Goal: Task Accomplishment & Management: Manage account settings

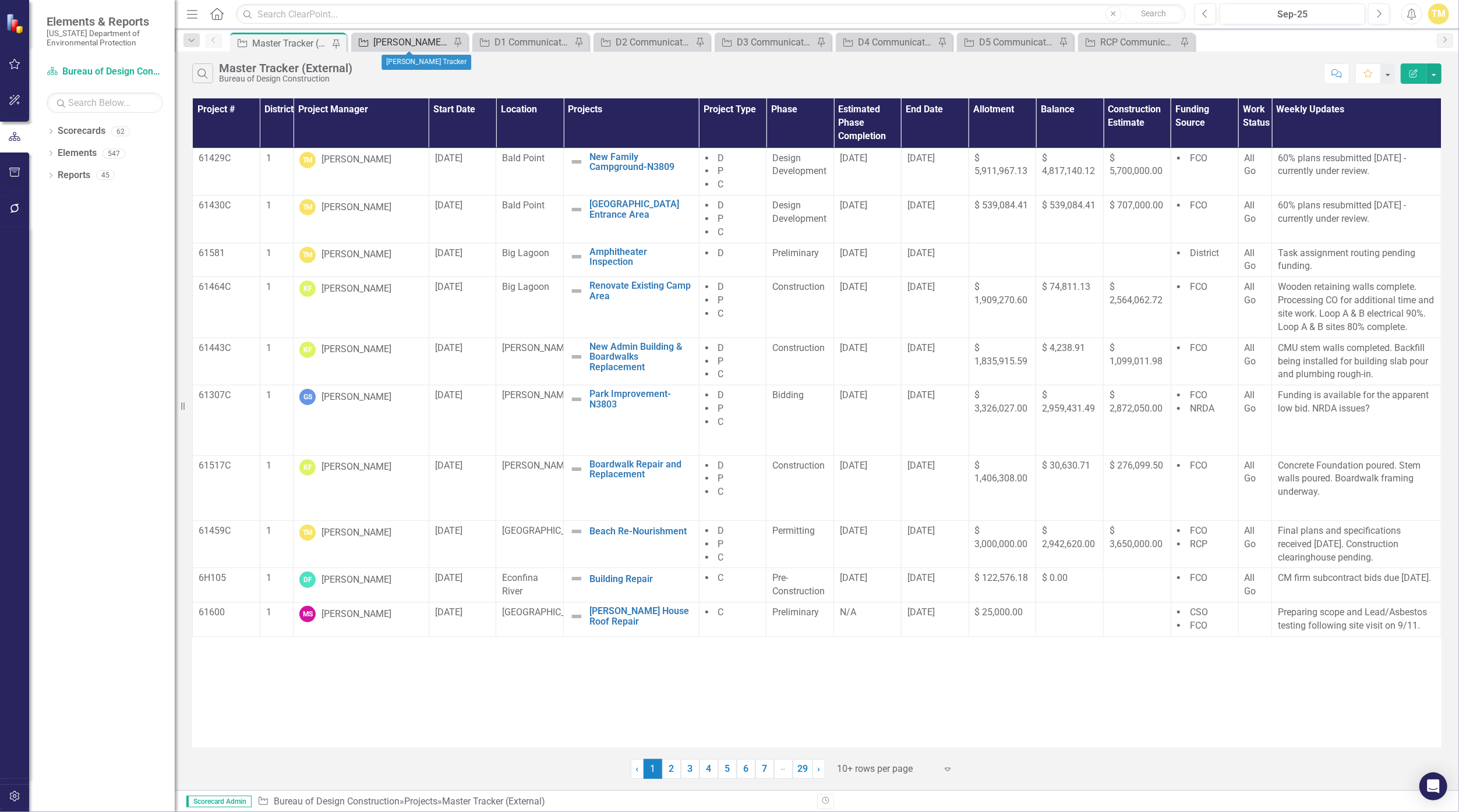
click at [370, 39] on link "Project [PERSON_NAME] Tracker" at bounding box center [402, 42] width 96 height 14
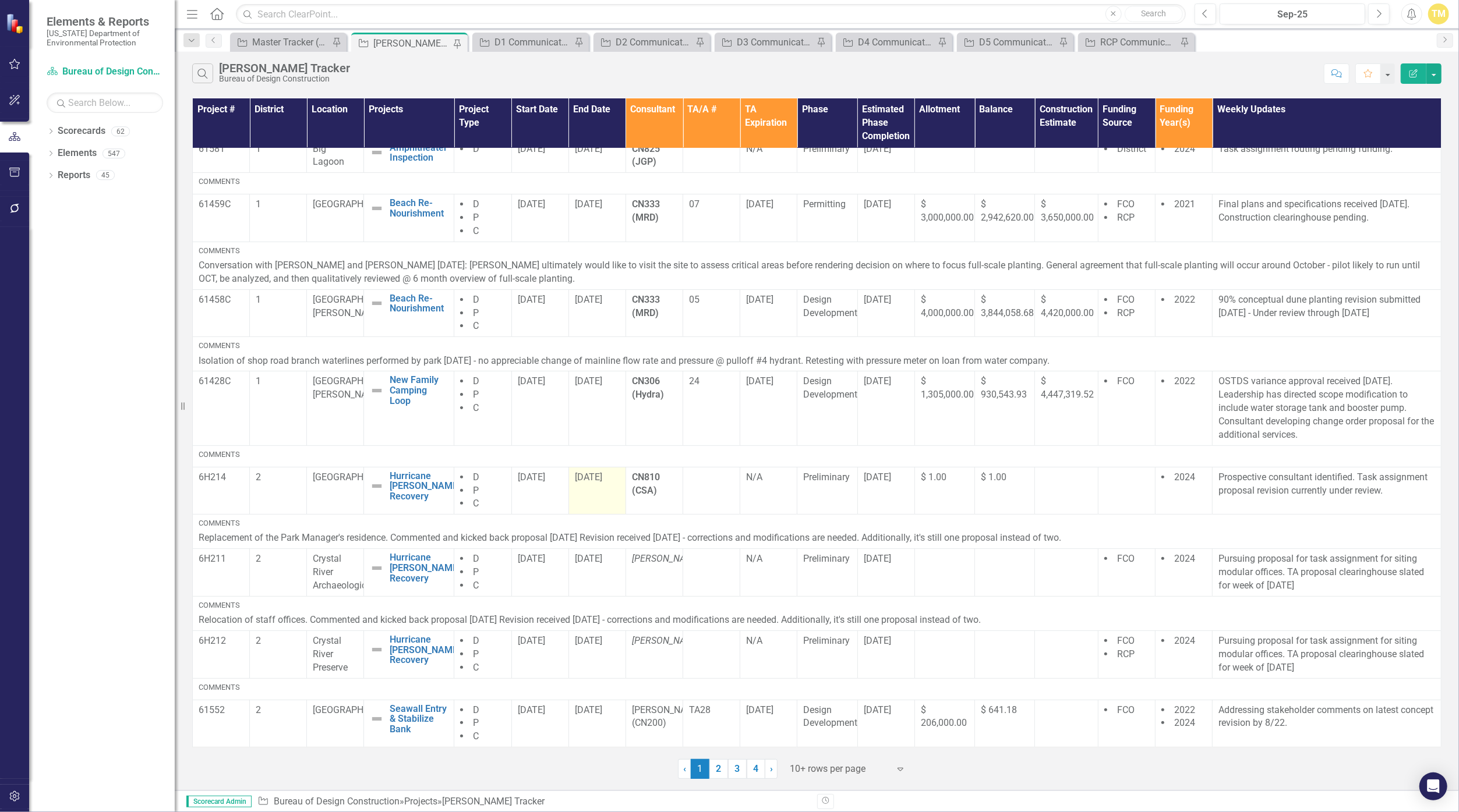
scroll to position [219, 0]
click at [711, 766] on link "2" at bounding box center [718, 769] width 18 height 20
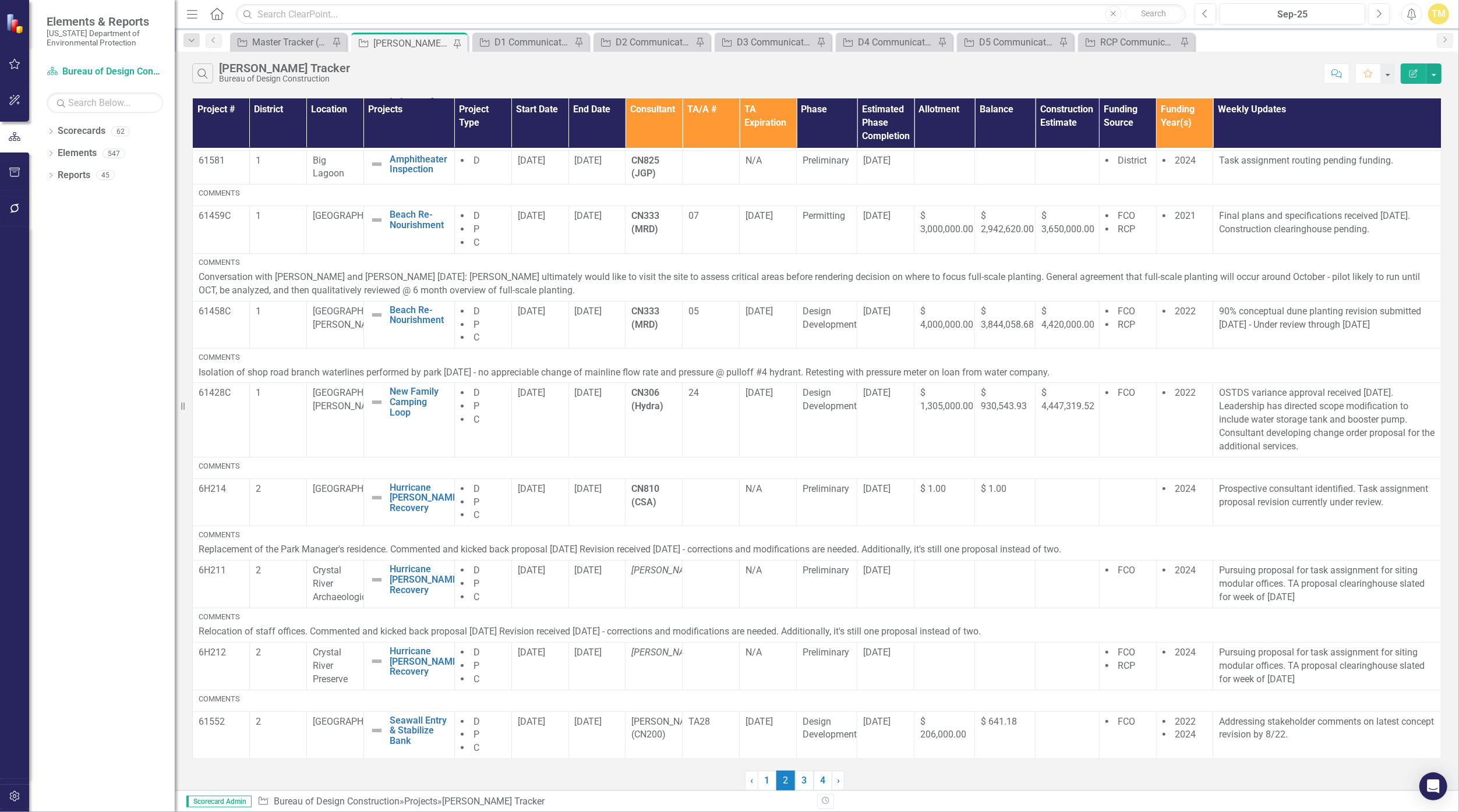
scroll to position [0, 0]
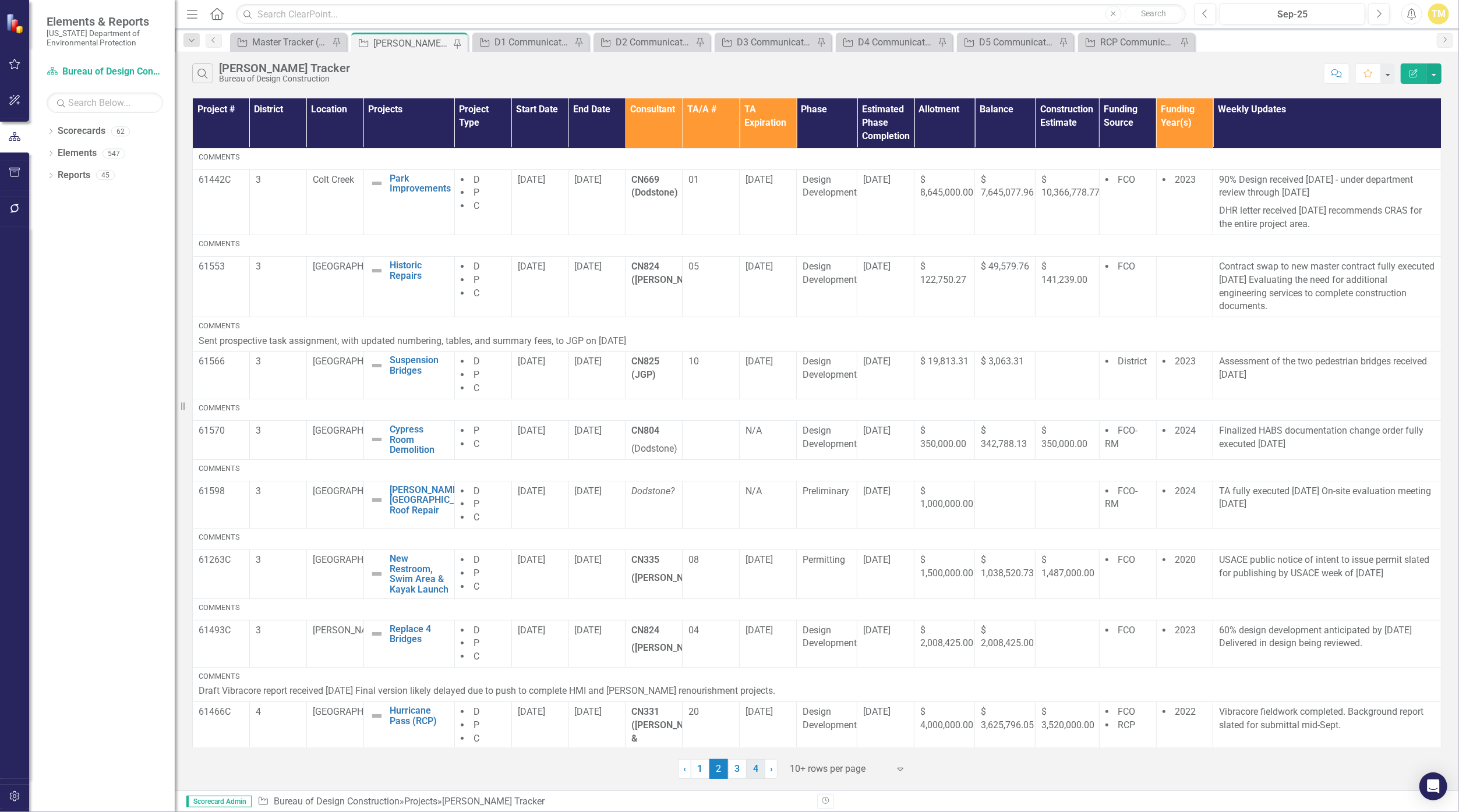
click at [711, 767] on link "4" at bounding box center [755, 769] width 18 height 20
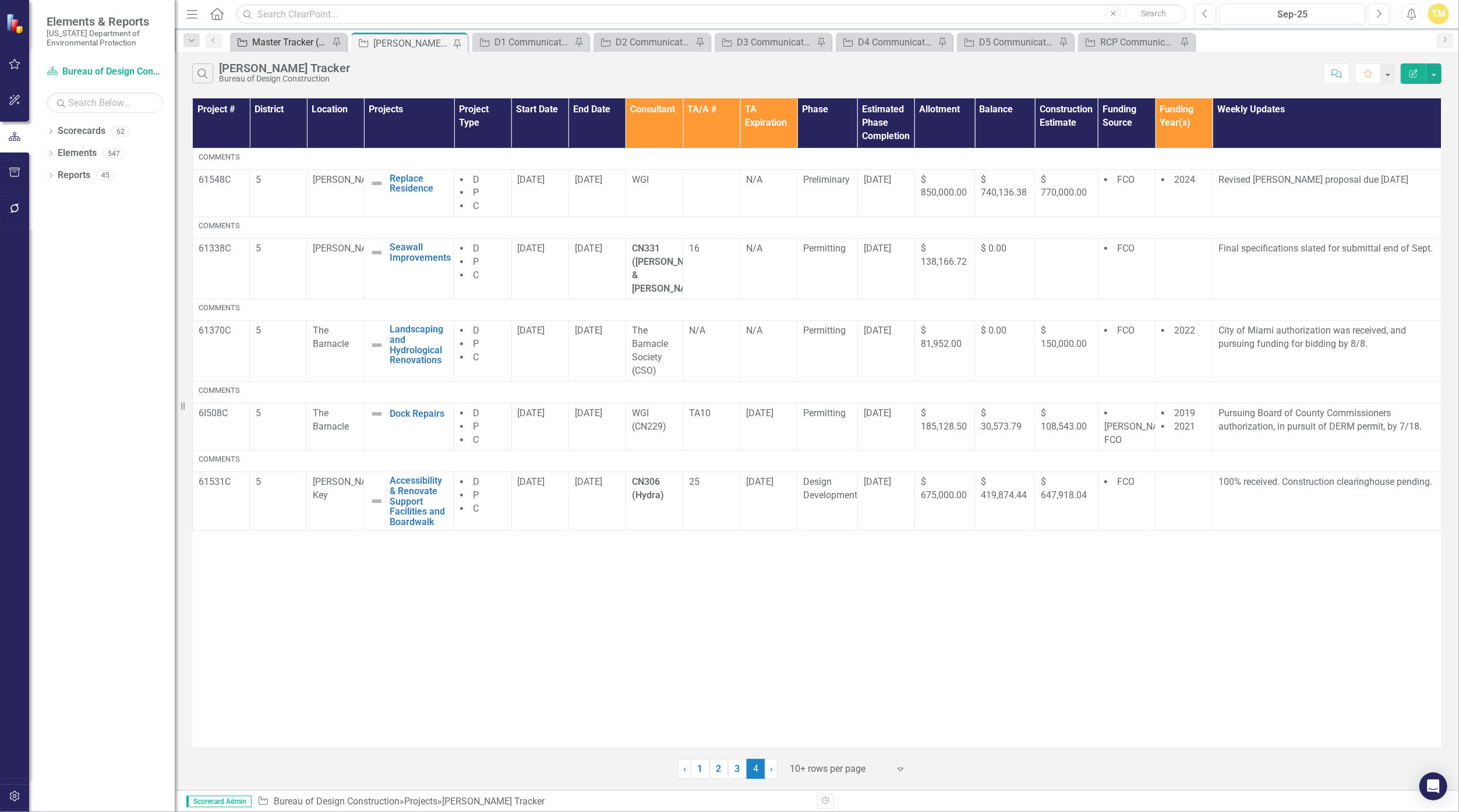
click at [270, 42] on div "Master Tracker (External)" at bounding box center [290, 42] width 77 height 14
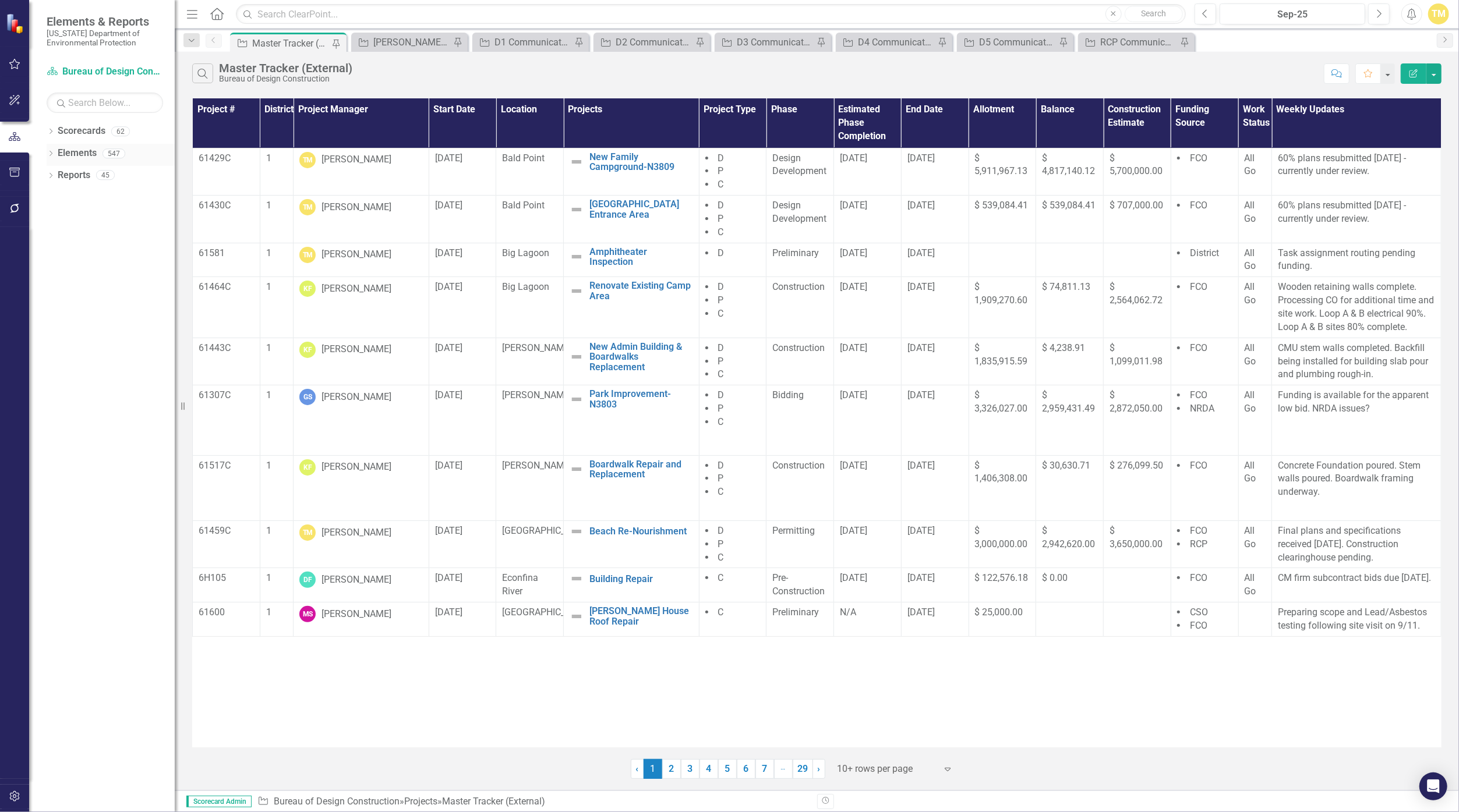
click at [51, 155] on icon "Dropdown" at bounding box center [51, 155] width 8 height 7
click at [89, 222] on link "Project Projects" at bounding box center [89, 219] width 50 height 14
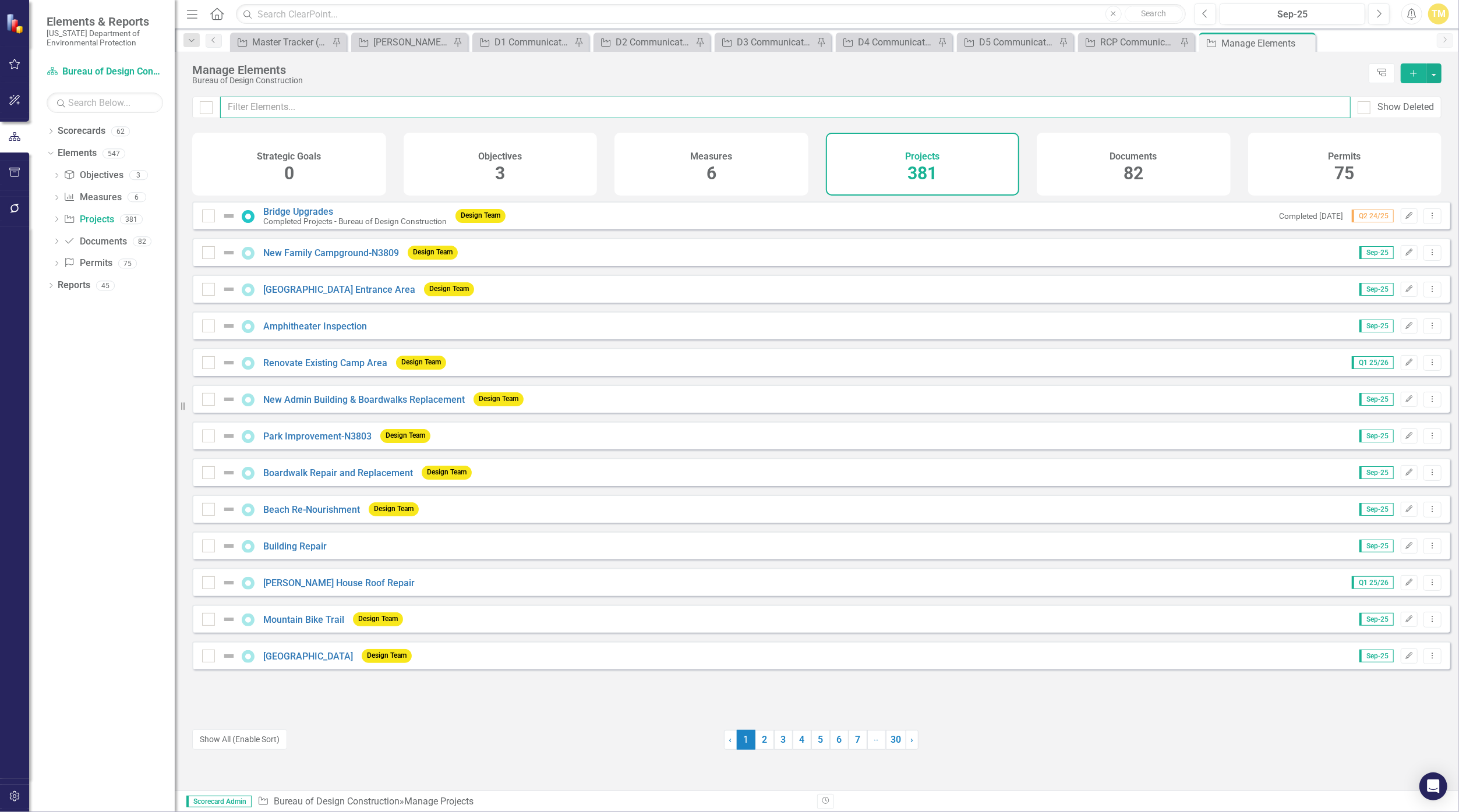
click at [457, 109] on input "text" at bounding box center [785, 108] width 1130 height 21
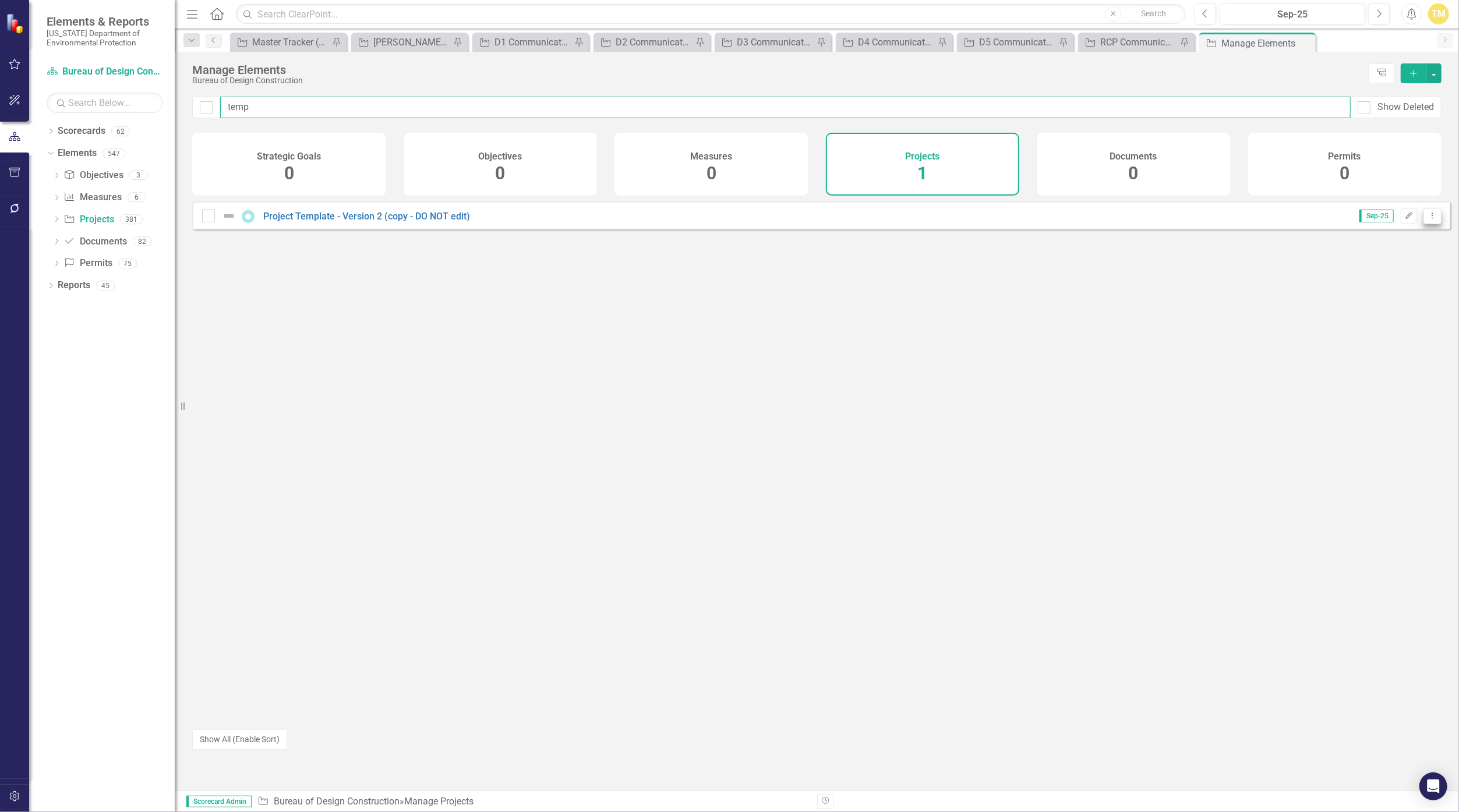
type input "temp"
click at [711, 219] on icon "Dropdown Menu" at bounding box center [1432, 215] width 10 height 8
click at [711, 282] on link "Copy Duplicate Project" at bounding box center [1383, 287] width 98 height 21
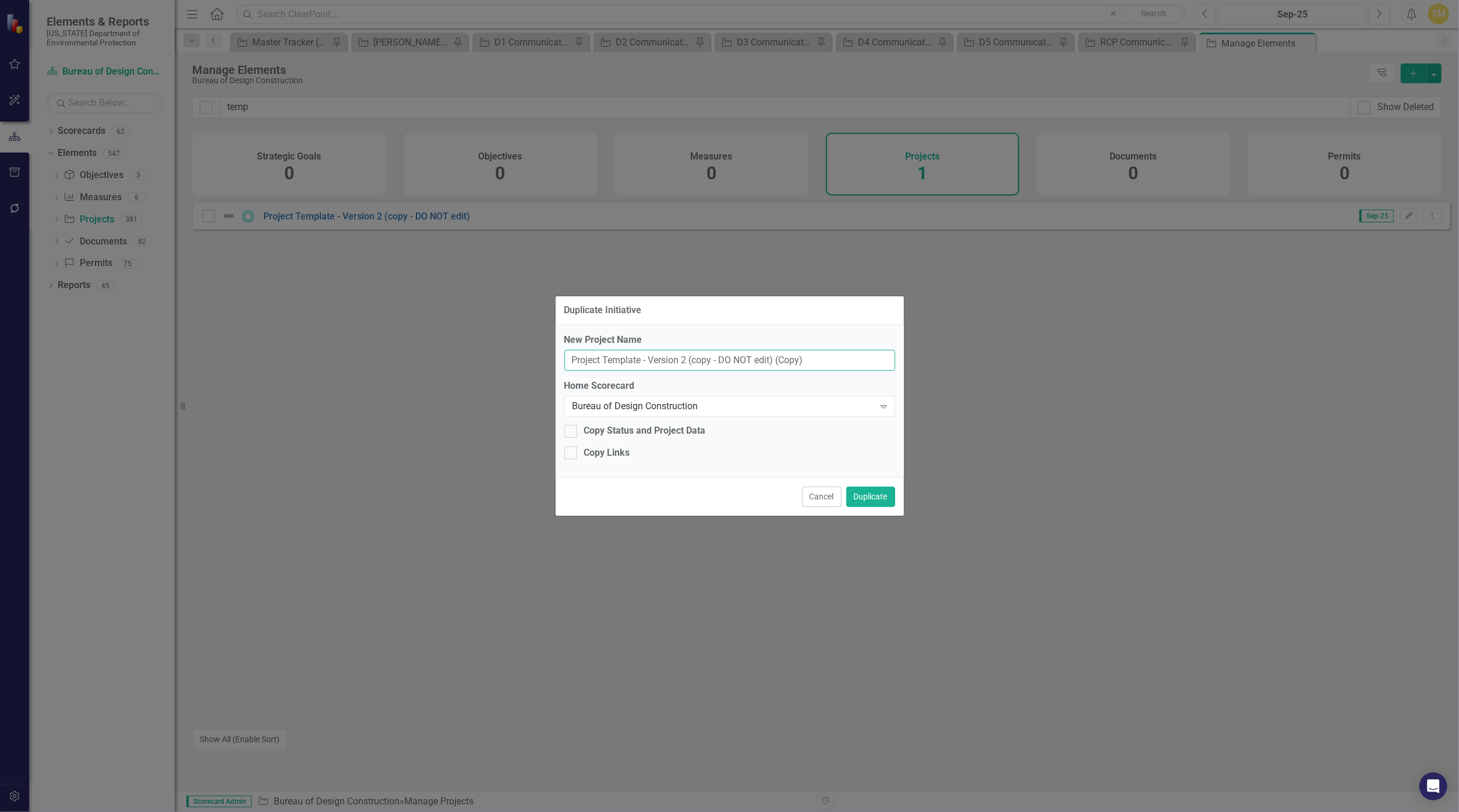
drag, startPoint x: 816, startPoint y: 356, endPoint x: 402, endPoint y: 389, distance: 415.3
click at [402, 389] on div "Duplicate Initiative New Project Name Project Template - Version 2 (copy - DO N…" at bounding box center [729, 406] width 1459 height 812
click at [644, 360] on input "[GEOGRAPHIC_DATA] Bathhouses" at bounding box center [730, 360] width 331 height 21
type input "[GEOGRAPHIC_DATA] Bathhouses"
click at [711, 496] on button "Duplicate" at bounding box center [871, 497] width 49 height 20
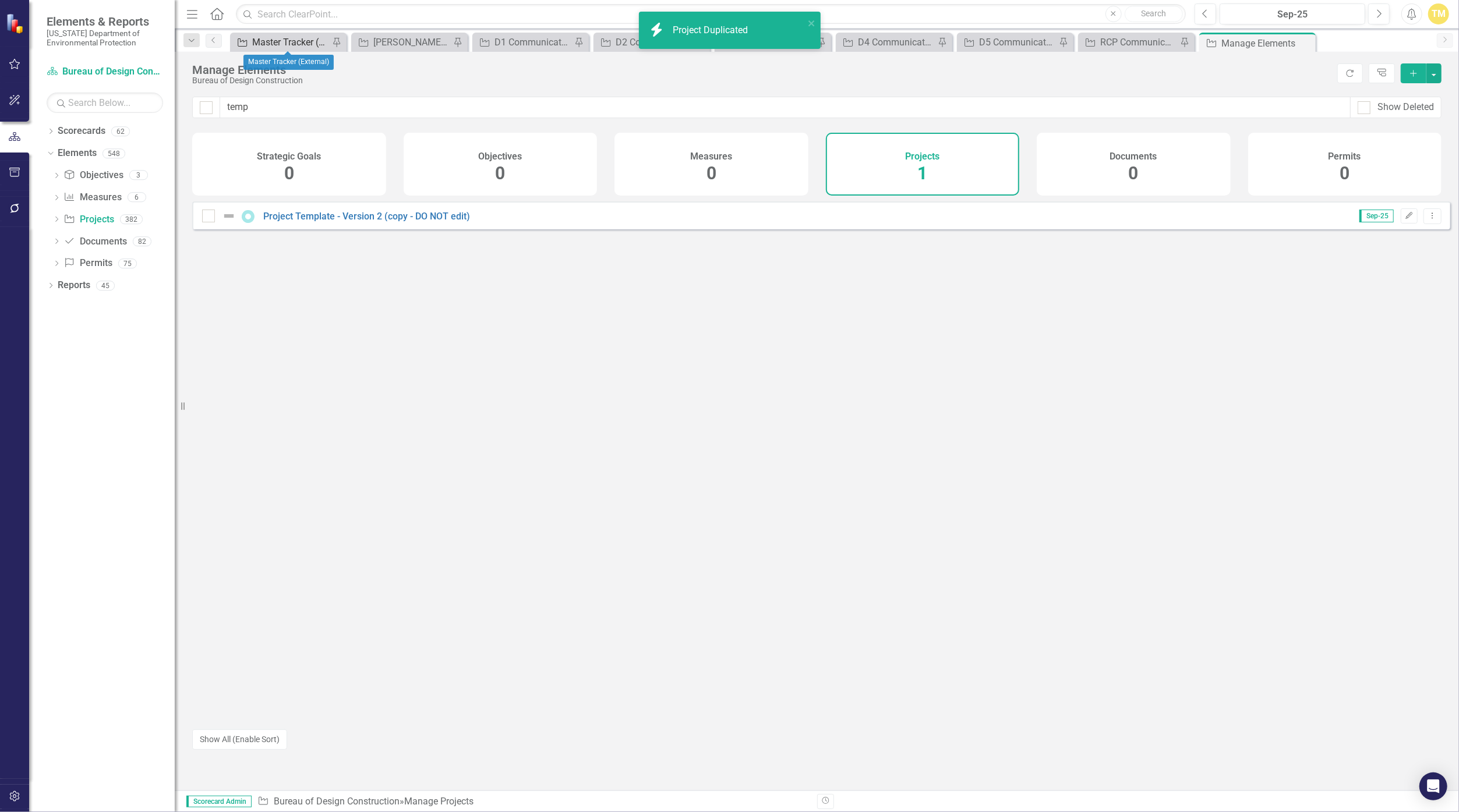
click at [278, 40] on div "Master Tracker (External)" at bounding box center [290, 42] width 77 height 14
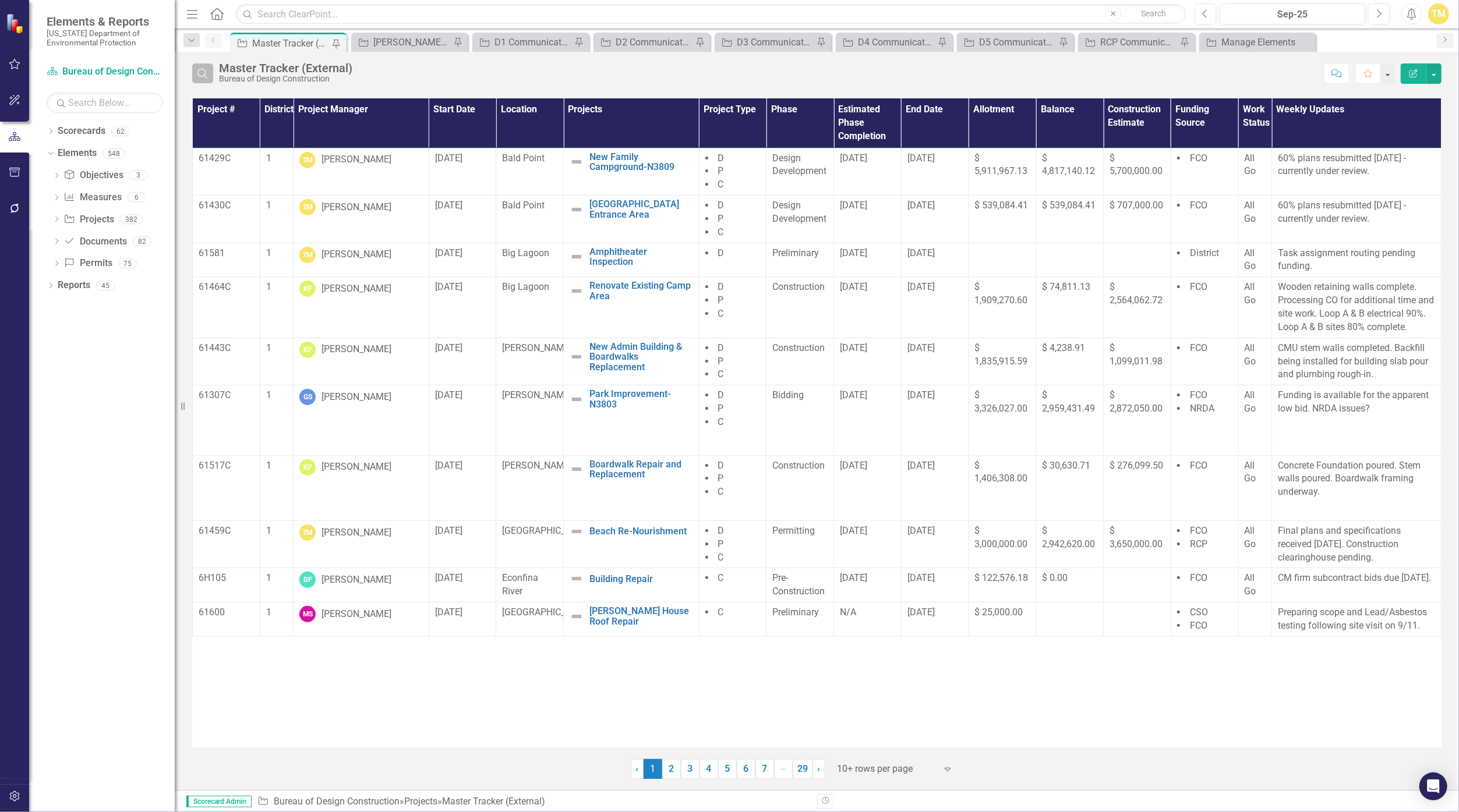
click at [194, 81] on button "Search" at bounding box center [202, 73] width 21 height 20
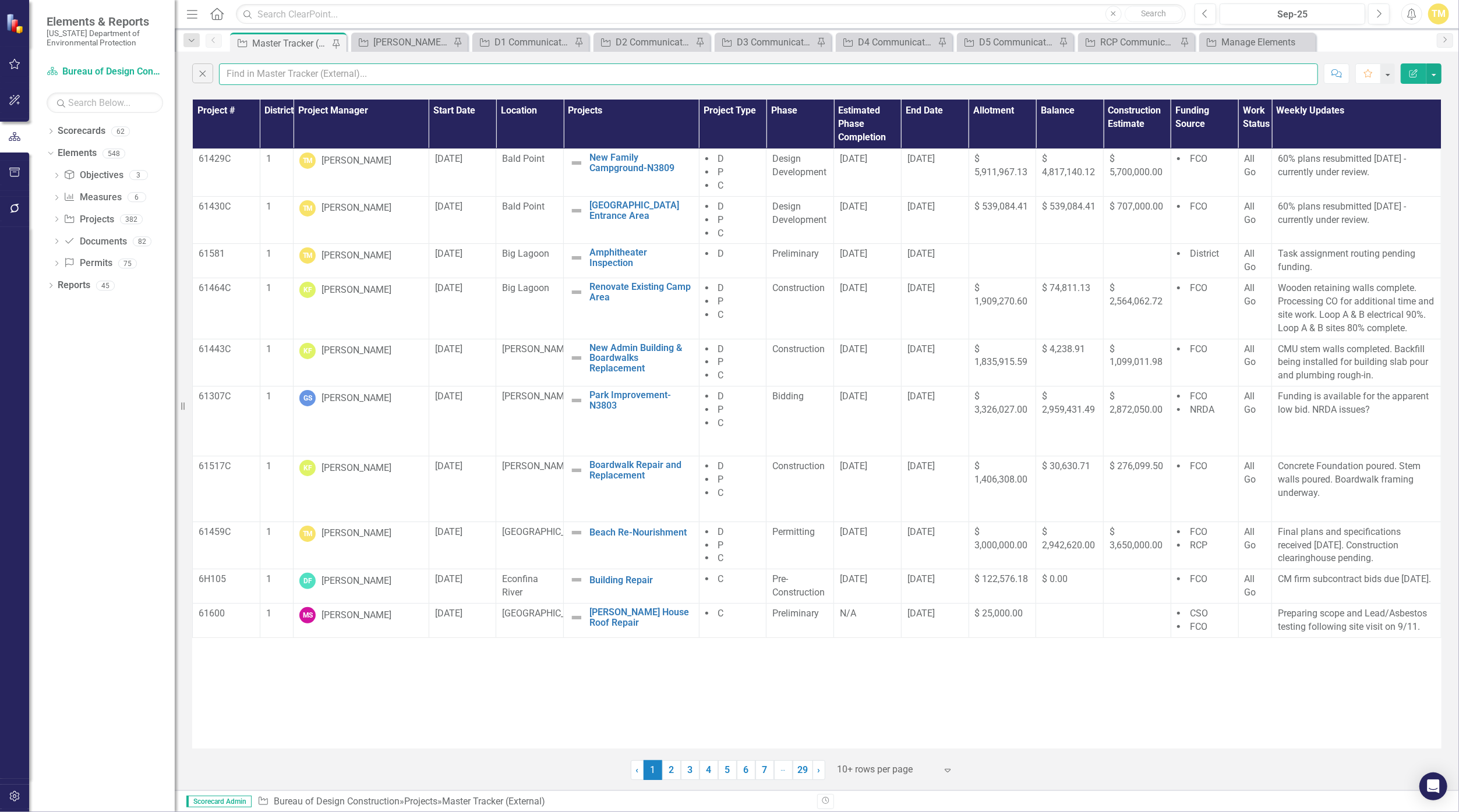
click at [280, 73] on input "text" at bounding box center [768, 74] width 1099 height 21
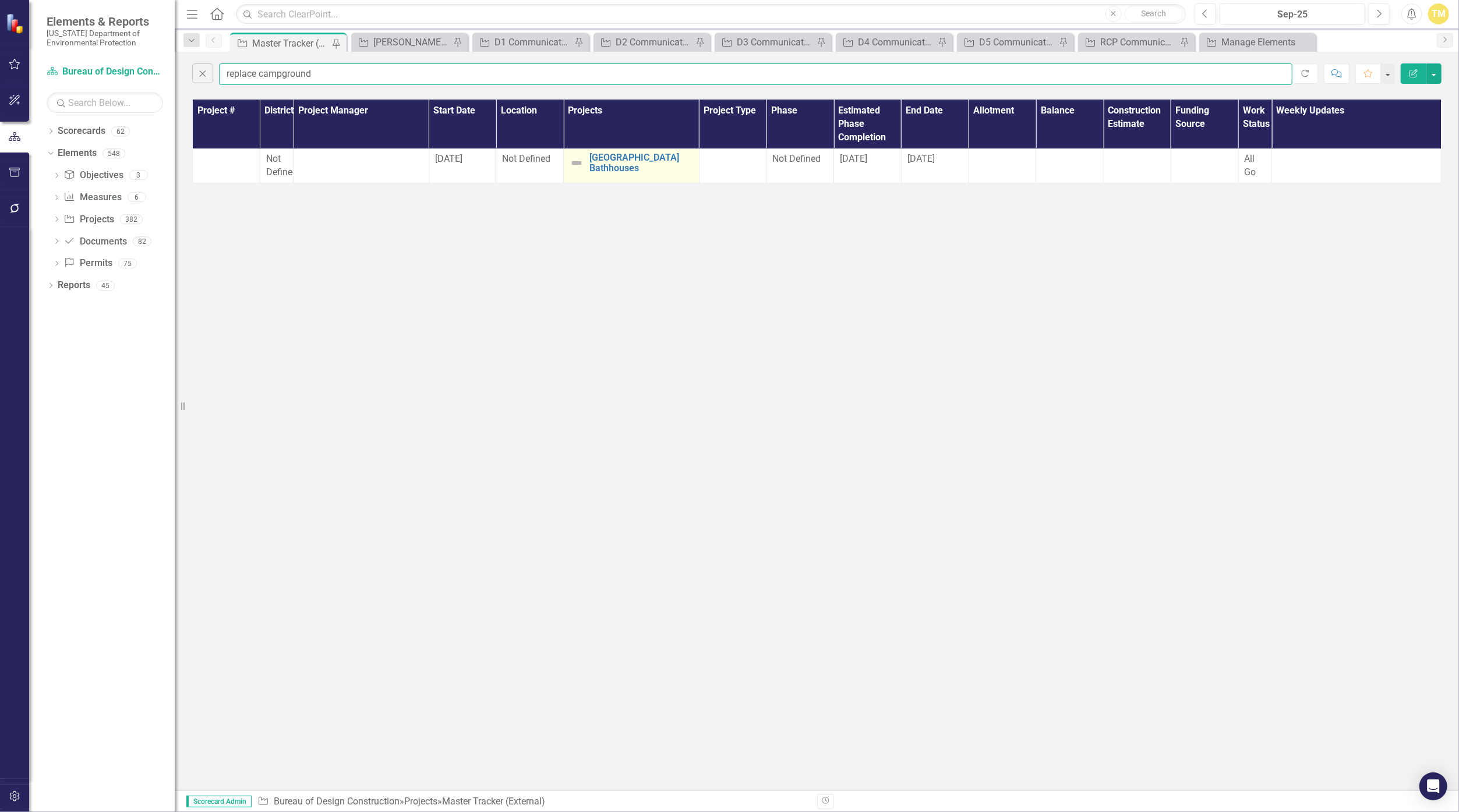
type input "replace campground"
click at [574, 173] on div "[GEOGRAPHIC_DATA] Bathhouses" at bounding box center [632, 163] width 124 height 20
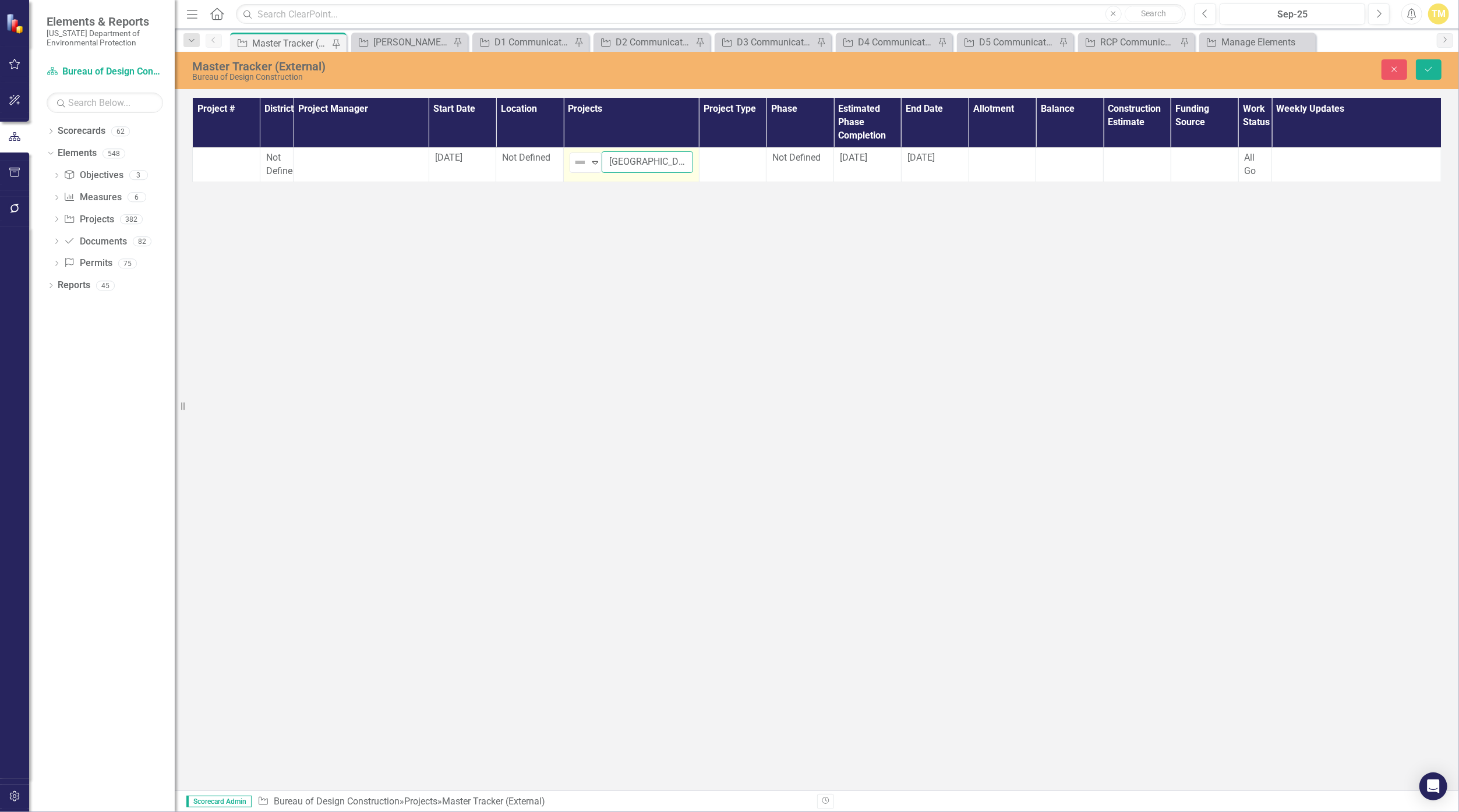
drag, startPoint x: 574, startPoint y: 178, endPoint x: 630, endPoint y: 156, distance: 60.2
click at [630, 156] on input "[GEOGRAPHIC_DATA] Bathhouses" at bounding box center [647, 162] width 92 height 21
type input "Replace Campground Bathhouses"
click at [541, 158] on span "Not Defined" at bounding box center [526, 158] width 48 height 11
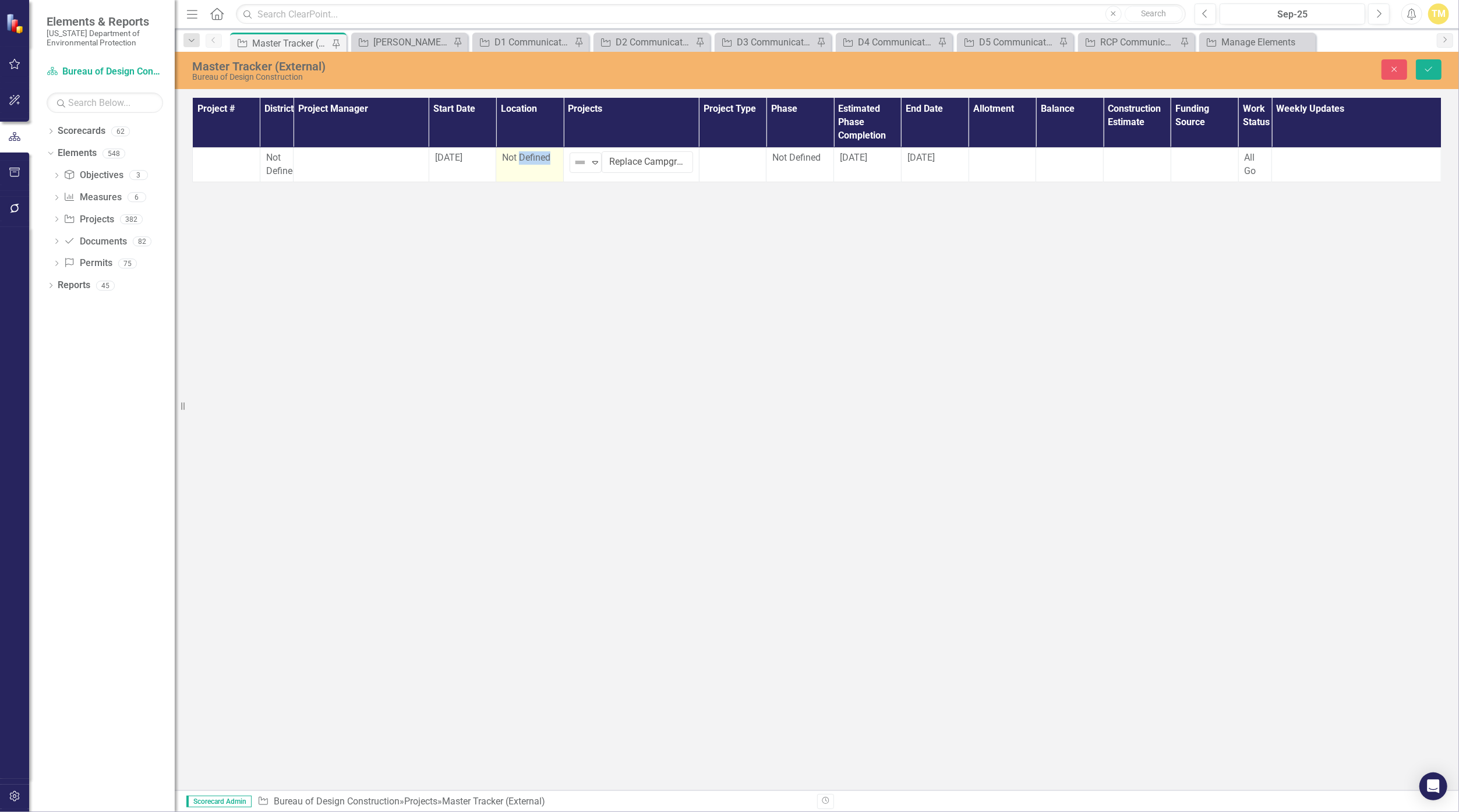
click at [541, 158] on span "Not Defined" at bounding box center [526, 158] width 48 height 11
drag, startPoint x: 541, startPoint y: 158, endPoint x: 530, endPoint y: 159, distance: 11.0
click at [530, 159] on div "Not Defined" at bounding box center [523, 162] width 26 height 14
type input "rain"
click at [453, 158] on span "[DATE]" at bounding box center [448, 158] width 27 height 11
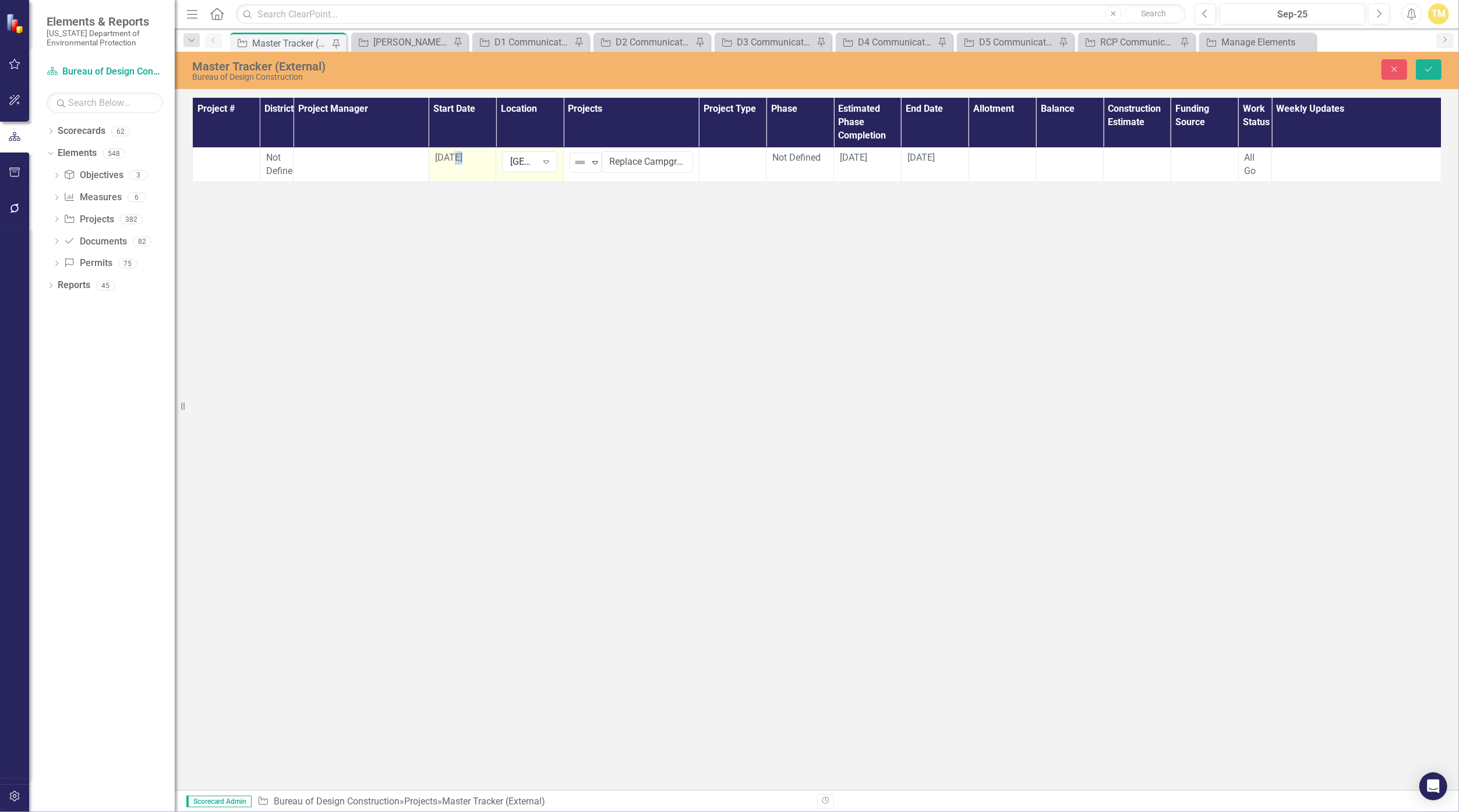
click at [453, 158] on span "[DATE]" at bounding box center [448, 158] width 27 height 11
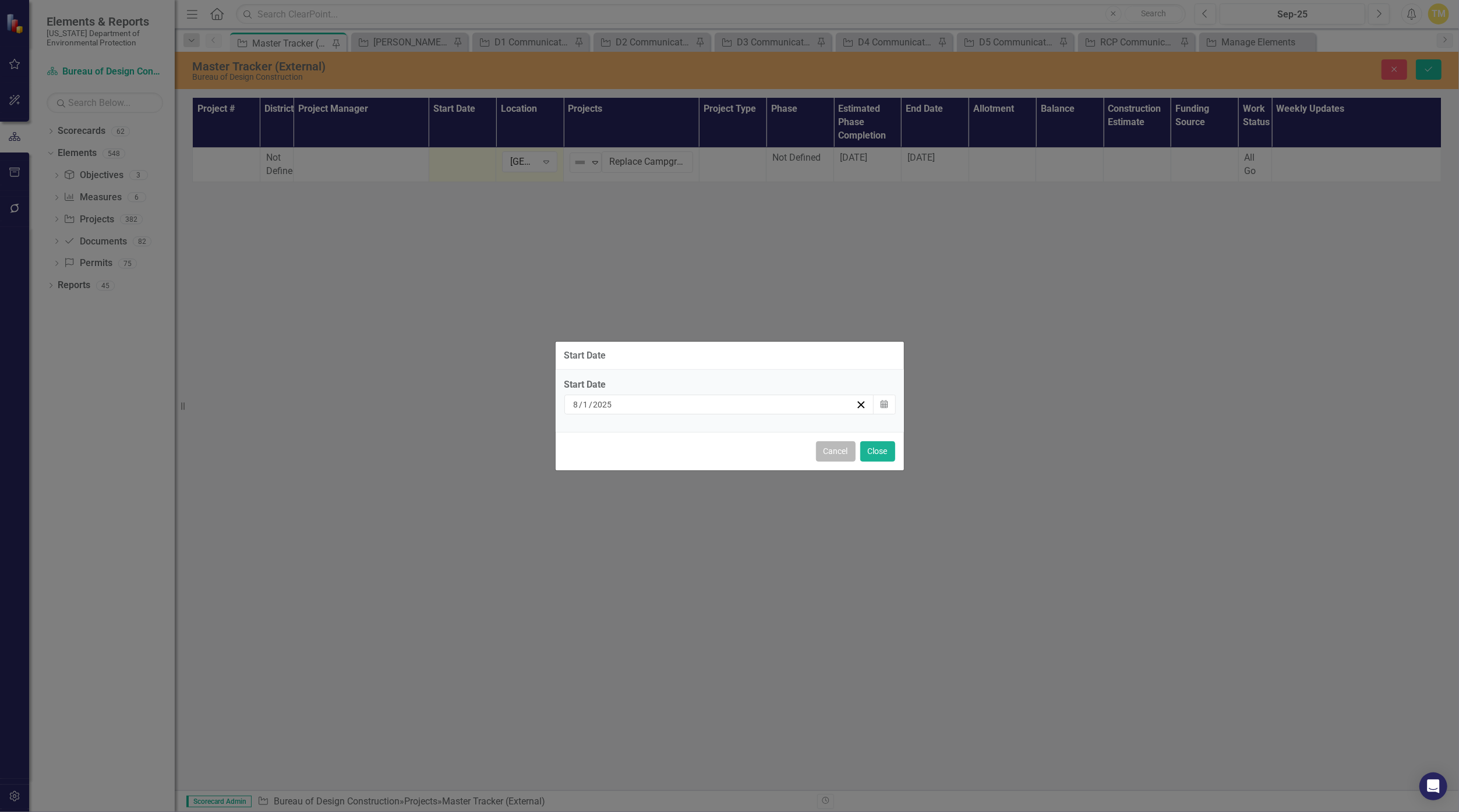
click at [711, 449] on button "Cancel" at bounding box center [836, 451] width 40 height 20
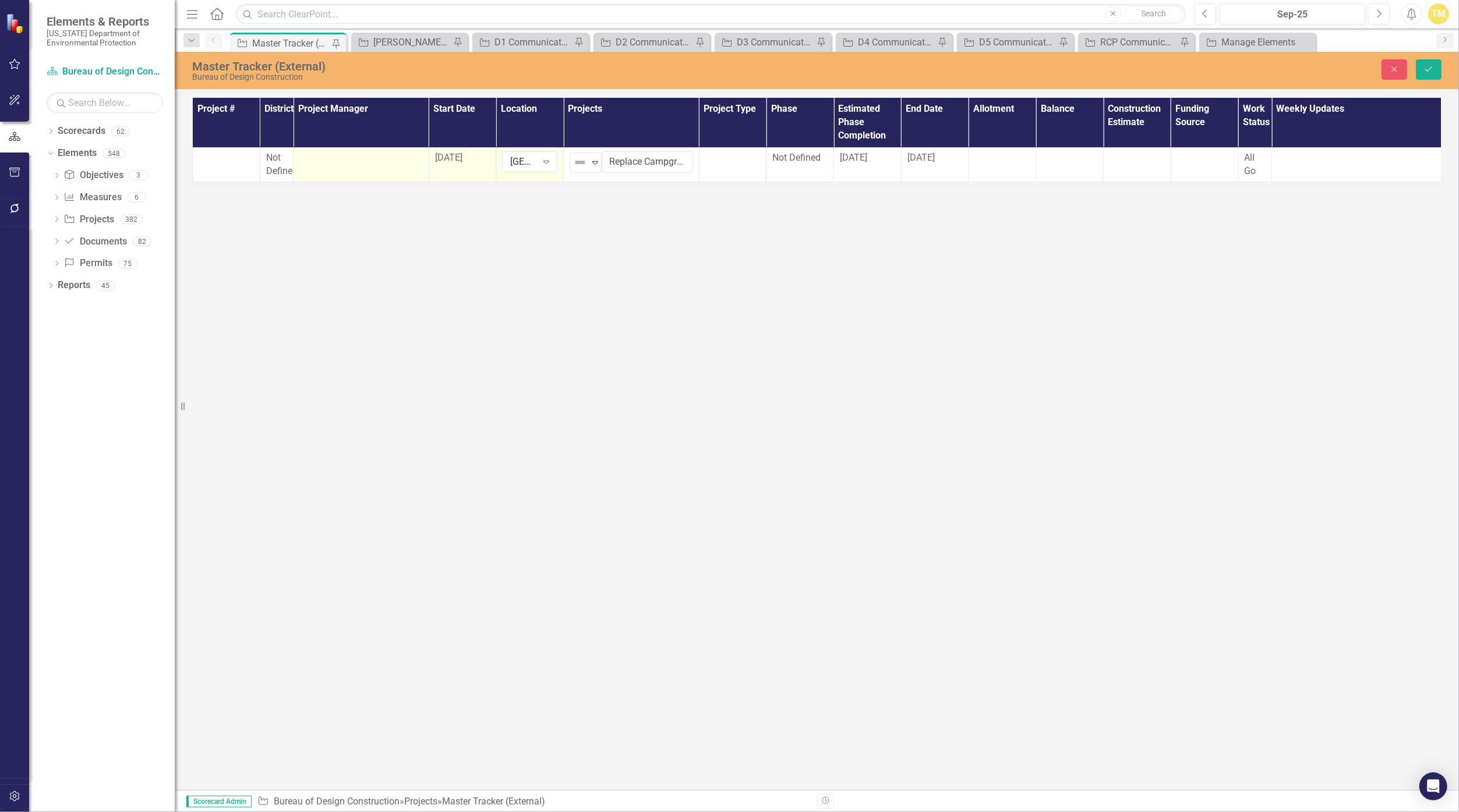
click at [338, 161] on div at bounding box center [361, 158] width 124 height 14
click at [338, 161] on div "Not Defined" at bounding box center [354, 162] width 95 height 14
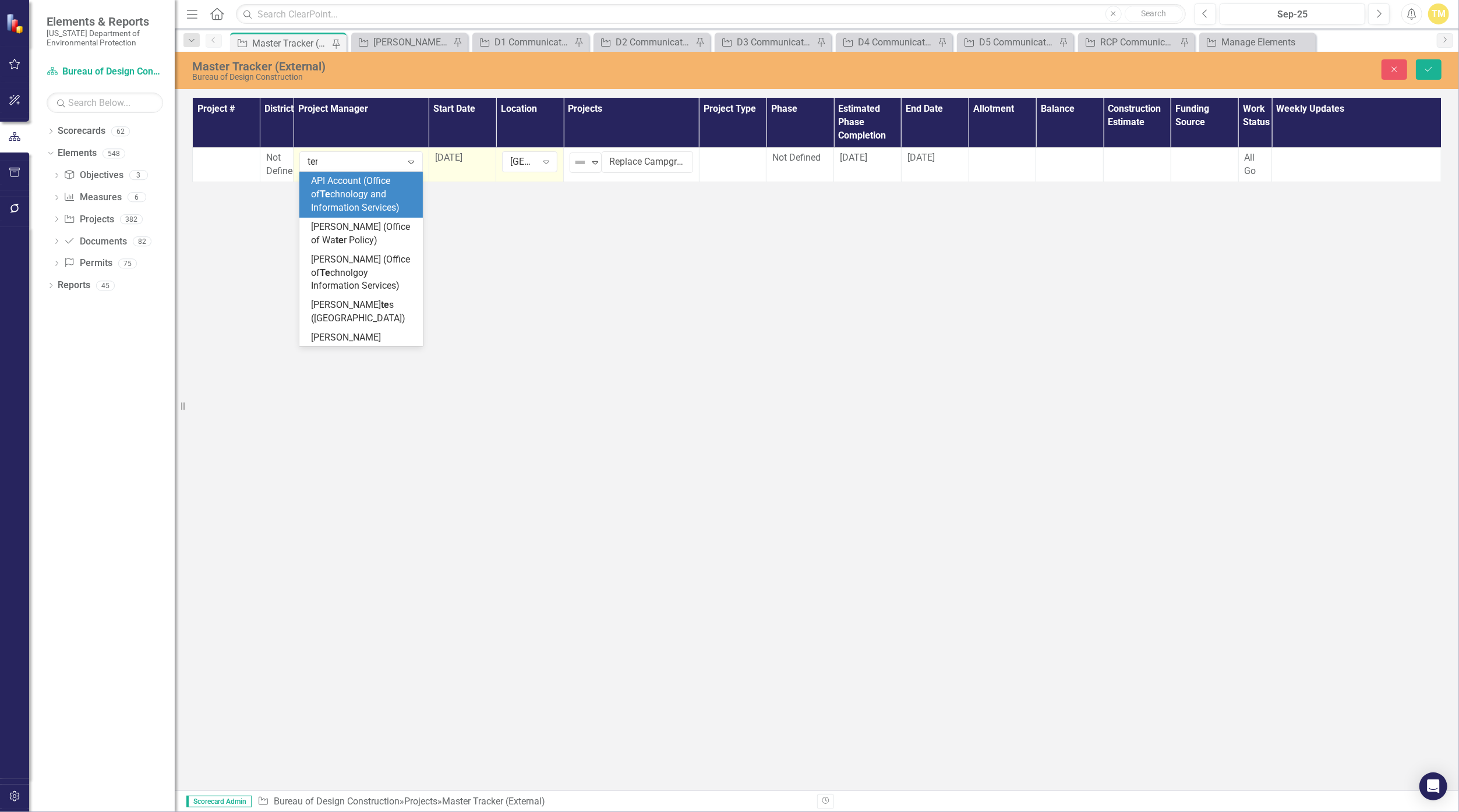
type input "terr"
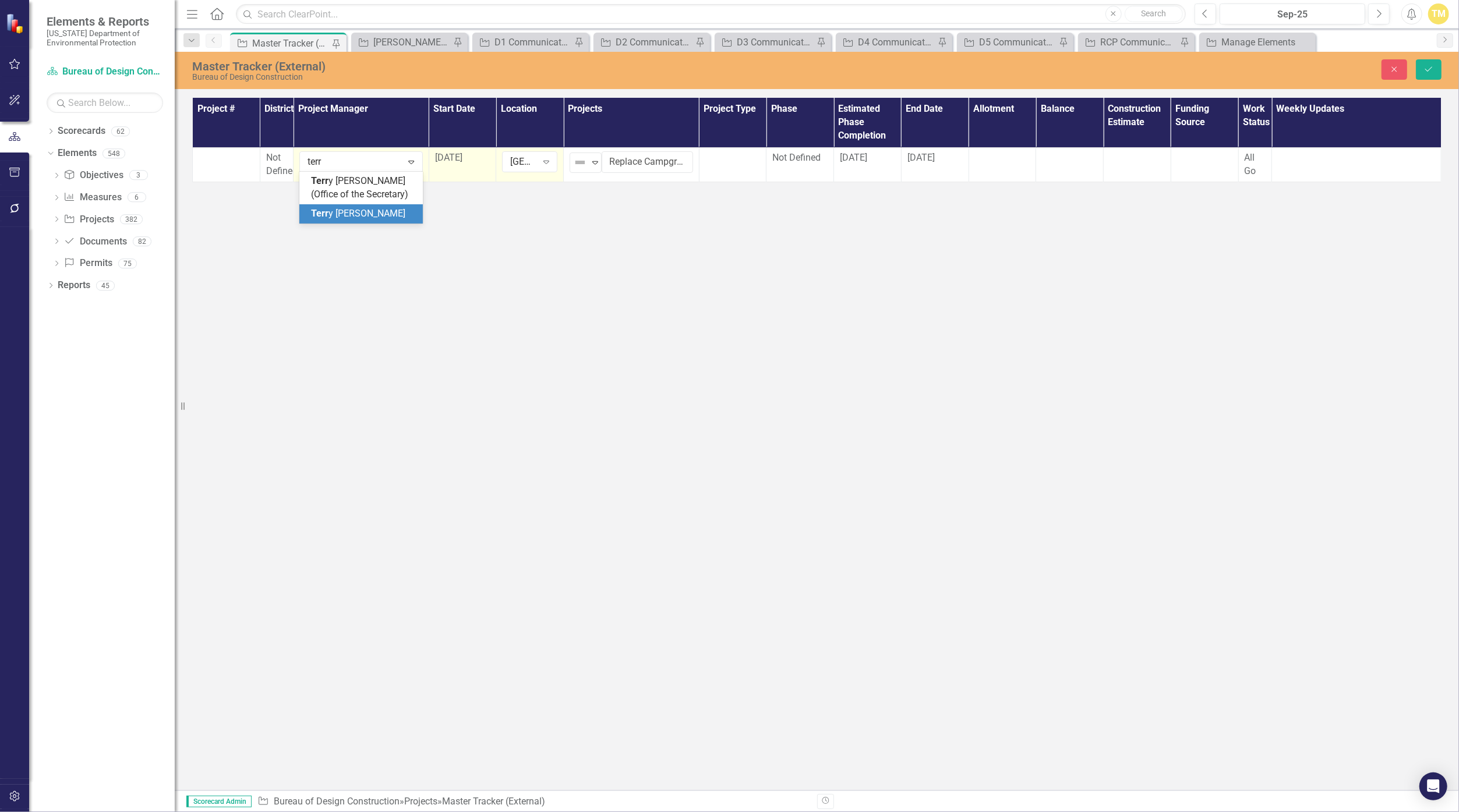
click at [341, 212] on span "Terr y [PERSON_NAME]" at bounding box center [358, 213] width 95 height 11
click at [212, 164] on div at bounding box center [226, 158] width 55 height 14
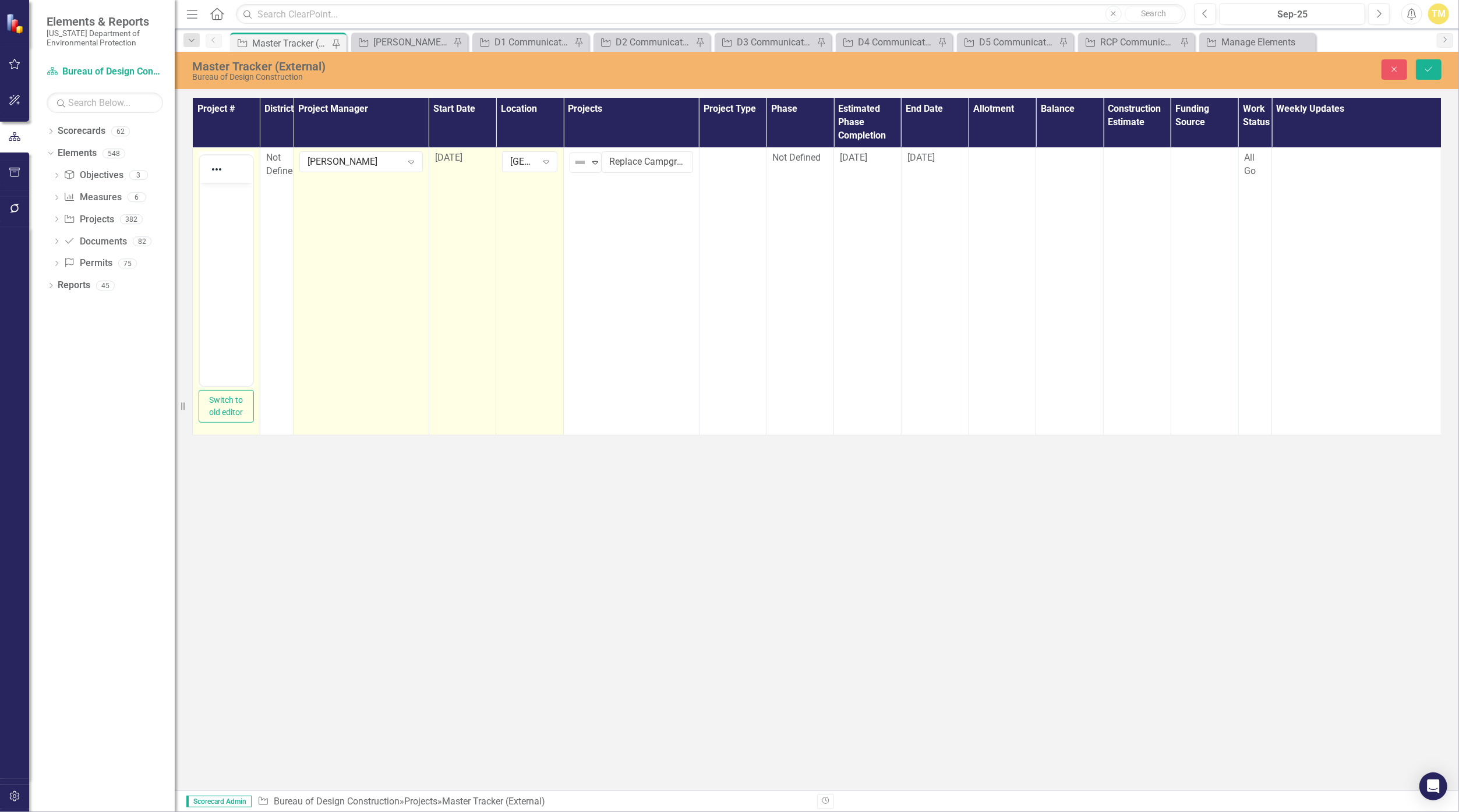
click at [208, 199] on body "Rich Text Area. Press ALT-0 for help." at bounding box center [225, 269] width 53 height 175
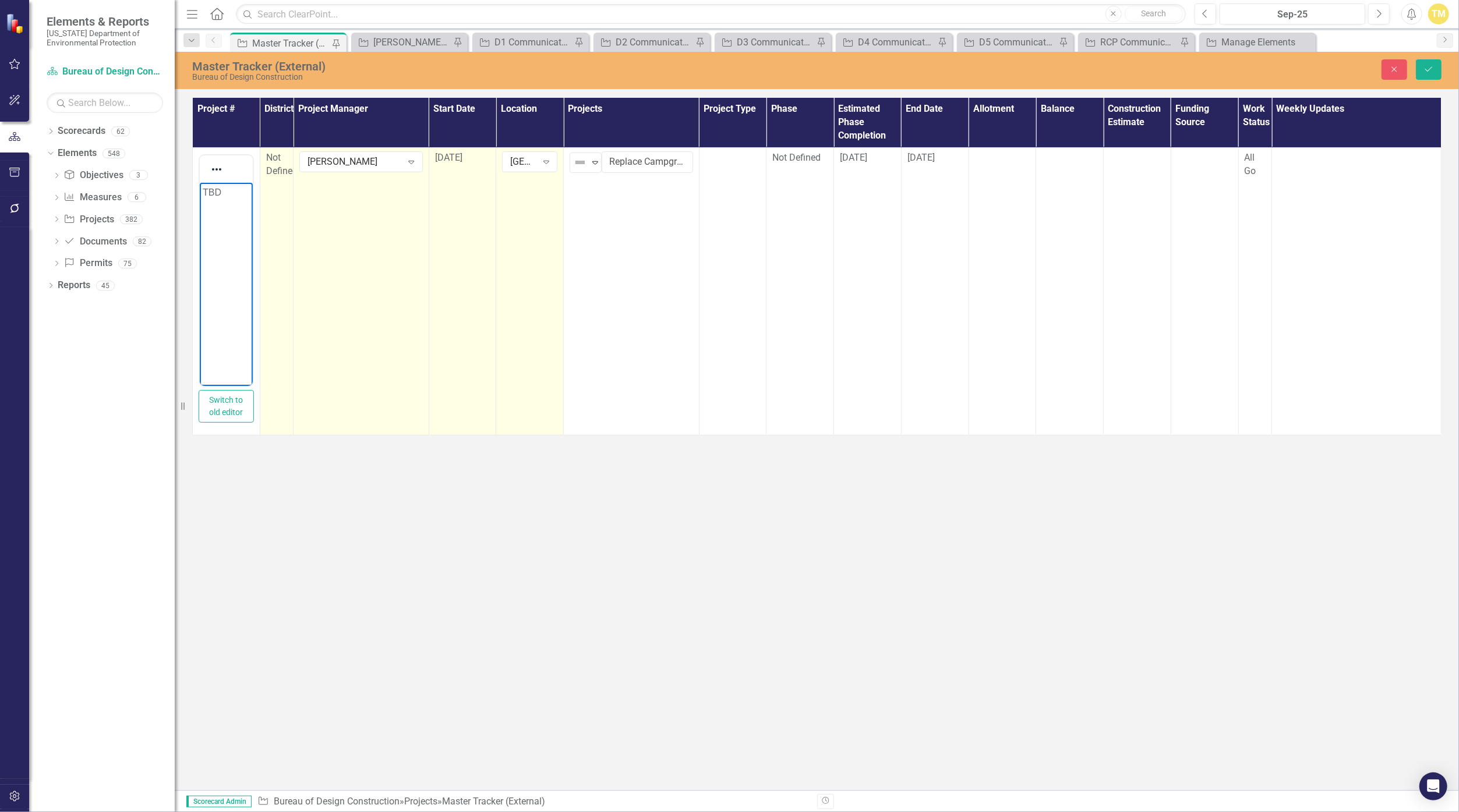
click at [274, 171] on span "Not Defined" at bounding box center [281, 164] width 32 height 24
click at [275, 166] on icon "Expand" at bounding box center [279, 163] width 12 height 10
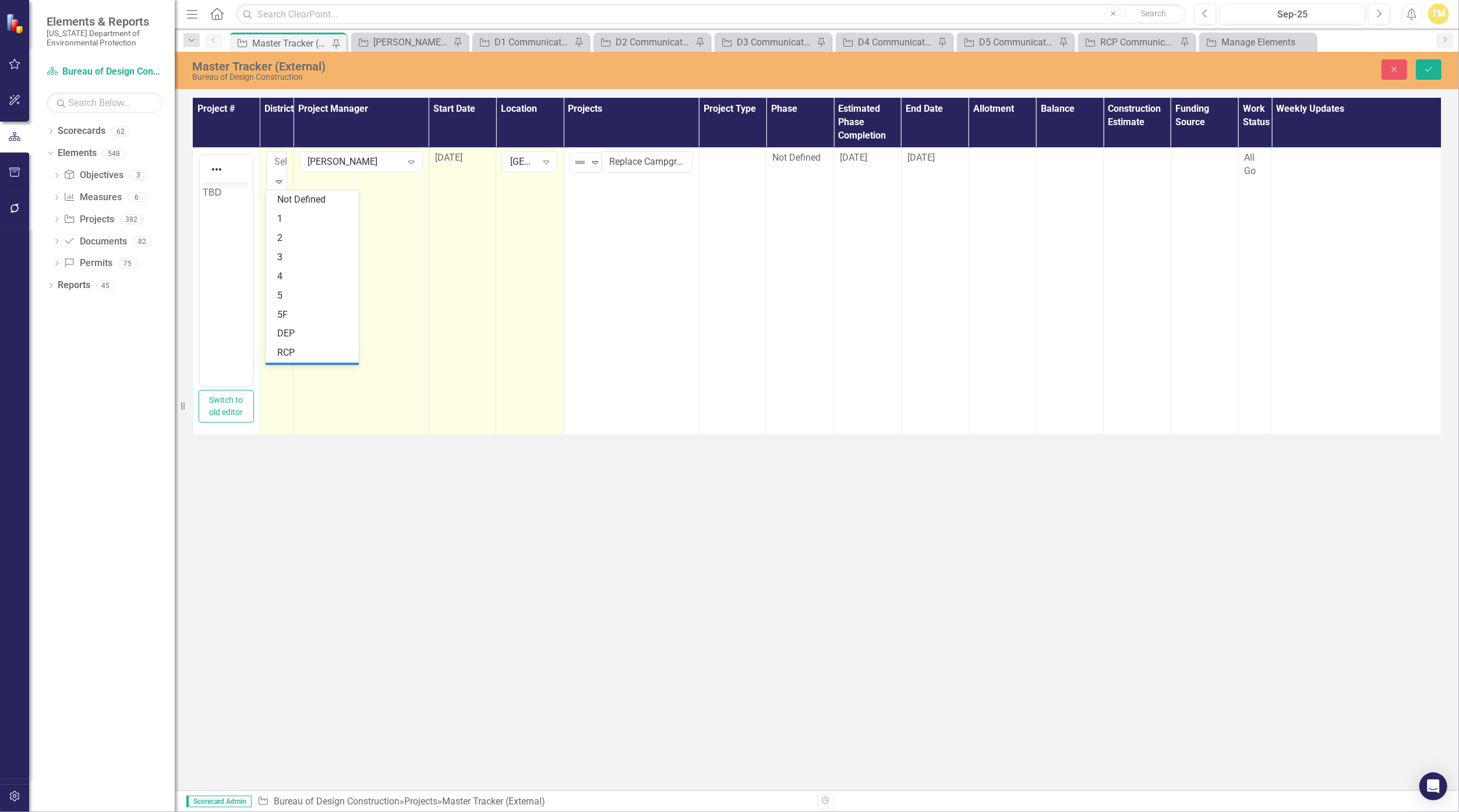
scroll to position [36, 0]
click at [283, 202] on div "2" at bounding box center [314, 203] width 74 height 14
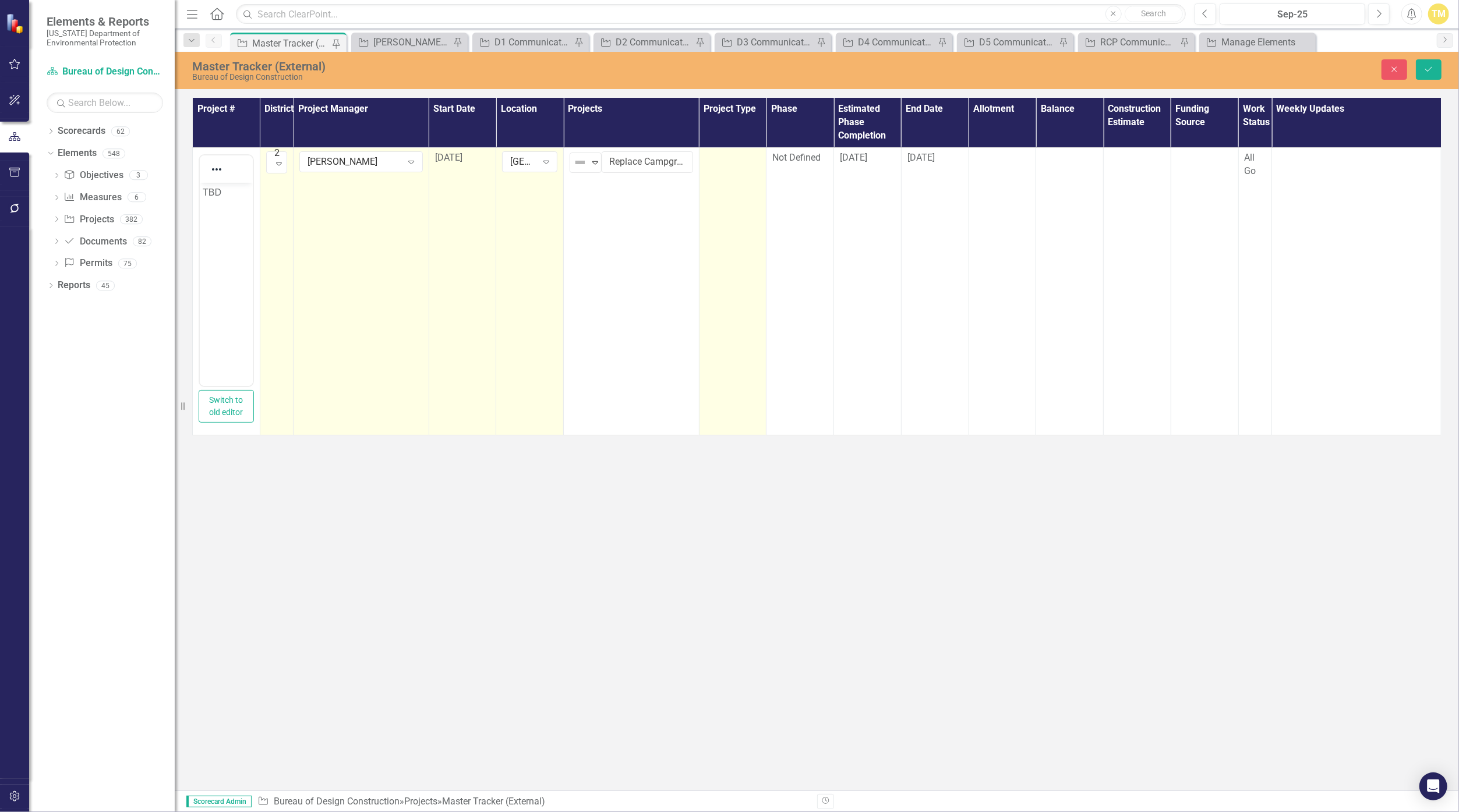
click at [711, 158] on div at bounding box center [733, 158] width 55 height 14
drag, startPoint x: 736, startPoint y: 158, endPoint x: 735, endPoint y: 167, distance: 9.1
click at [711, 167] on div at bounding box center [729, 161] width 39 height 15
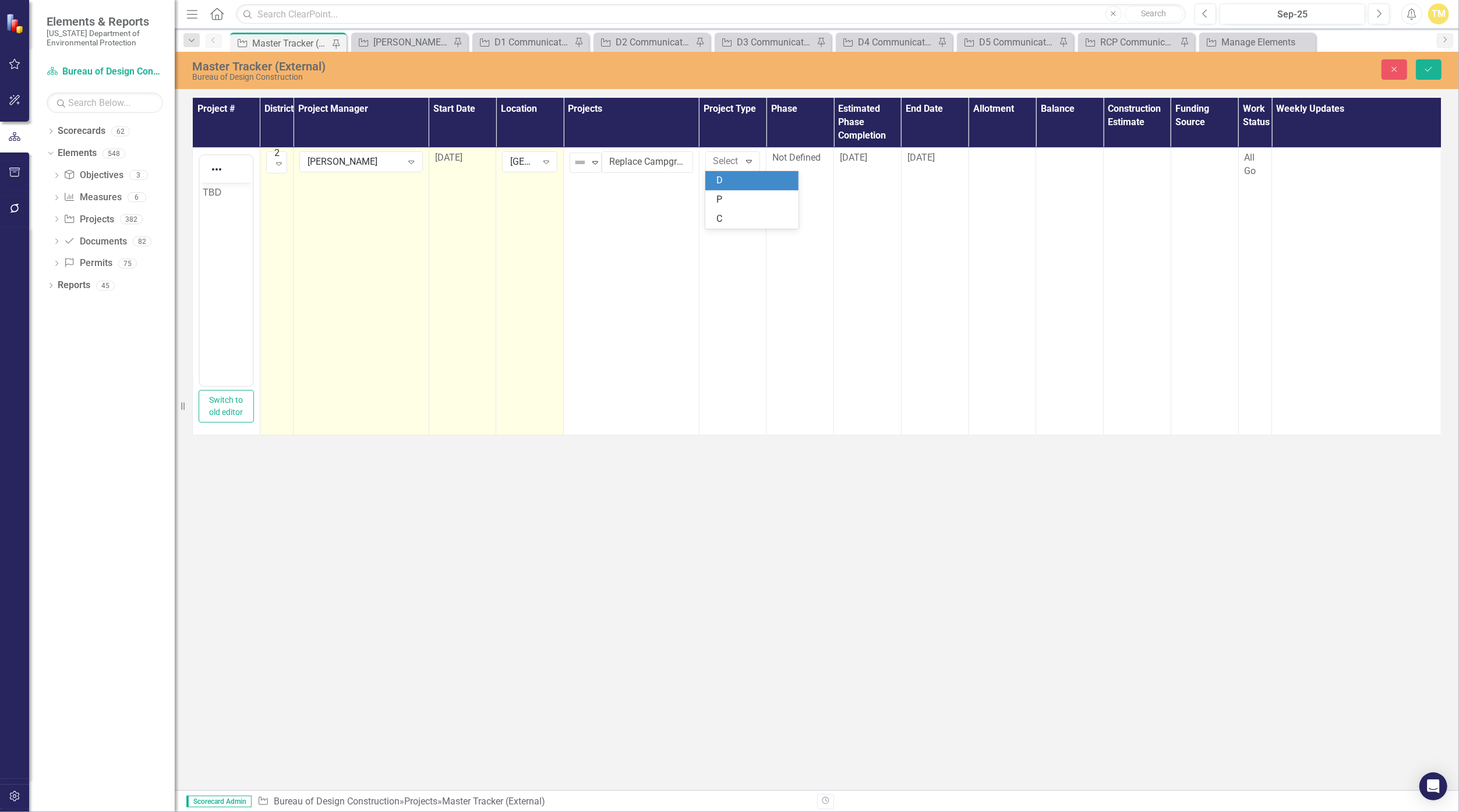
click at [711, 180] on div "D" at bounding box center [754, 181] width 74 height 14
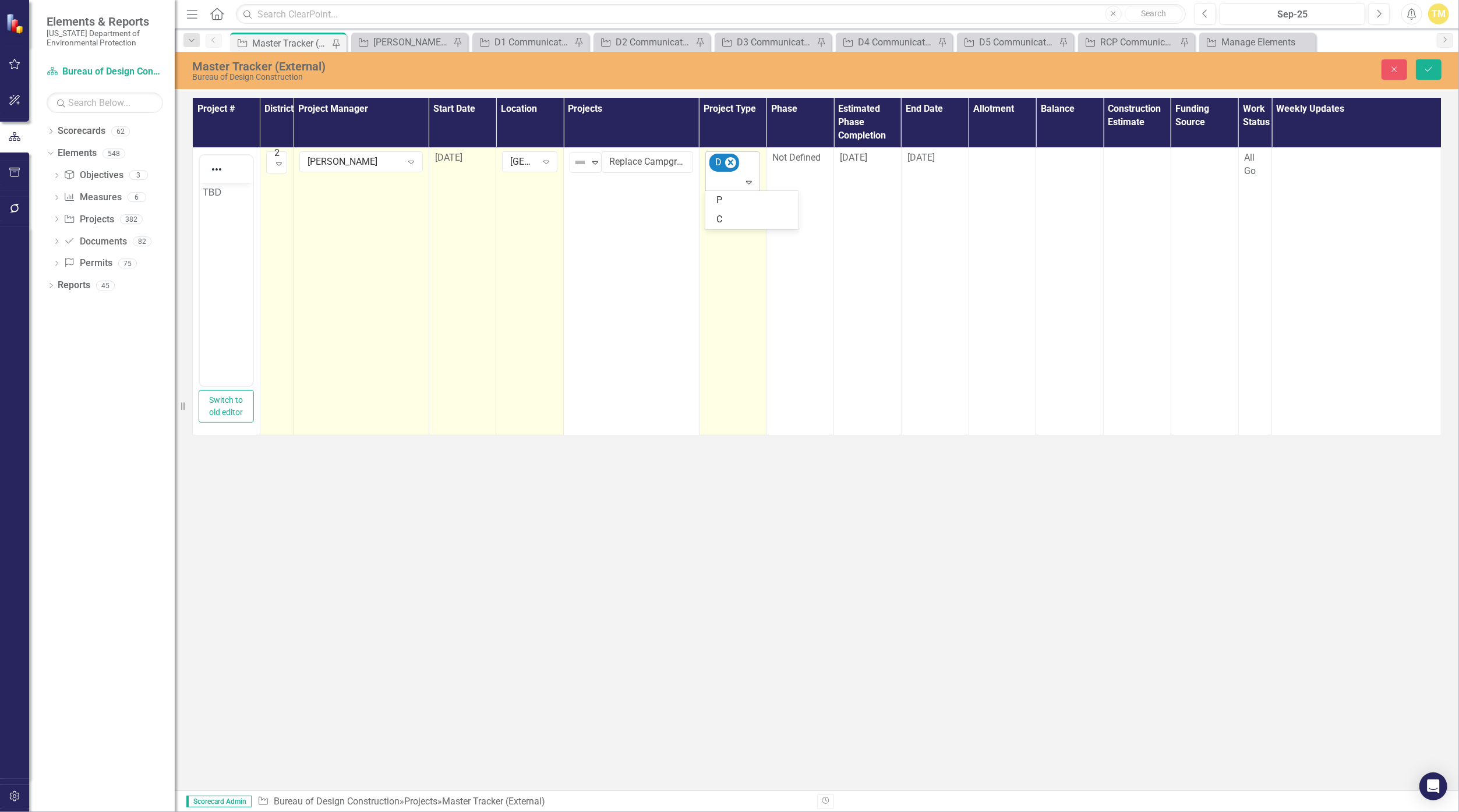
click at [711, 179] on icon "Expand" at bounding box center [749, 182] width 12 height 10
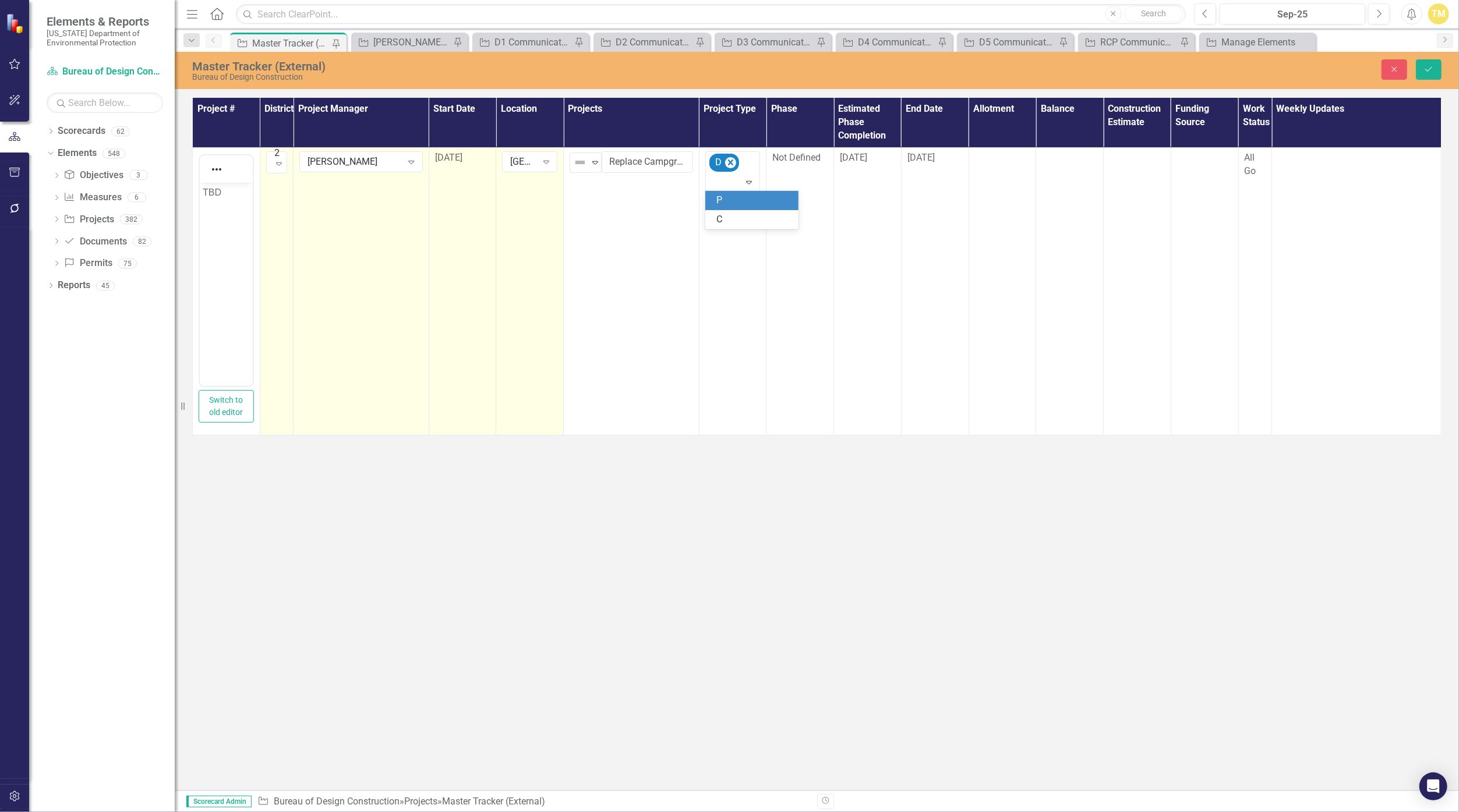
click at [711, 200] on div "P" at bounding box center [754, 200] width 74 height 14
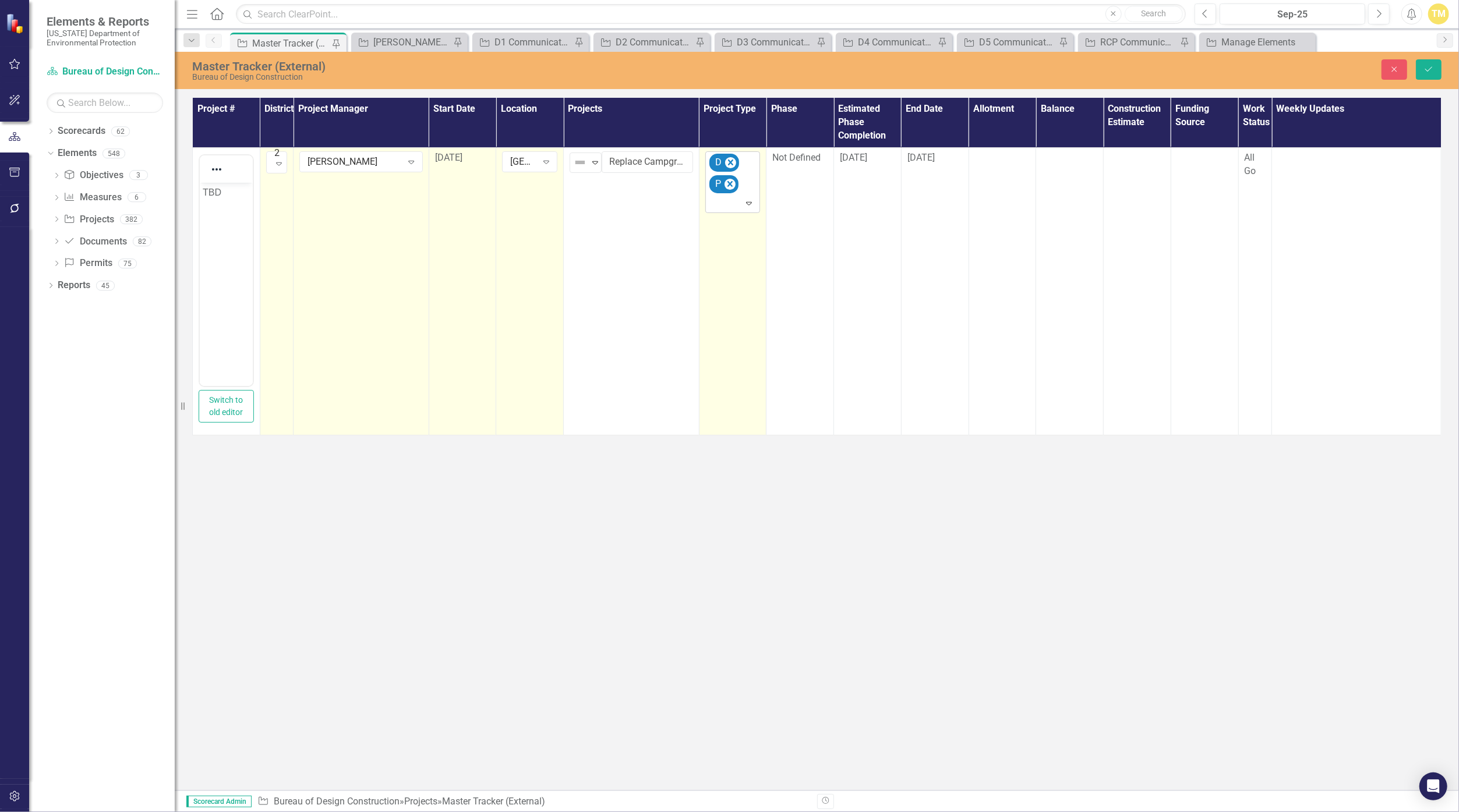
click at [711, 206] on icon "Expand" at bounding box center [749, 203] width 12 height 10
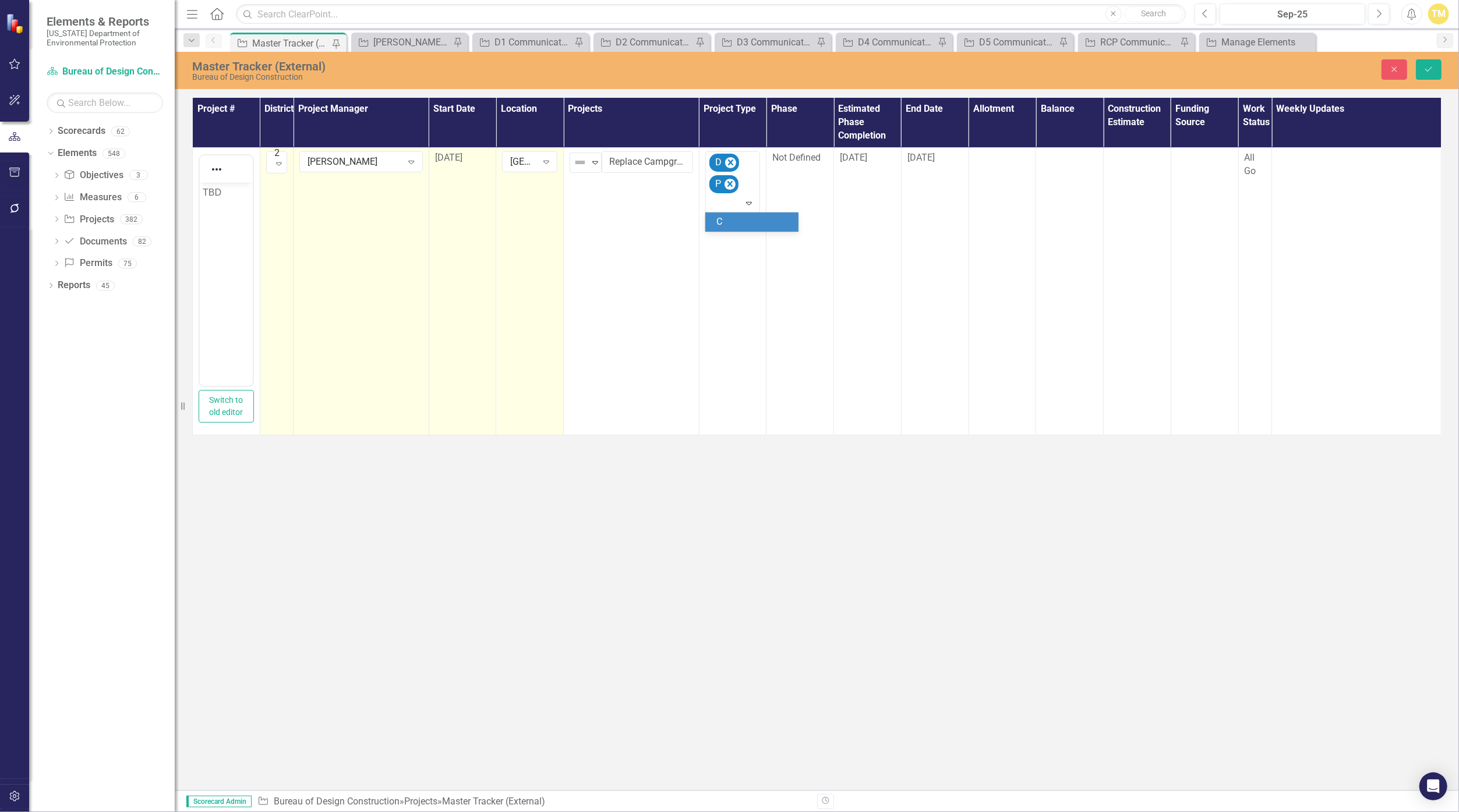
click at [711, 228] on div "C" at bounding box center [754, 222] width 74 height 14
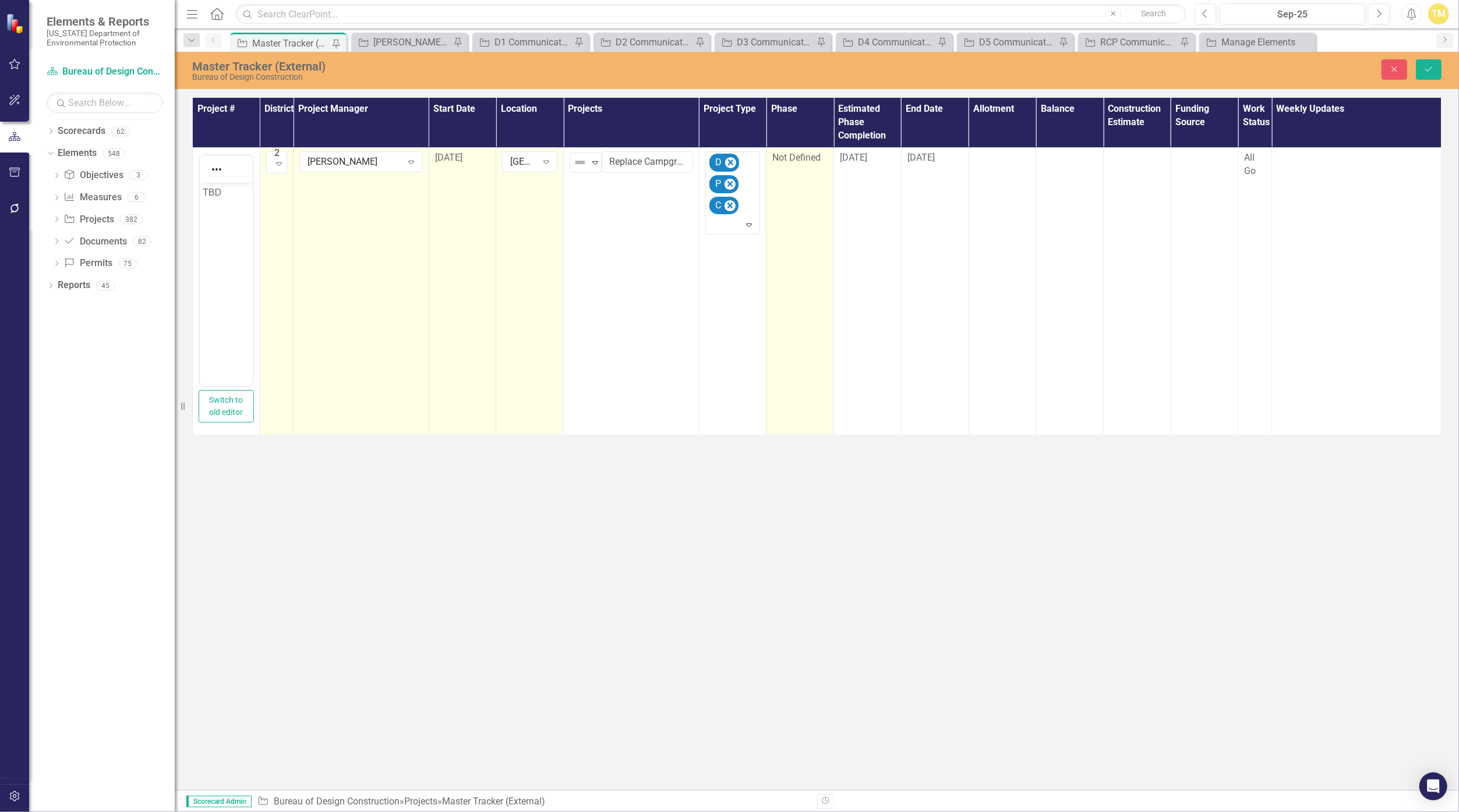
click at [711, 156] on span "Not Defined" at bounding box center [796, 158] width 48 height 11
drag, startPoint x: 783, startPoint y: 156, endPoint x: 808, endPoint y: 163, distance: 26.0
click at [711, 163] on div "Not Defined Expand" at bounding box center [799, 162] width 55 height 21
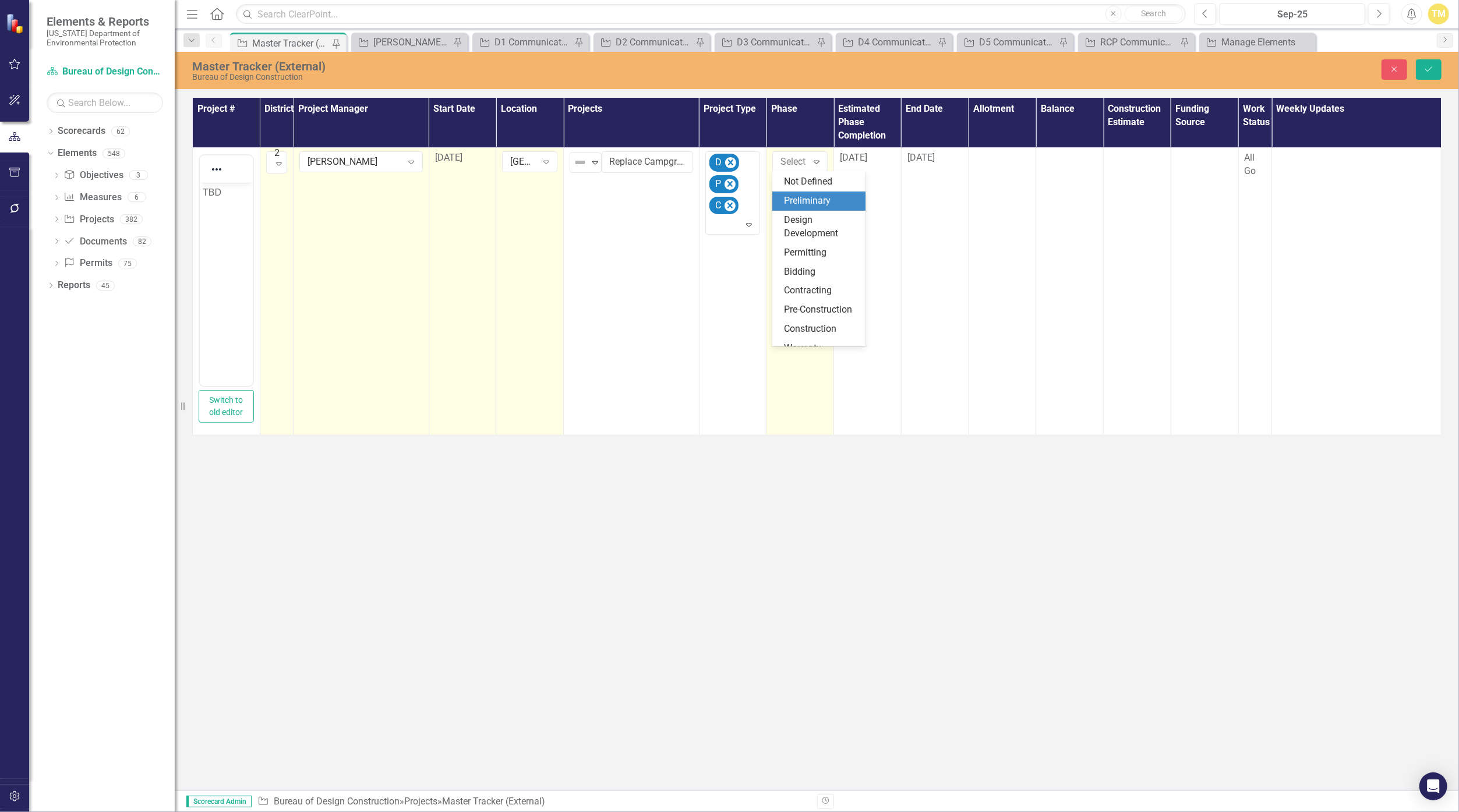
click at [711, 197] on div "Preliminary" at bounding box center [821, 201] width 74 height 14
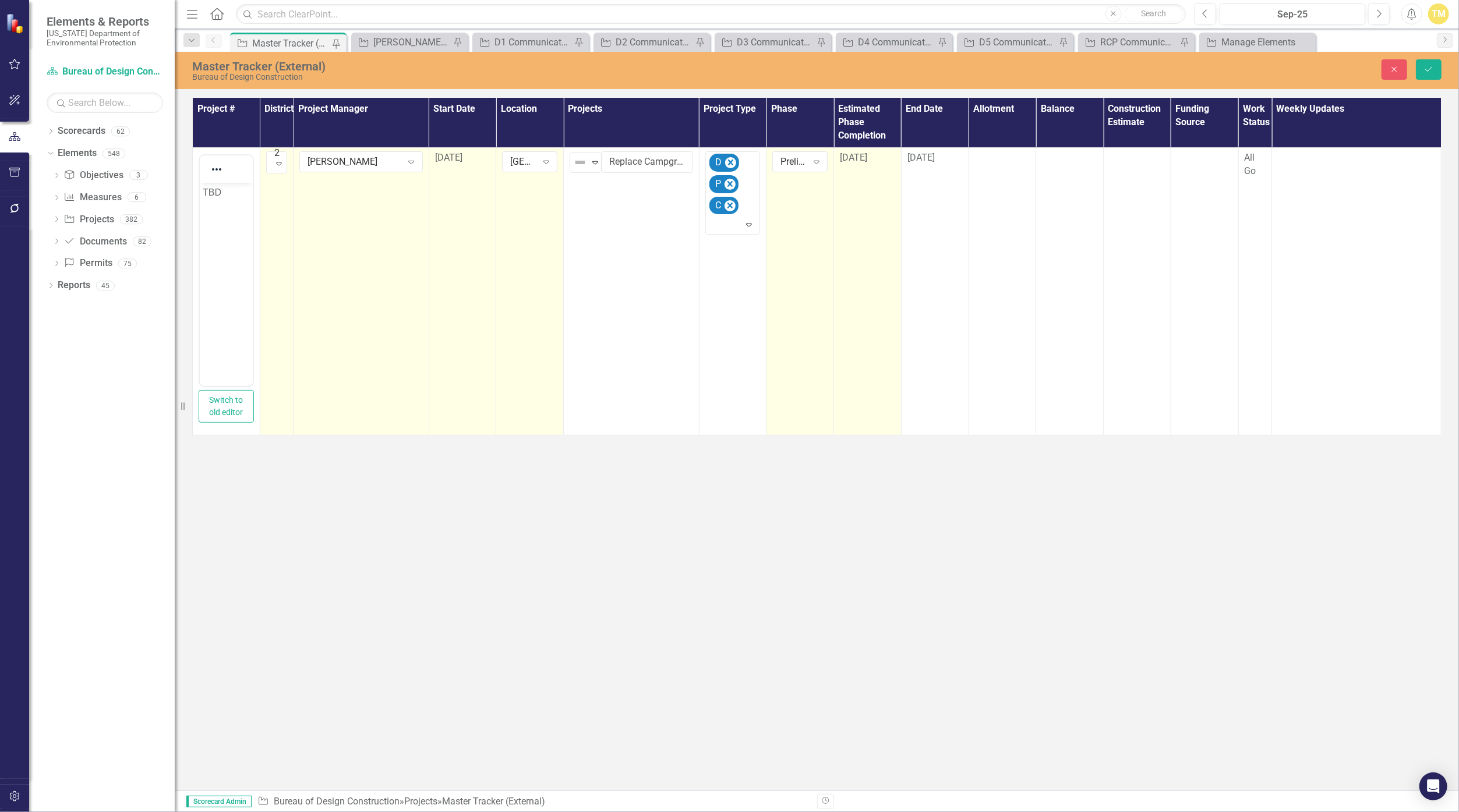
click at [711, 157] on div "[DATE]" at bounding box center [867, 158] width 55 height 14
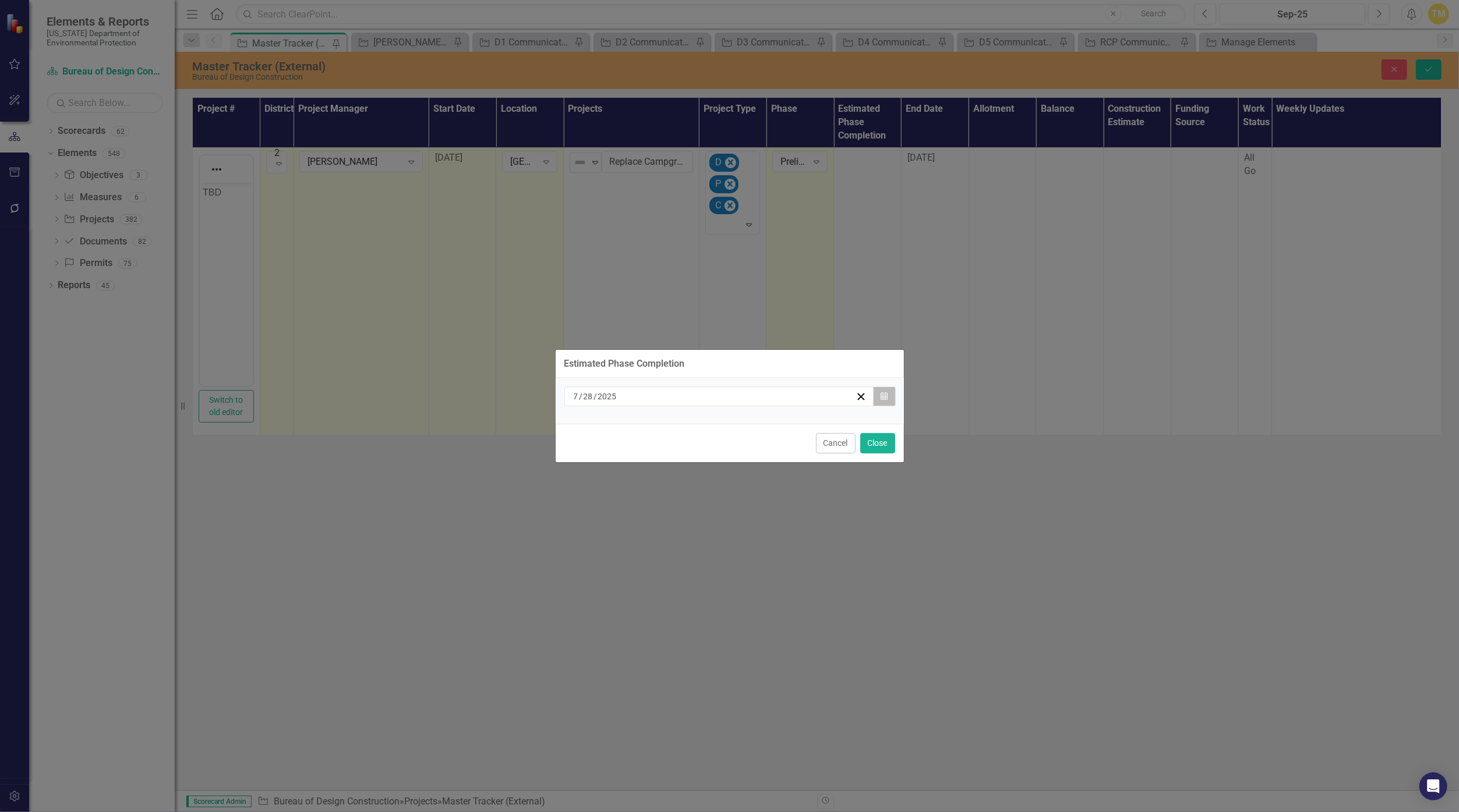
click at [711, 395] on icon "button" at bounding box center [884, 396] width 7 height 8
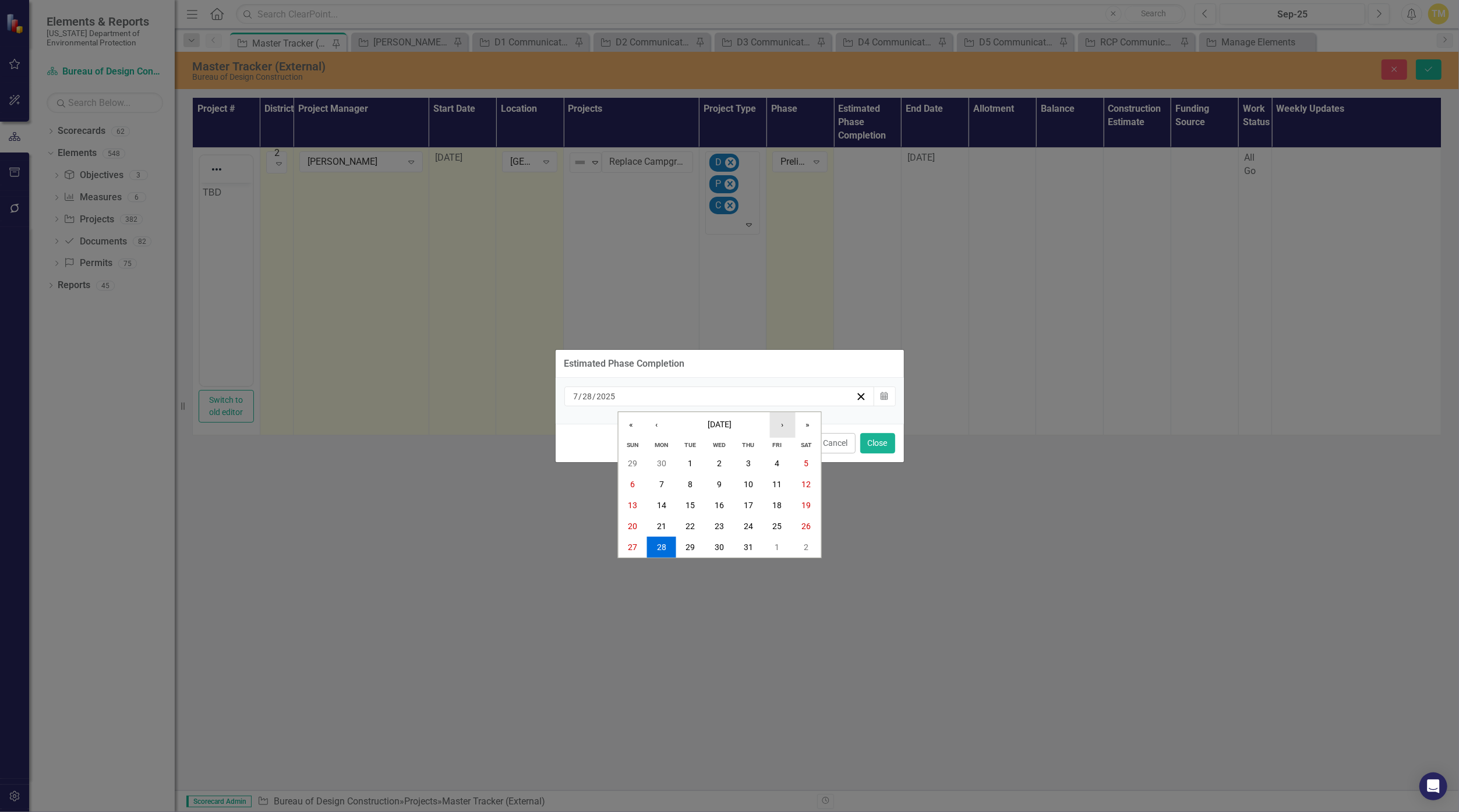
click at [711, 427] on button "›" at bounding box center [782, 424] width 26 height 26
click at [711, 523] on abbr "24" at bounding box center [777, 526] width 10 height 10
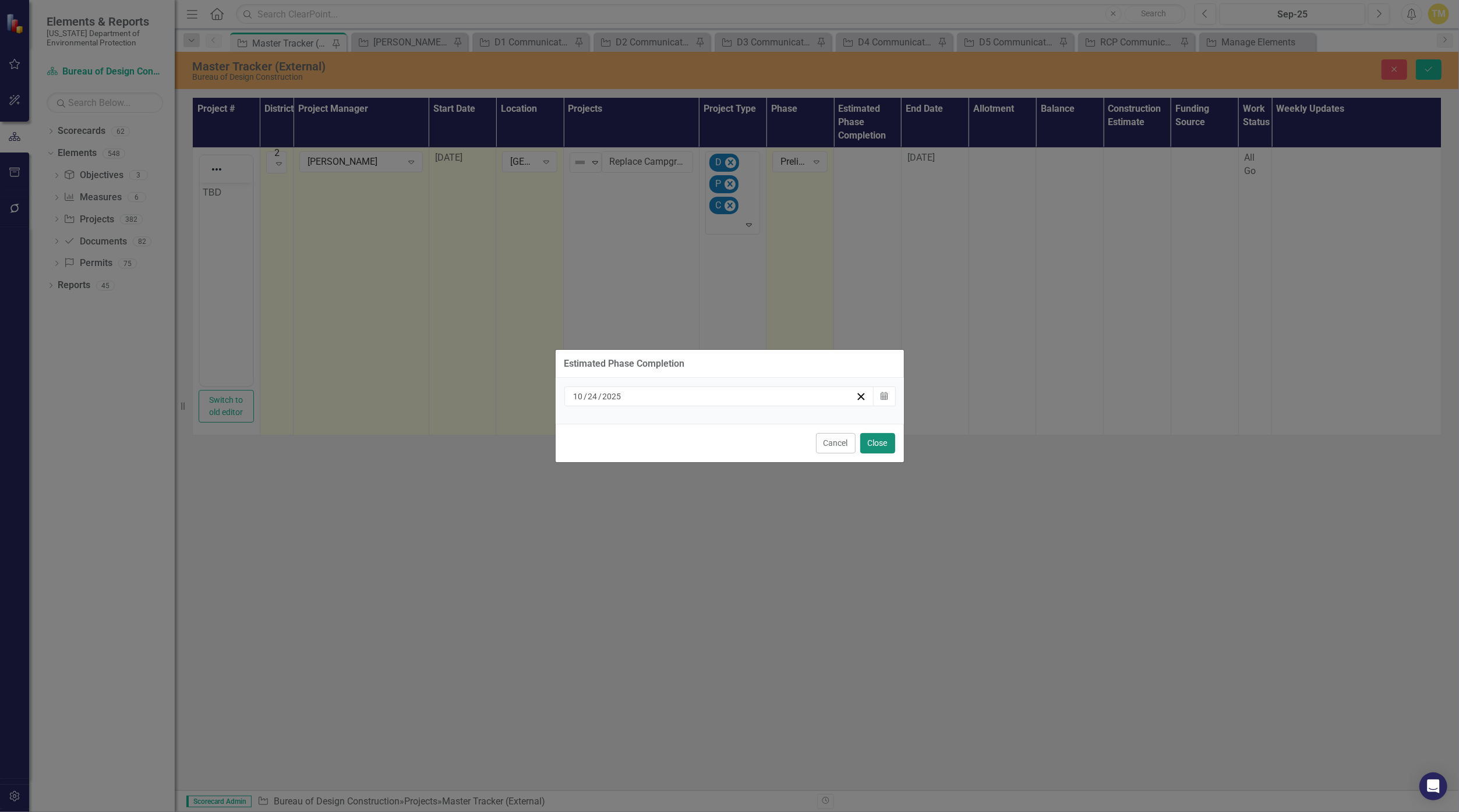
click at [711, 433] on button "Close" at bounding box center [877, 443] width 35 height 20
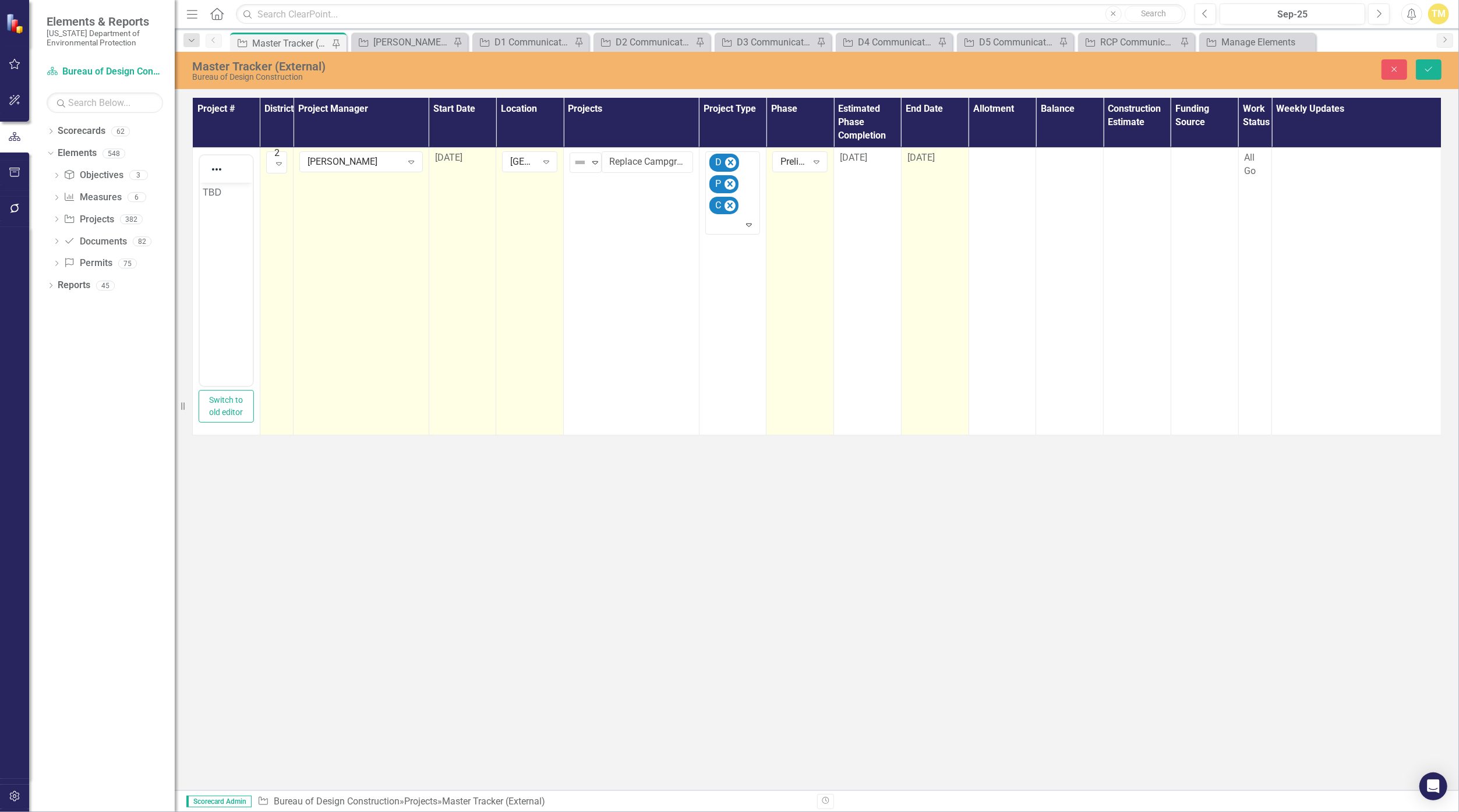
click at [711, 153] on span "[DATE]" at bounding box center [921, 158] width 27 height 11
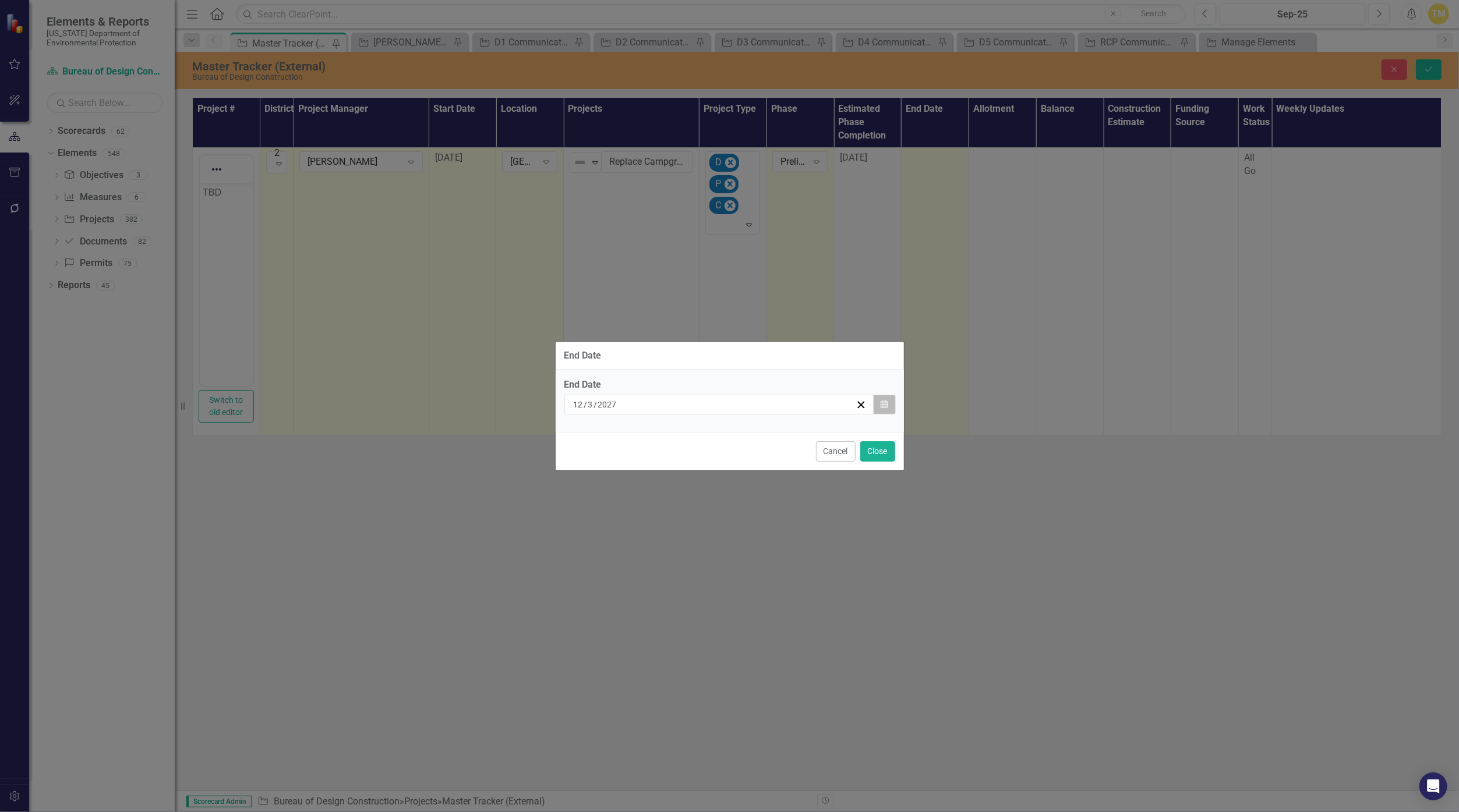
click at [711, 401] on icon "Calendar" at bounding box center [884, 405] width 7 height 8
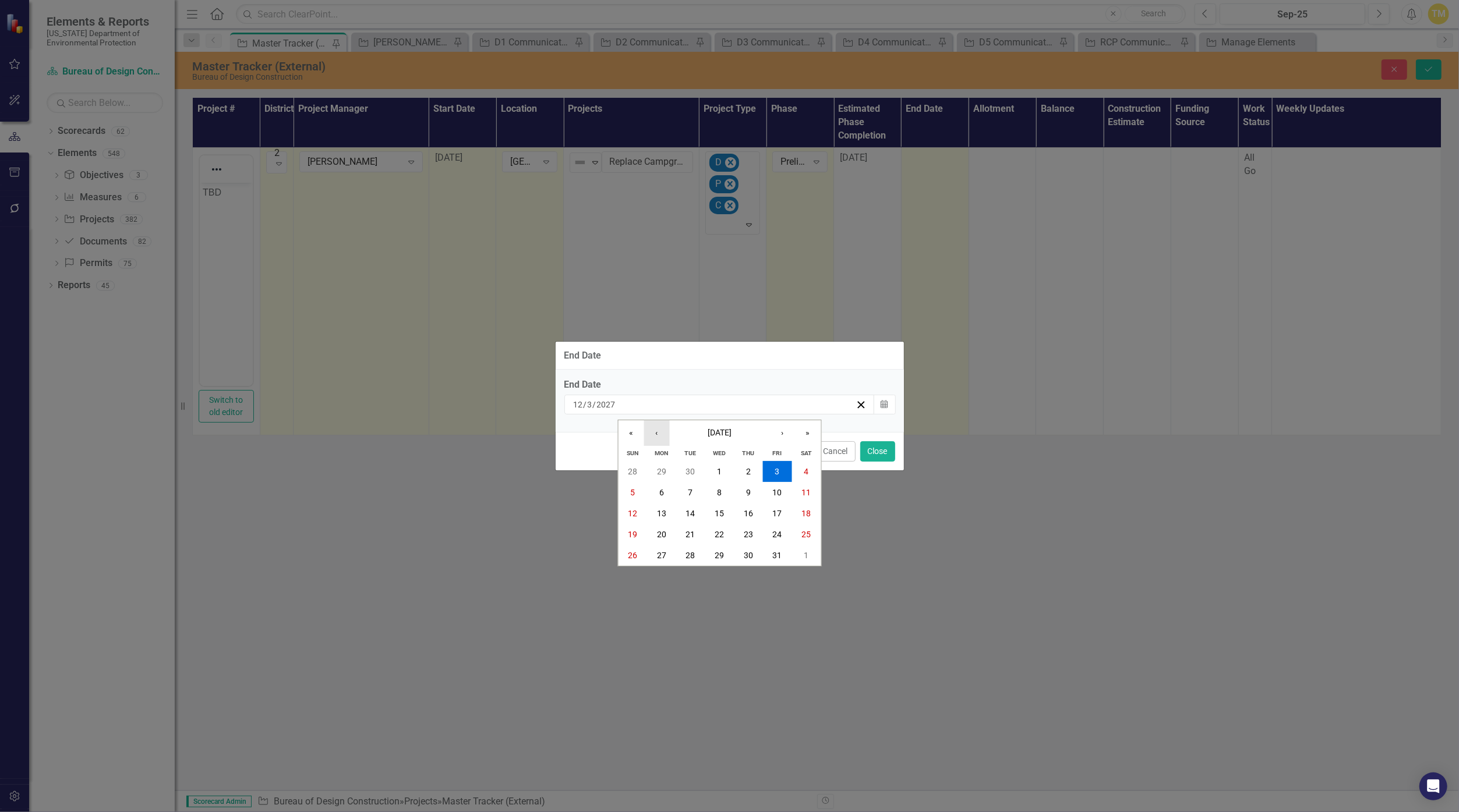
click at [655, 435] on button "‹" at bounding box center [656, 433] width 26 height 26
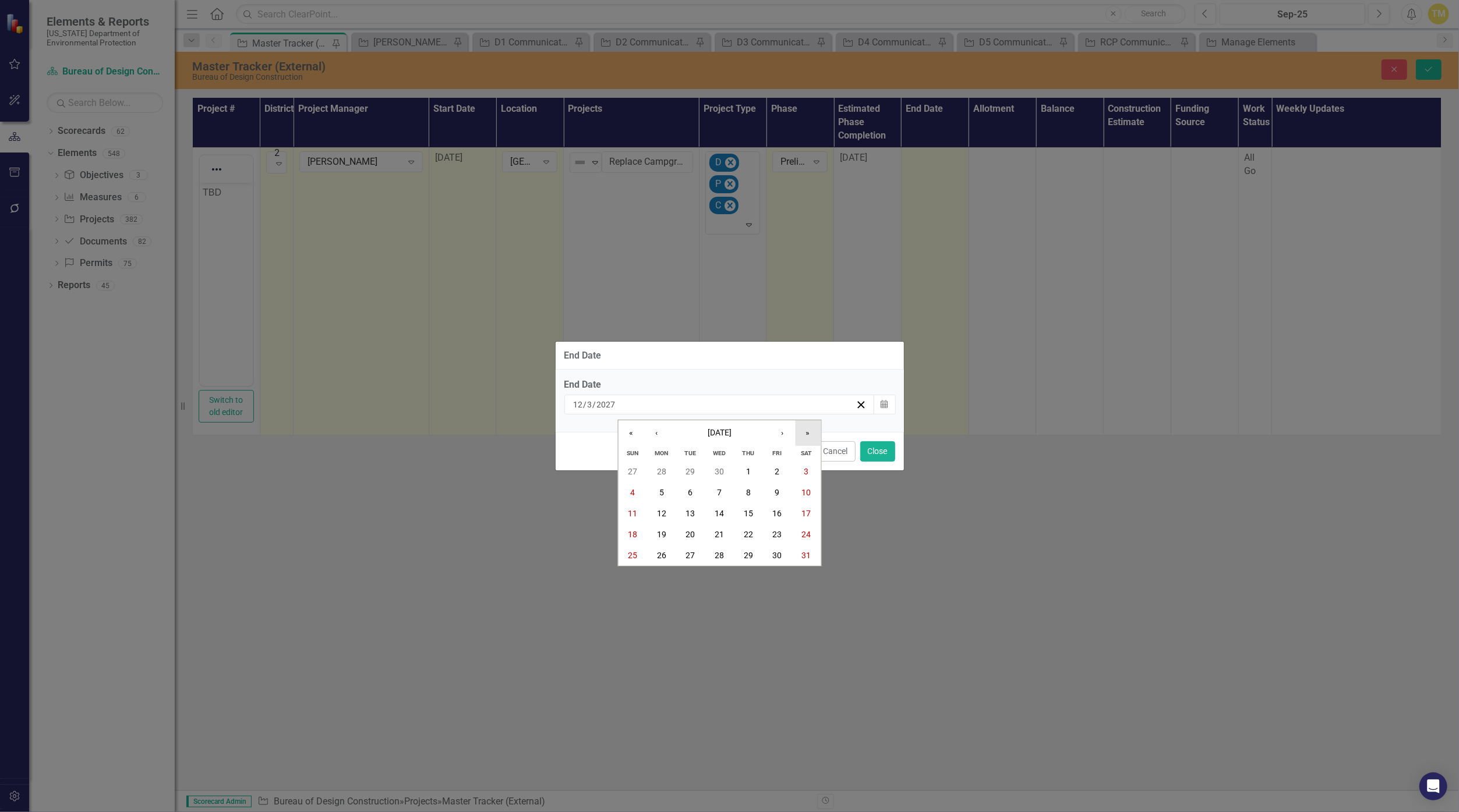
click at [711, 432] on button "»" at bounding box center [807, 433] width 26 height 26
click at [711, 553] on button "28" at bounding box center [777, 555] width 29 height 21
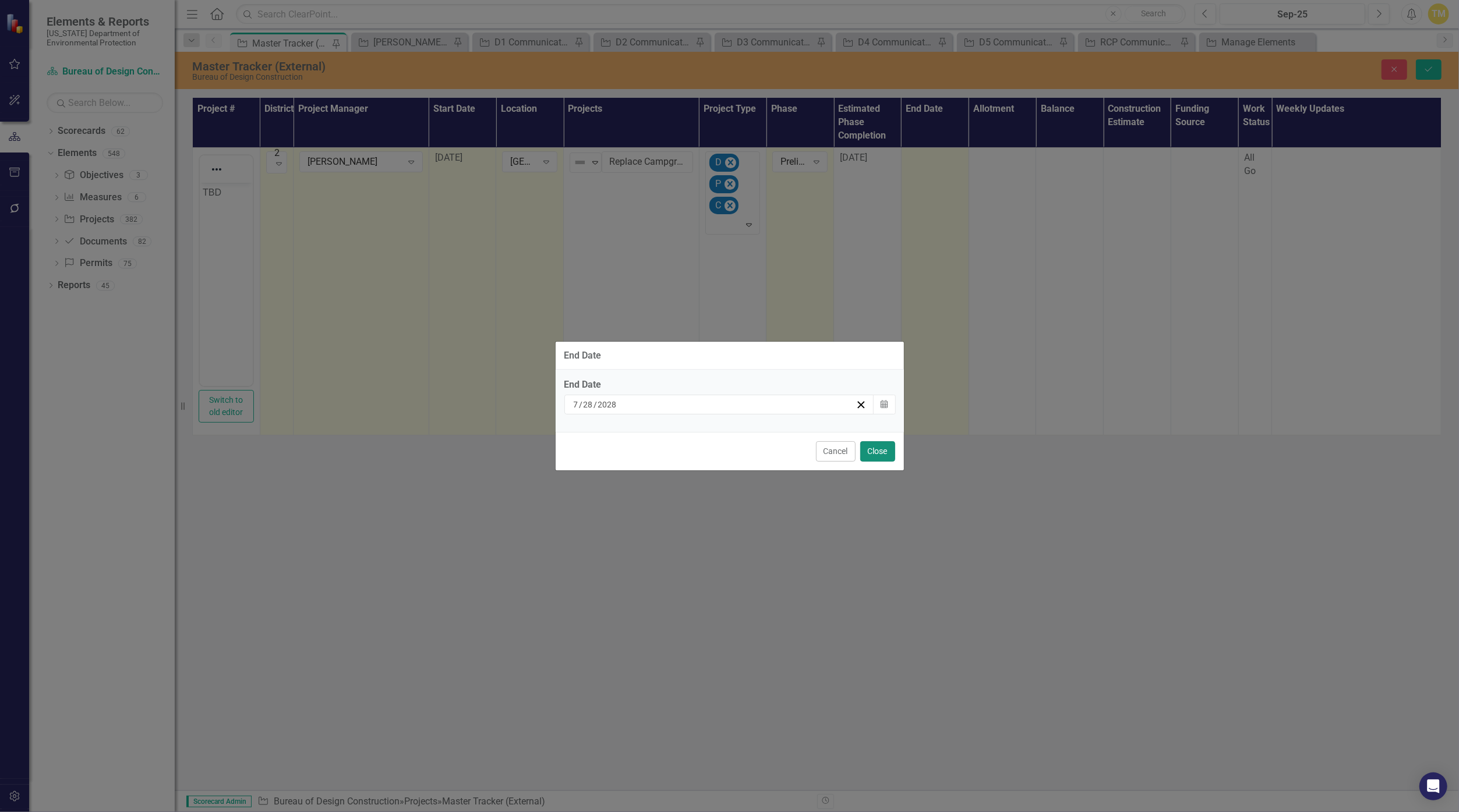
click at [711, 458] on button "Close" at bounding box center [877, 451] width 35 height 20
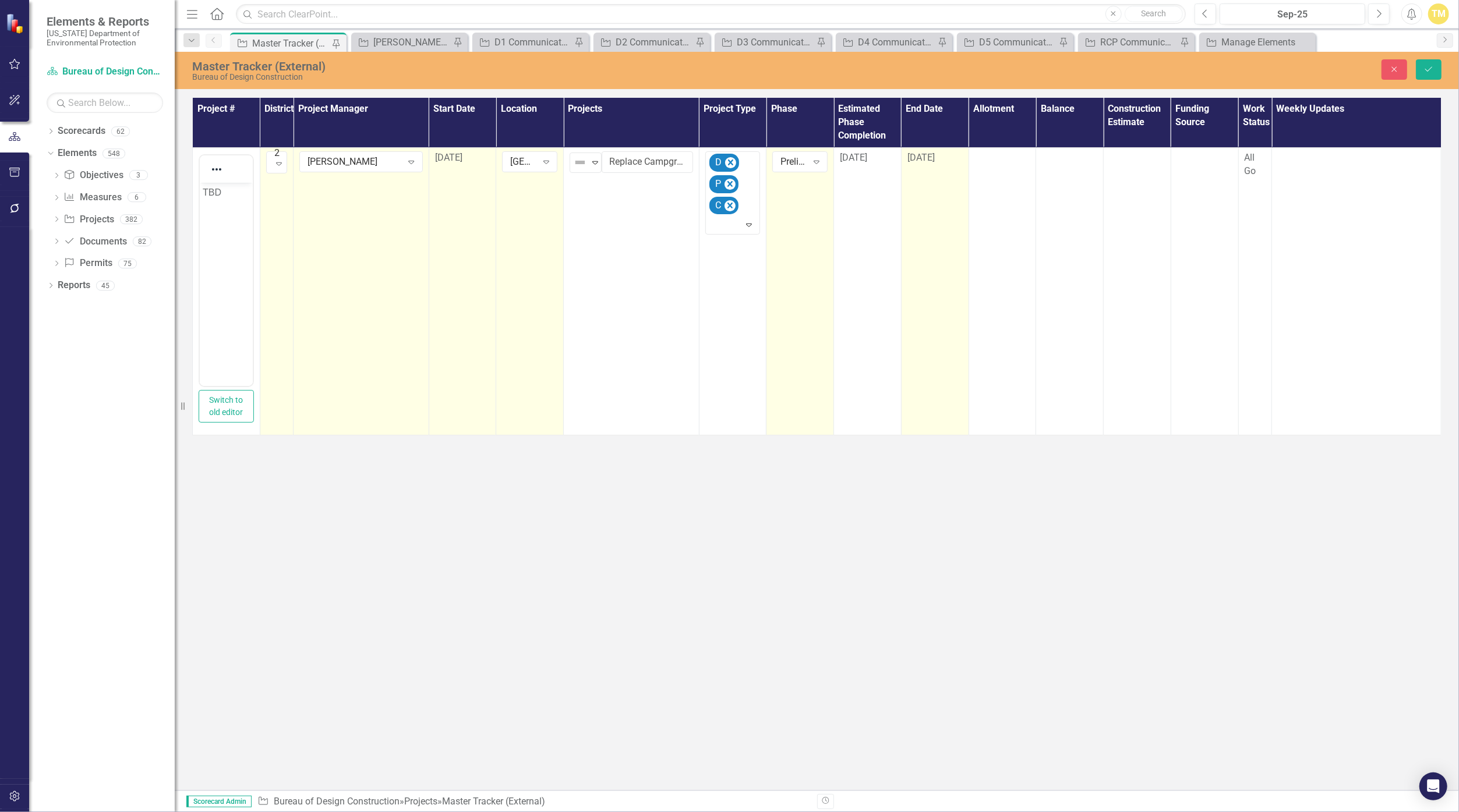
click at [711, 142] on th "Allotment" at bounding box center [1002, 122] width 68 height 49
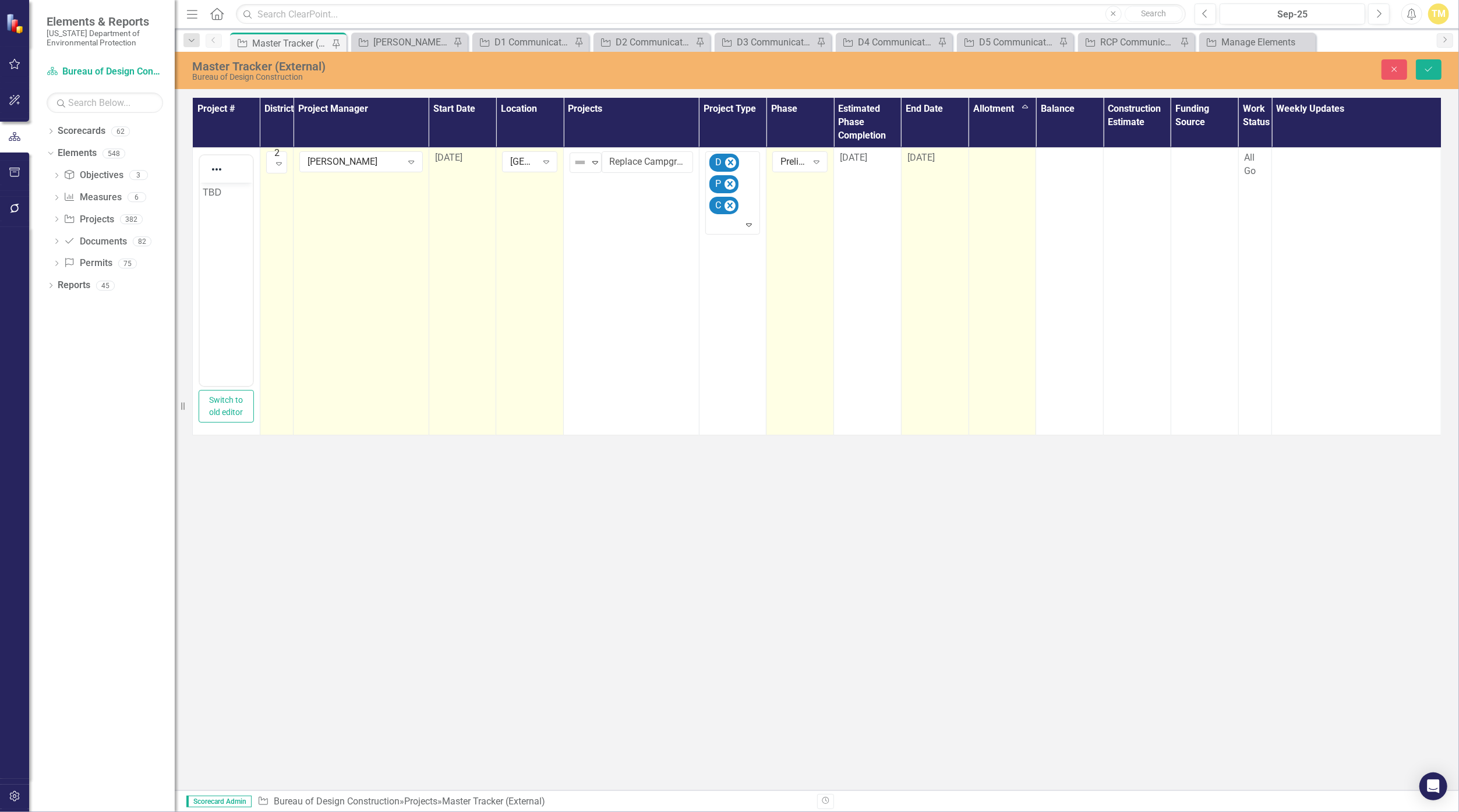
click at [711, 153] on div at bounding box center [1002, 158] width 55 height 14
click at [711, 161] on input "number" at bounding box center [1002, 162] width 55 height 21
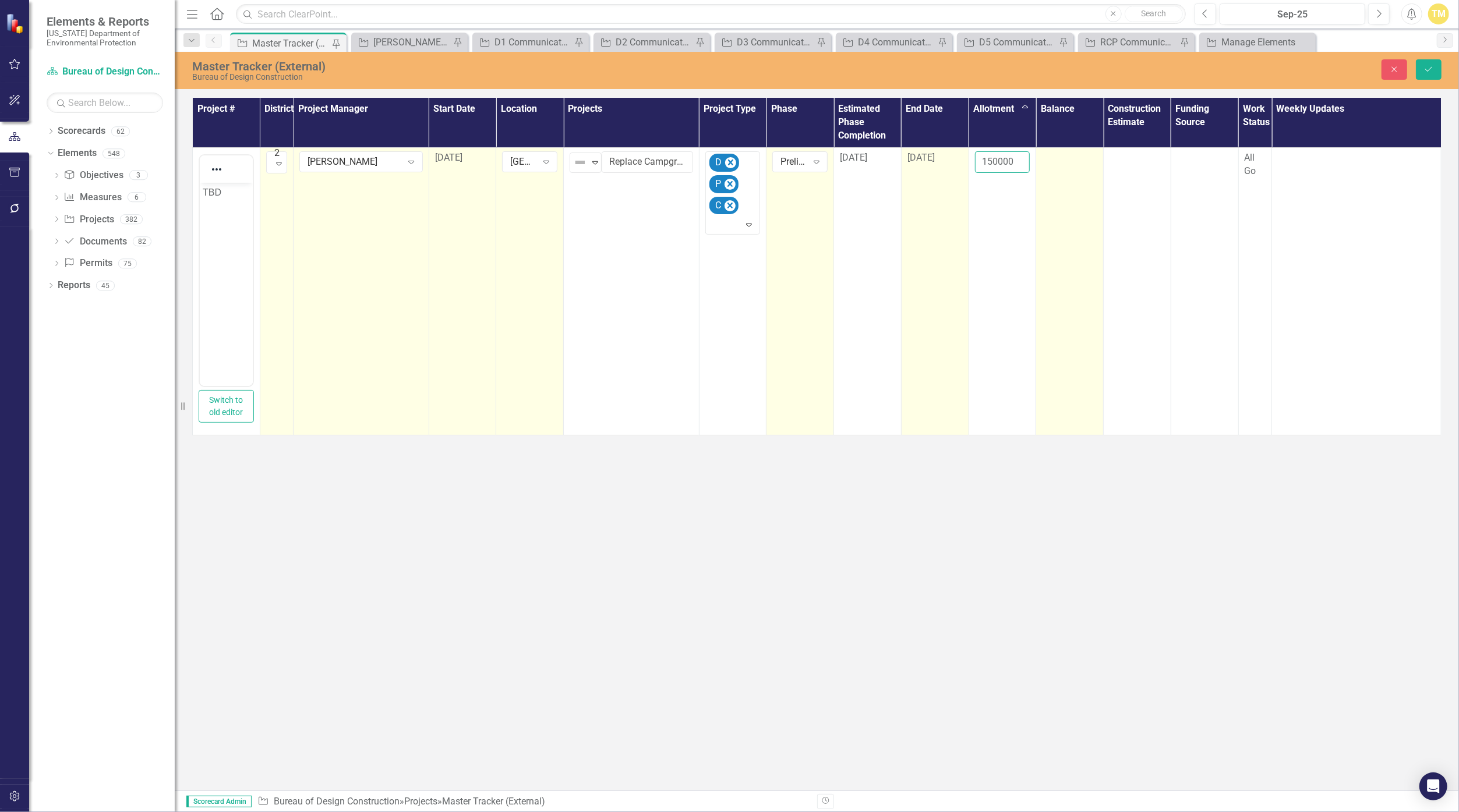
type input "150000"
click at [711, 160] on div at bounding box center [1069, 158] width 55 height 14
click at [711, 160] on input "number" at bounding box center [1069, 162] width 55 height 21
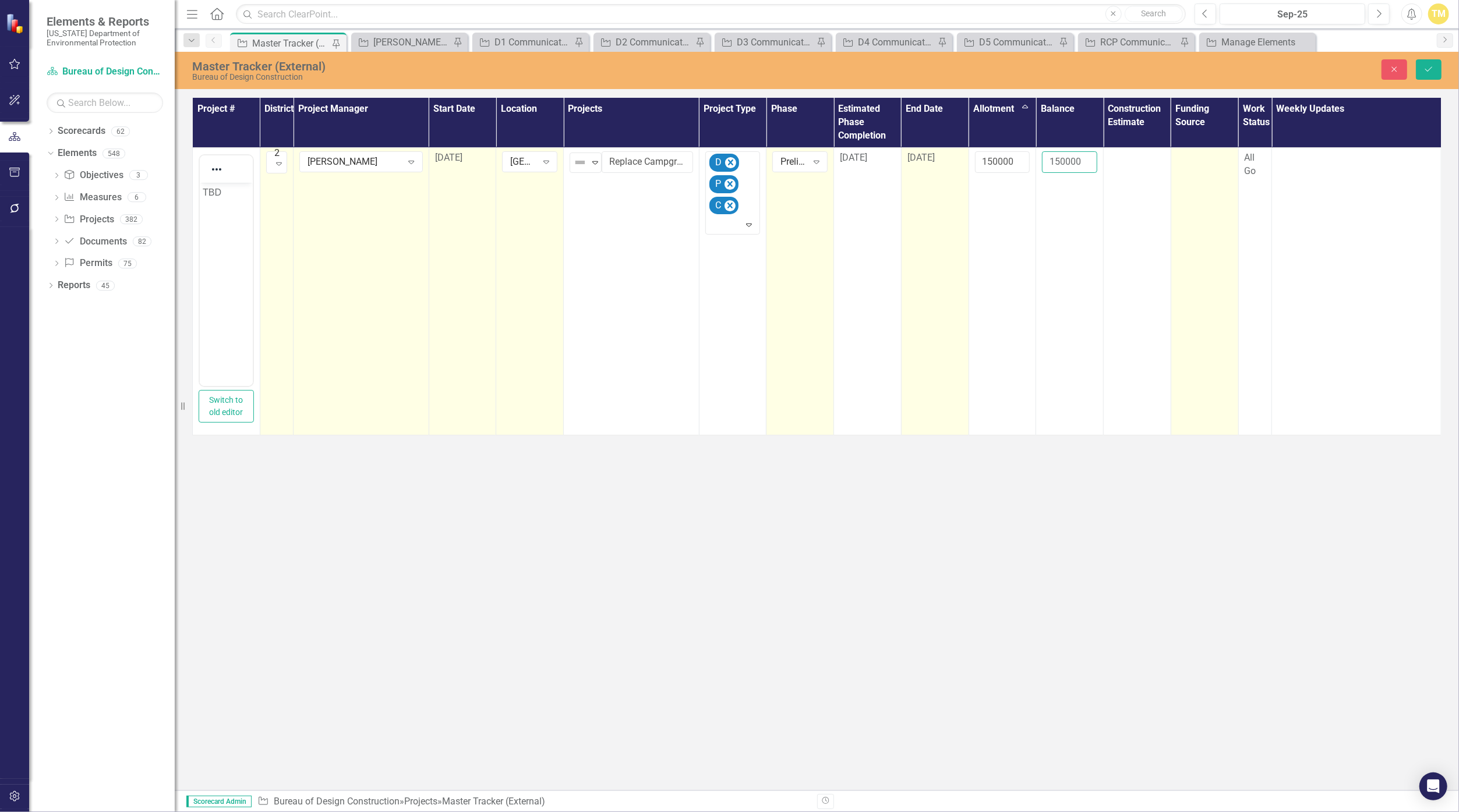
type input "150000"
click at [711, 160] on div at bounding box center [1204, 158] width 55 height 14
click at [711, 160] on div at bounding box center [1200, 161] width 39 height 15
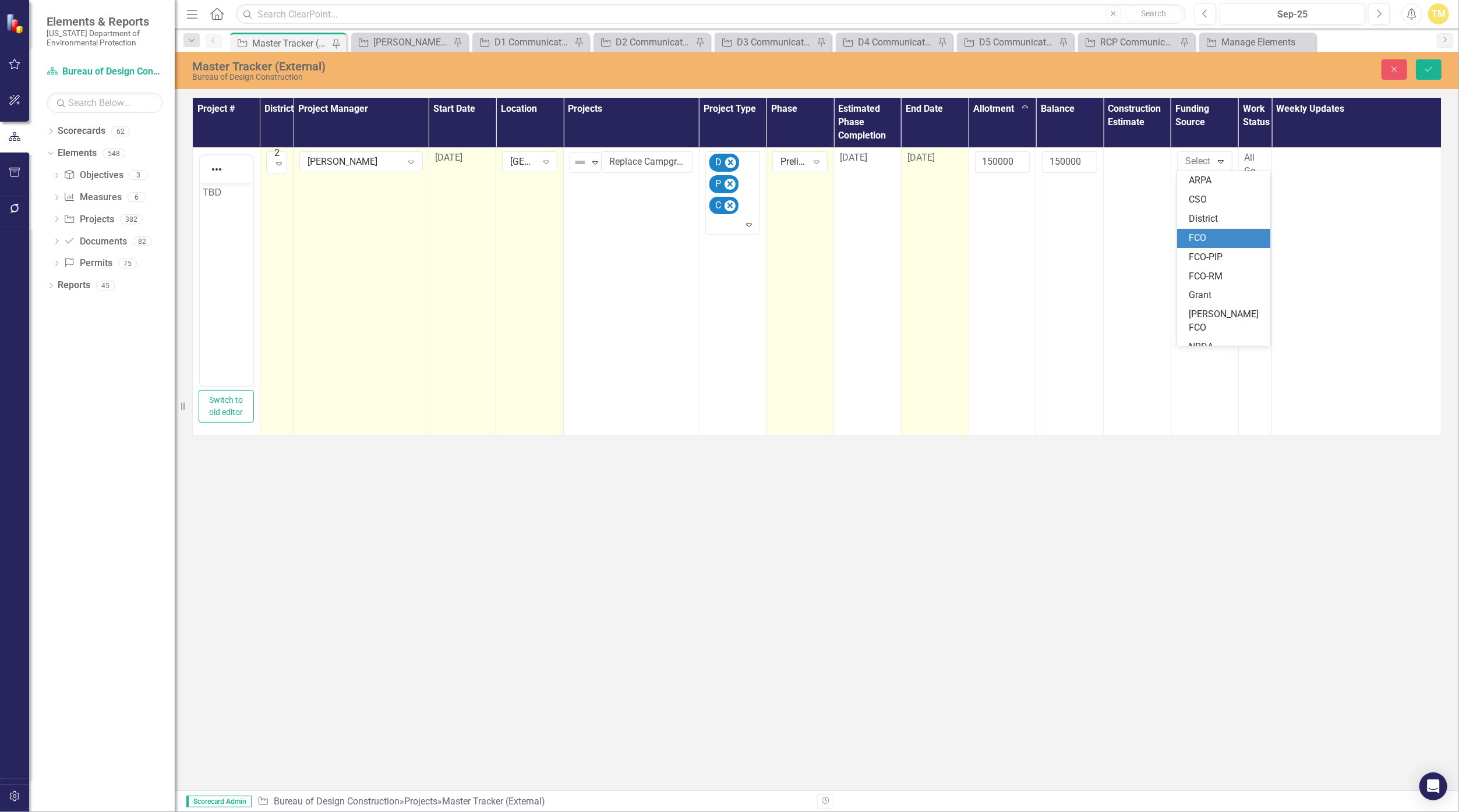
click at [711, 232] on div "FCO" at bounding box center [1225, 238] width 74 height 14
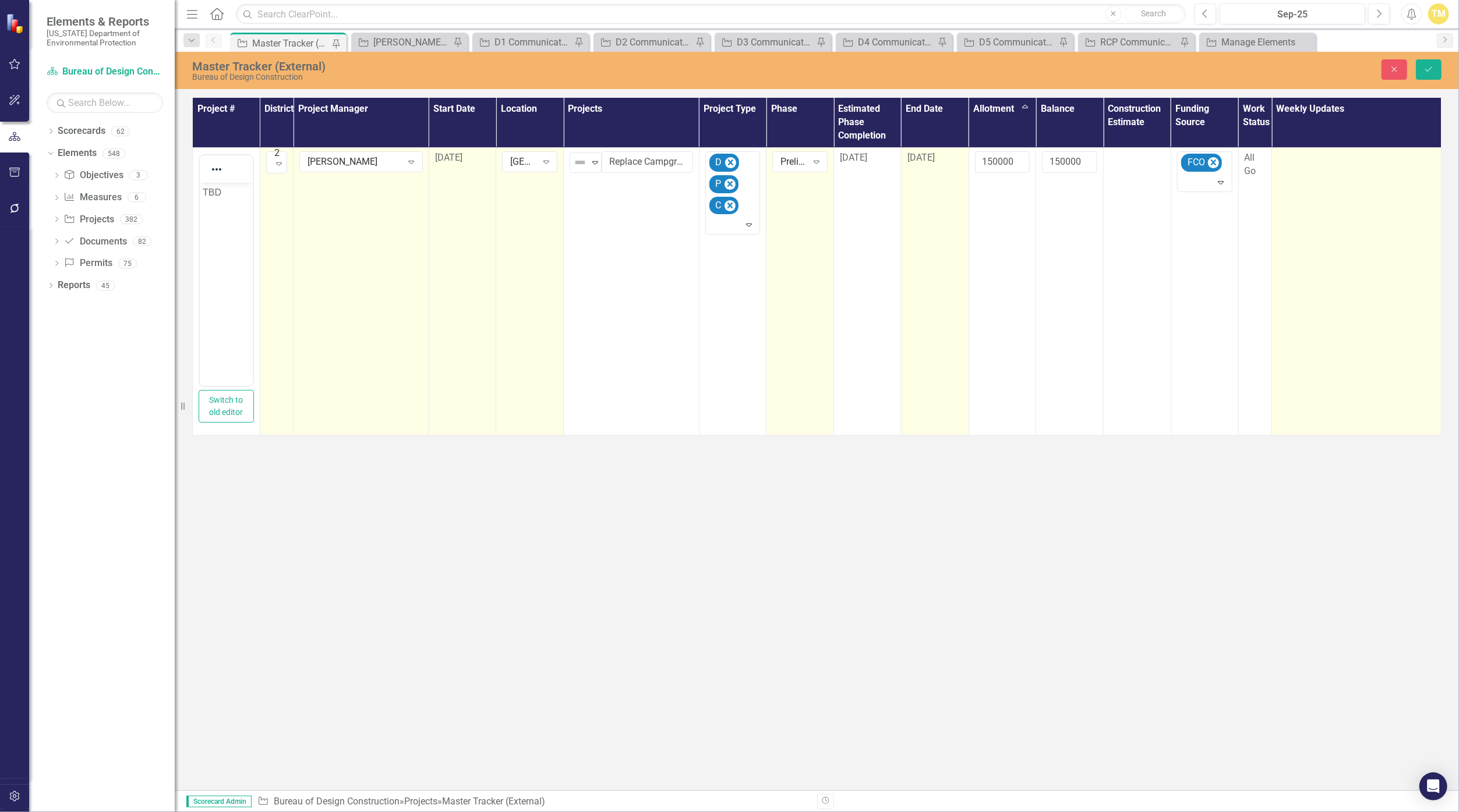
click at [711, 173] on td at bounding box center [1356, 291] width 170 height 288
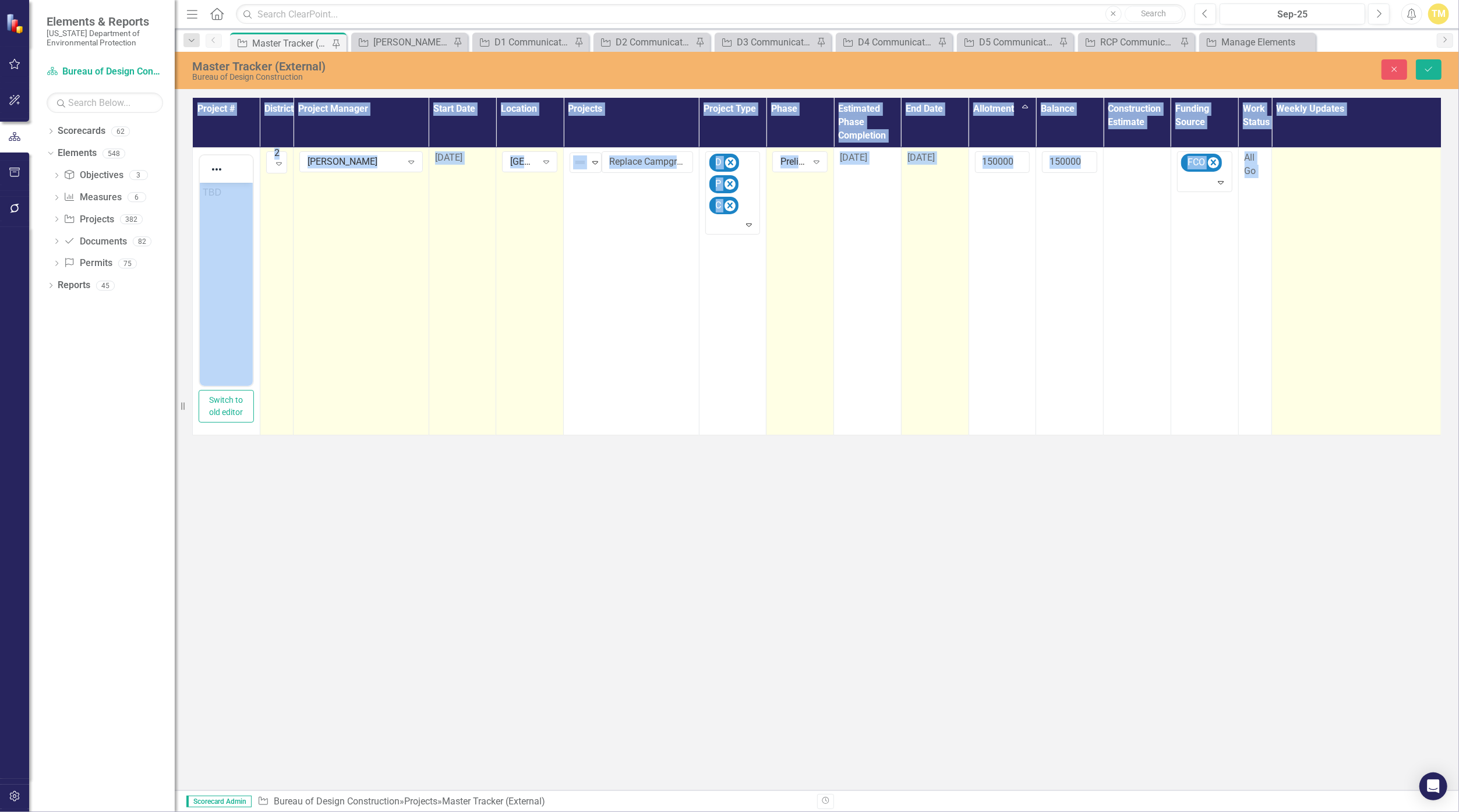
click at [711, 173] on td at bounding box center [1356, 291] width 170 height 288
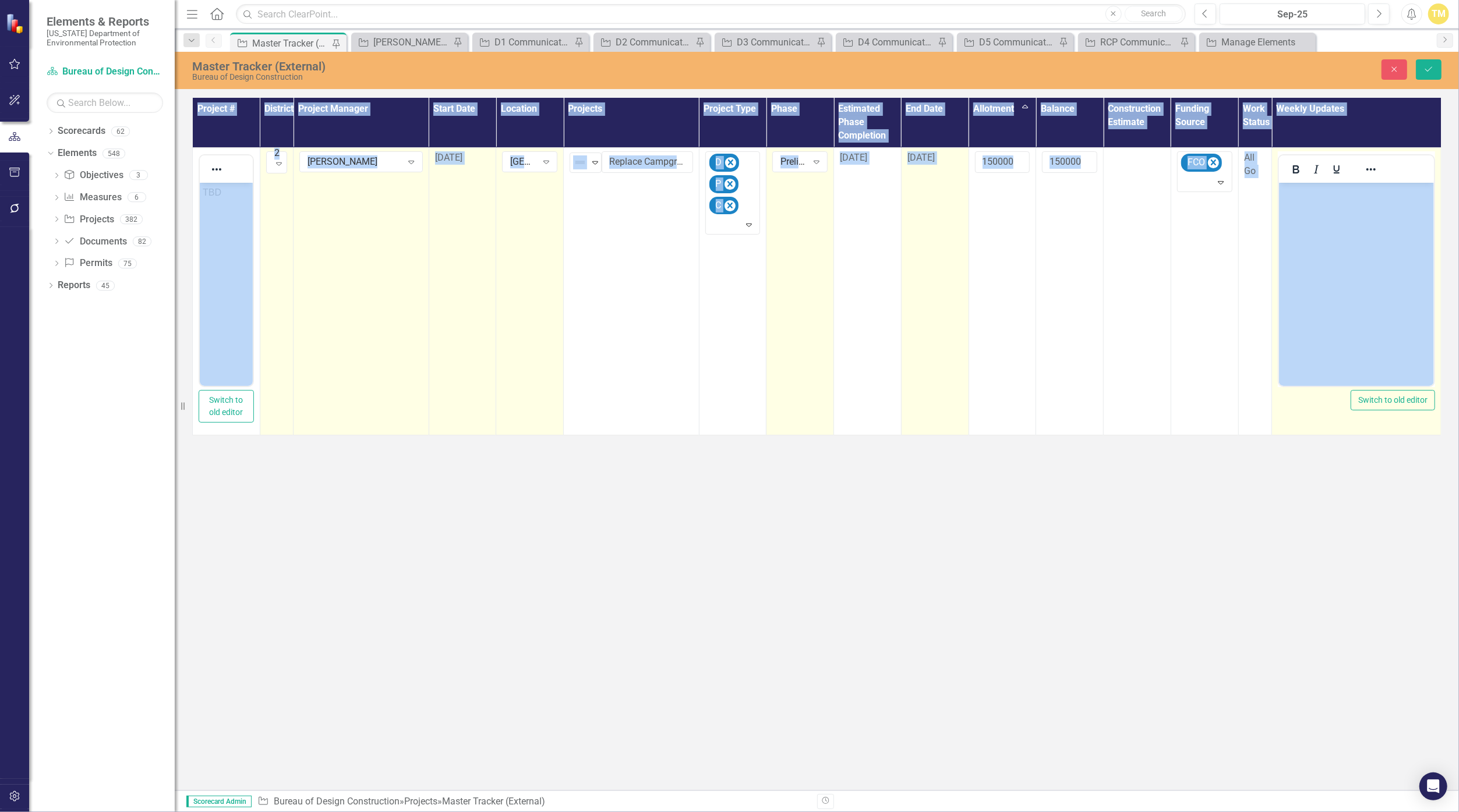
scroll to position [0, 0]
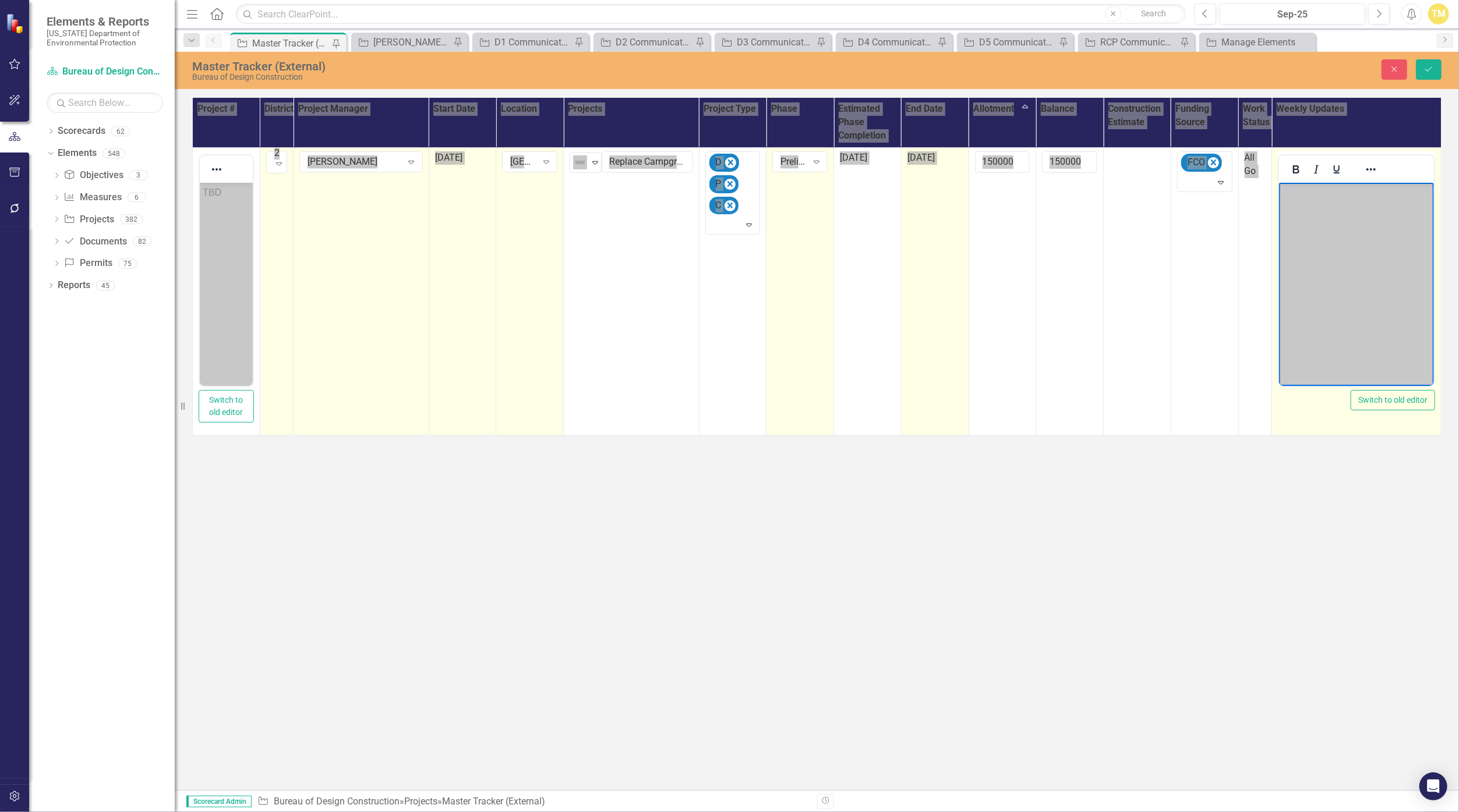
click at [711, 213] on body "Rich Text Area. Press ALT-0 for help." at bounding box center [1356, 269] width 155 height 175
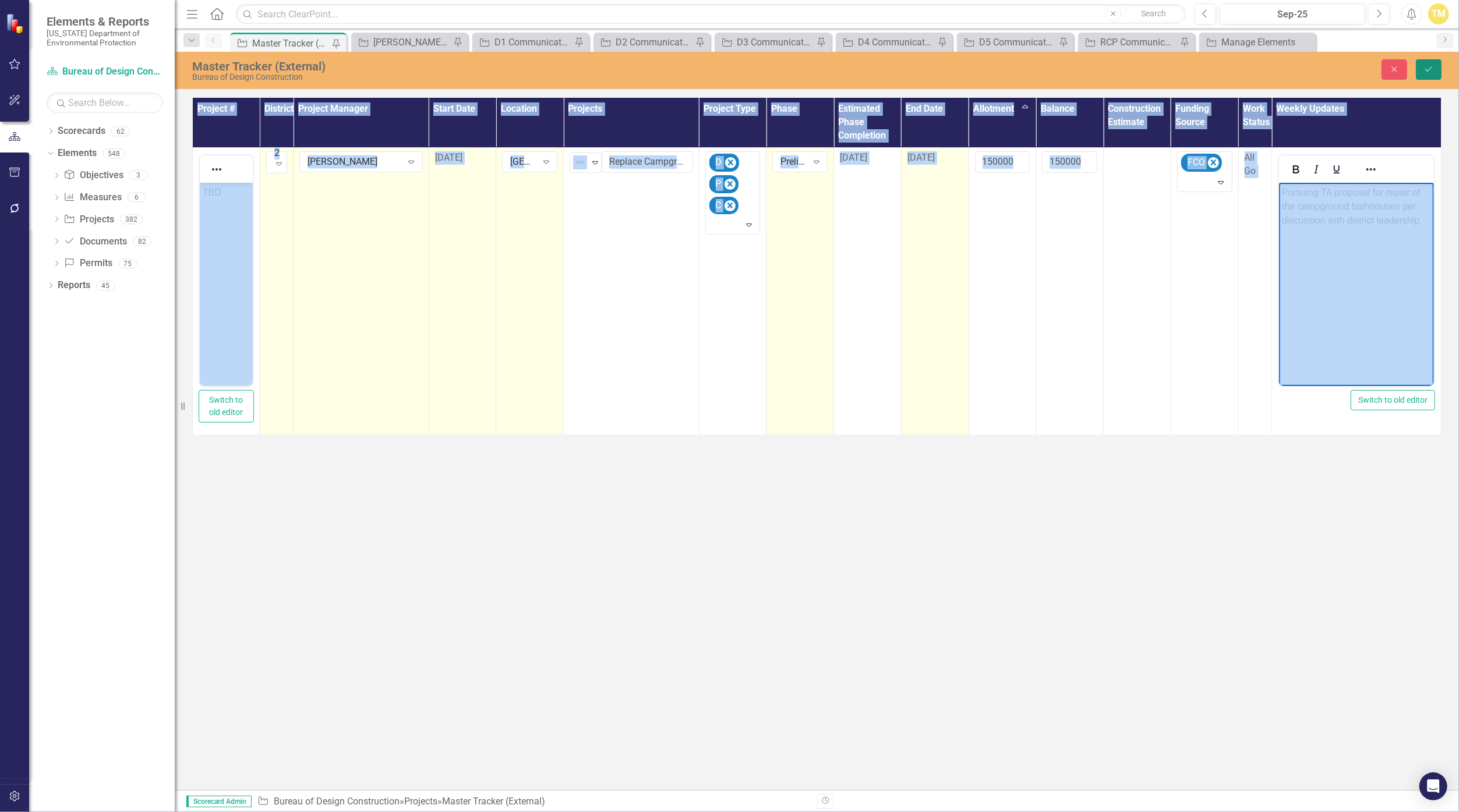
click at [711, 72] on icon "Save" at bounding box center [1429, 70] width 11 height 8
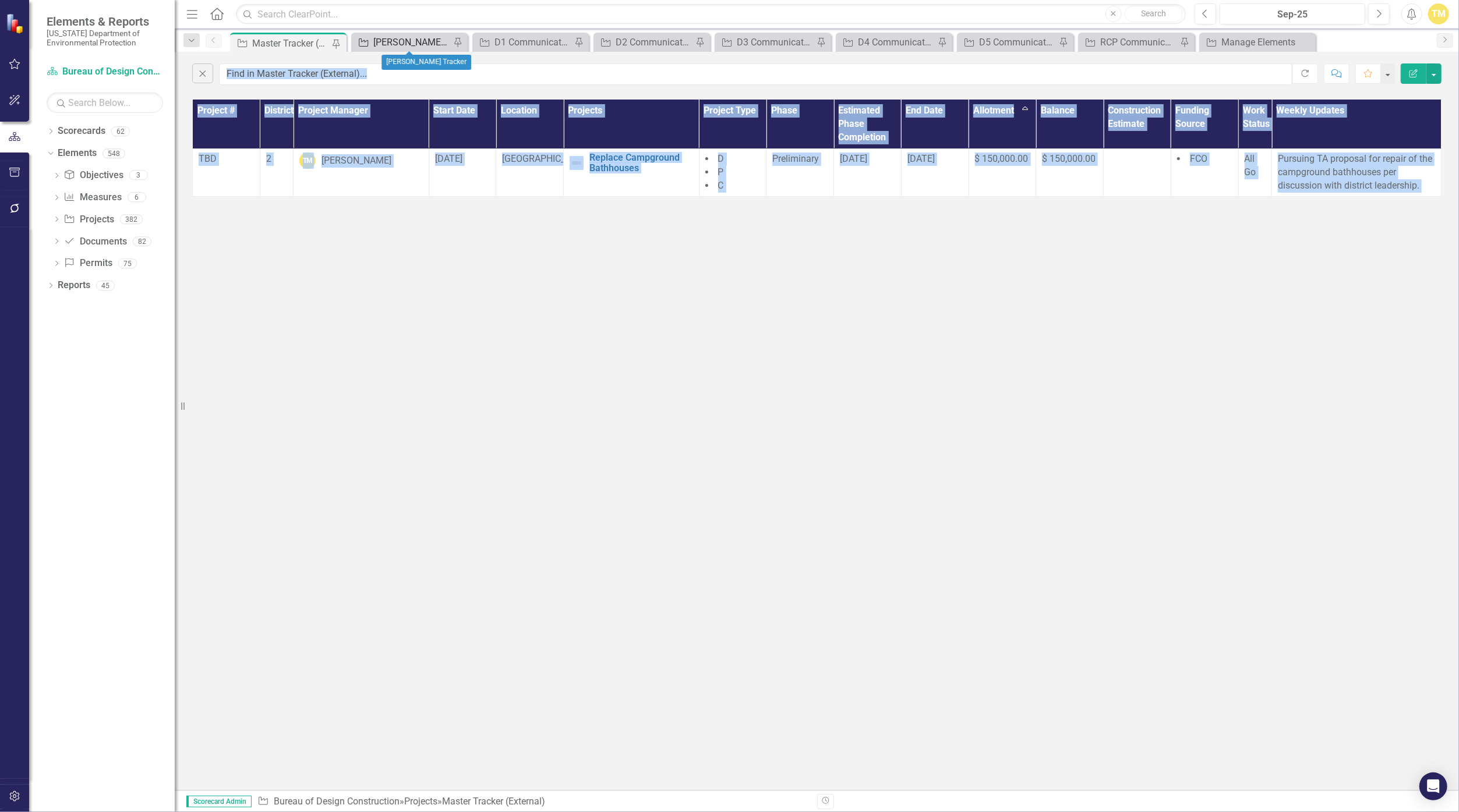
click at [413, 49] on div "[PERSON_NAME] Tracker" at bounding box center [412, 42] width 77 height 14
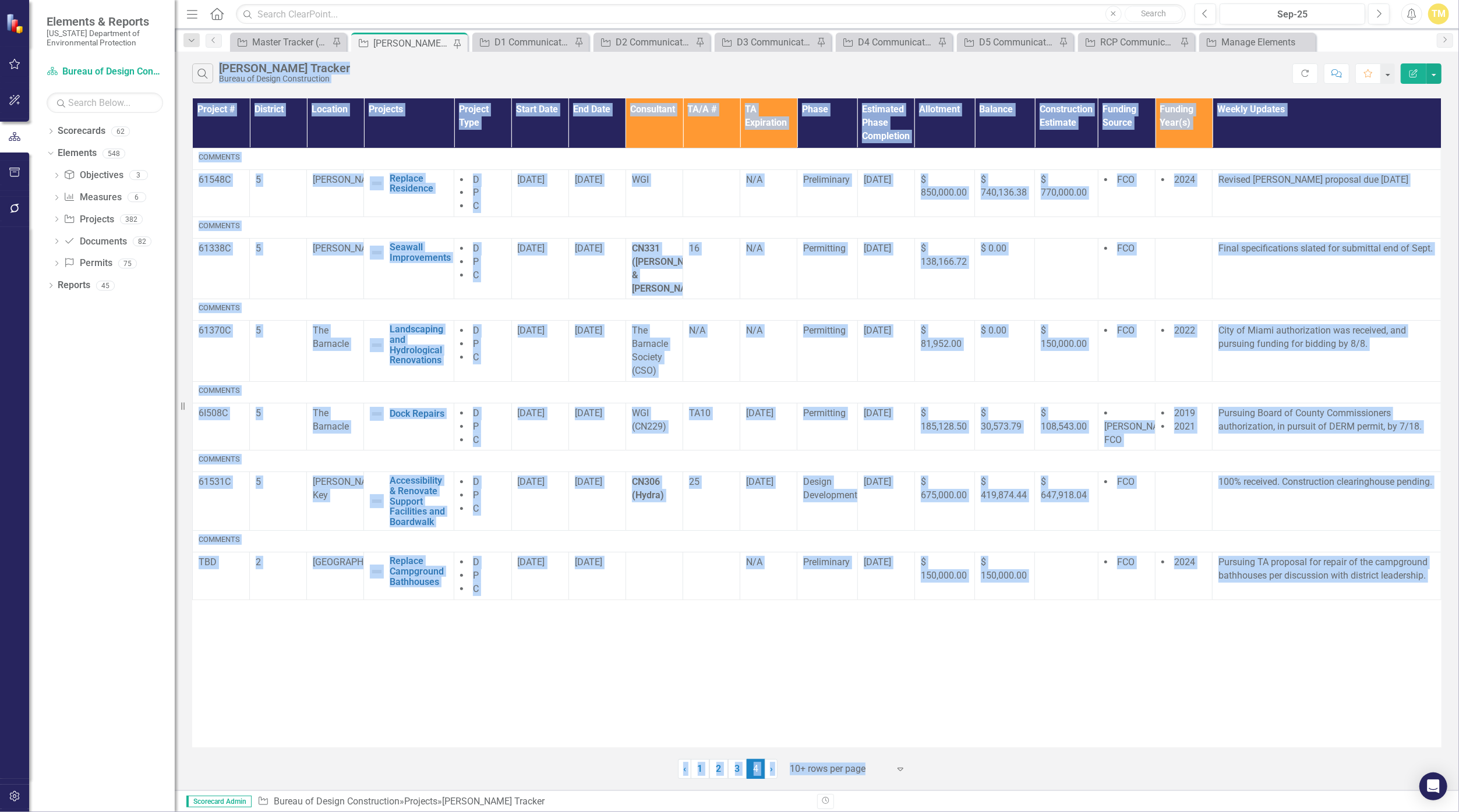
click at [711, 766] on span "4 (current)" at bounding box center [755, 769] width 18 height 20
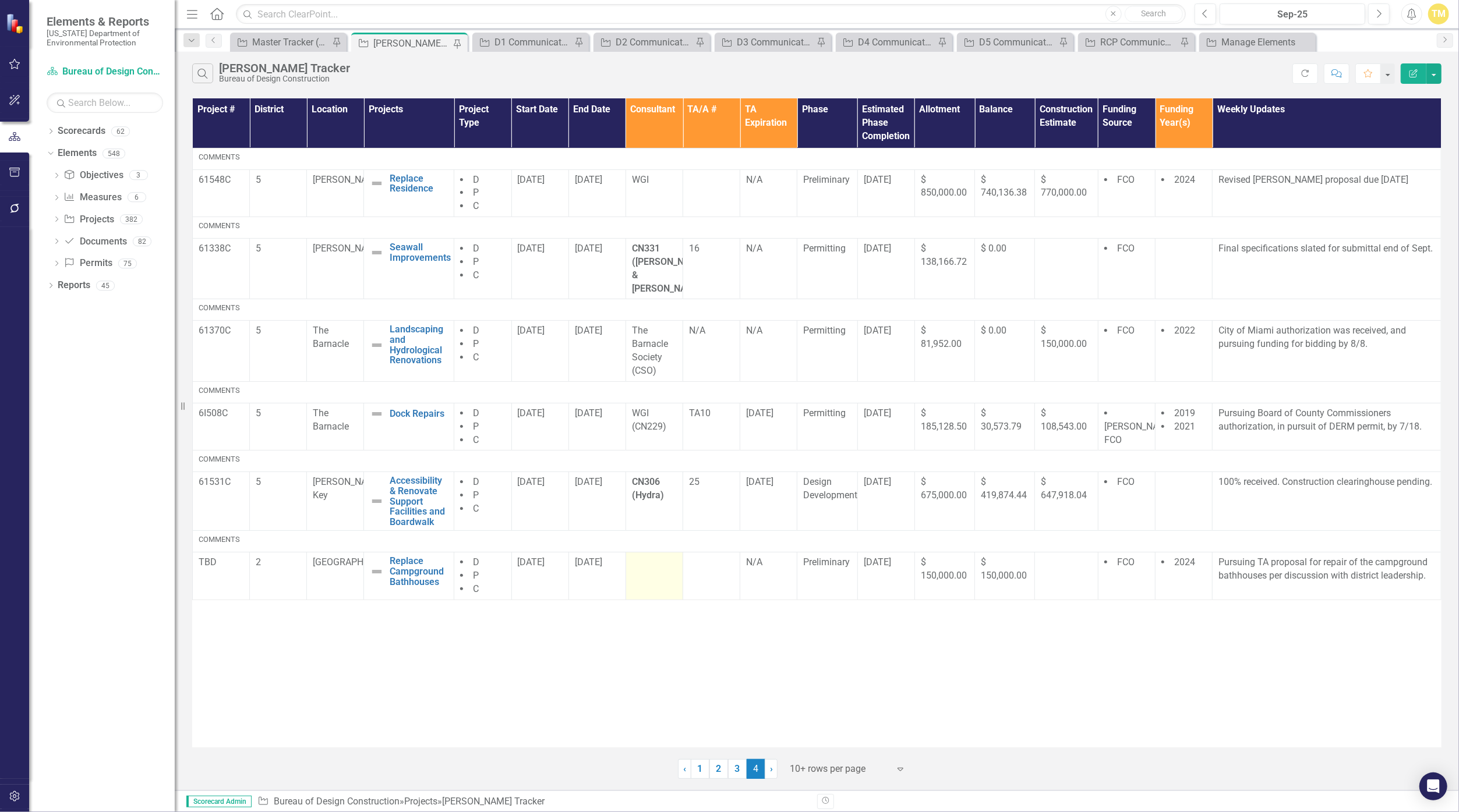
click at [661, 559] on td at bounding box center [654, 576] width 57 height 48
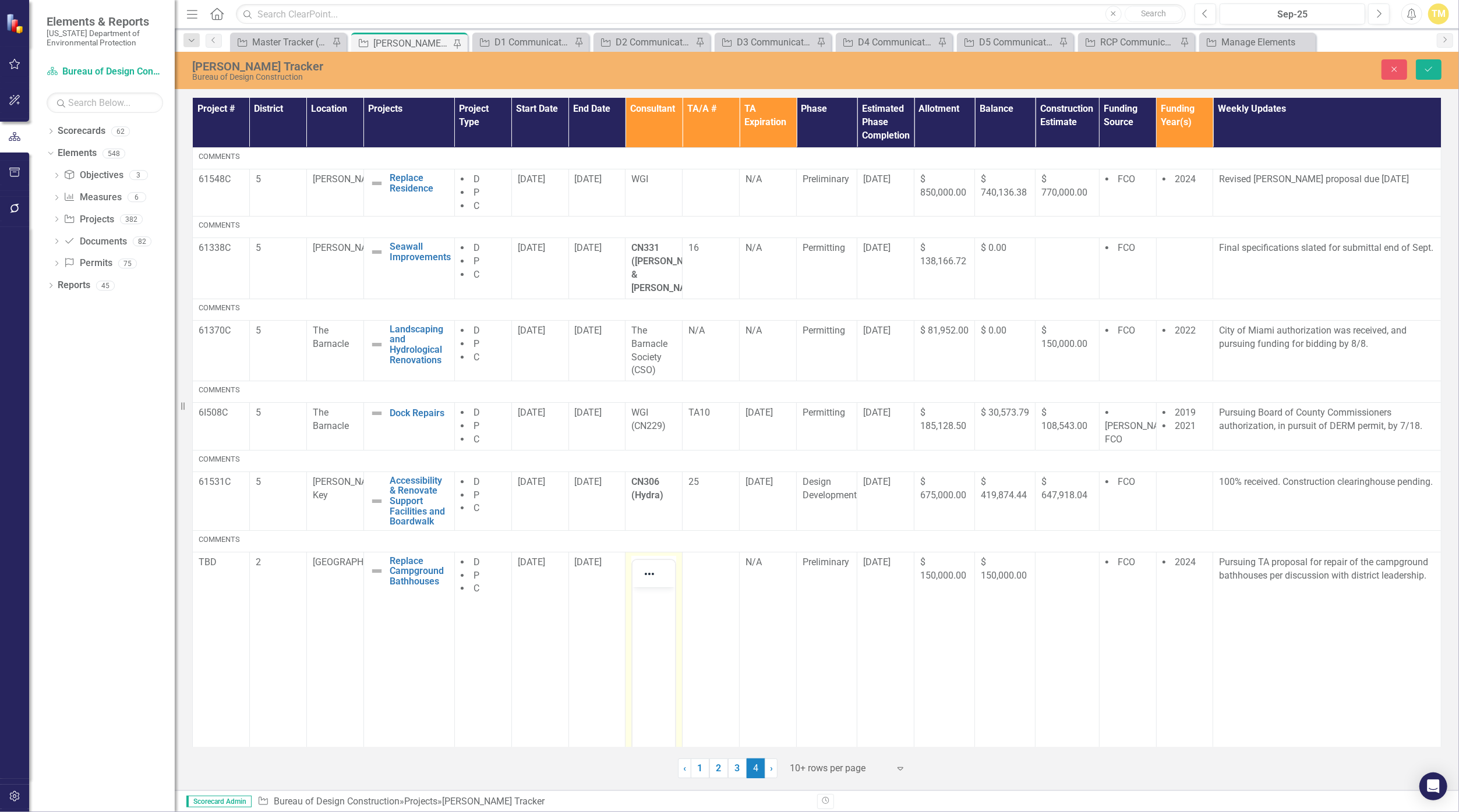
click at [666, 602] on p "Rich Text Area. Press ALT-0 for help." at bounding box center [654, 596] width 37 height 14
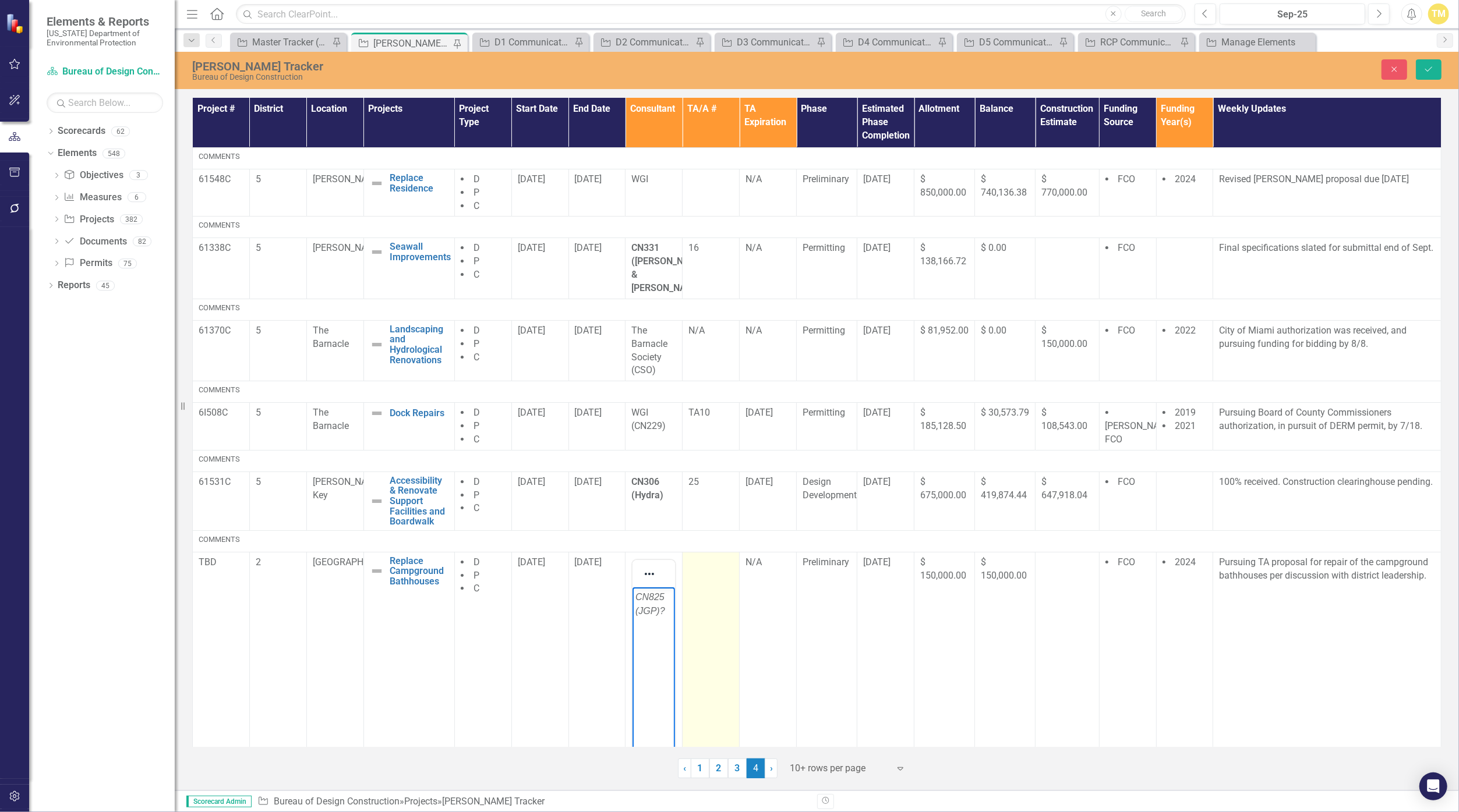
click at [696, 572] on td at bounding box center [711, 701] width 57 height 300
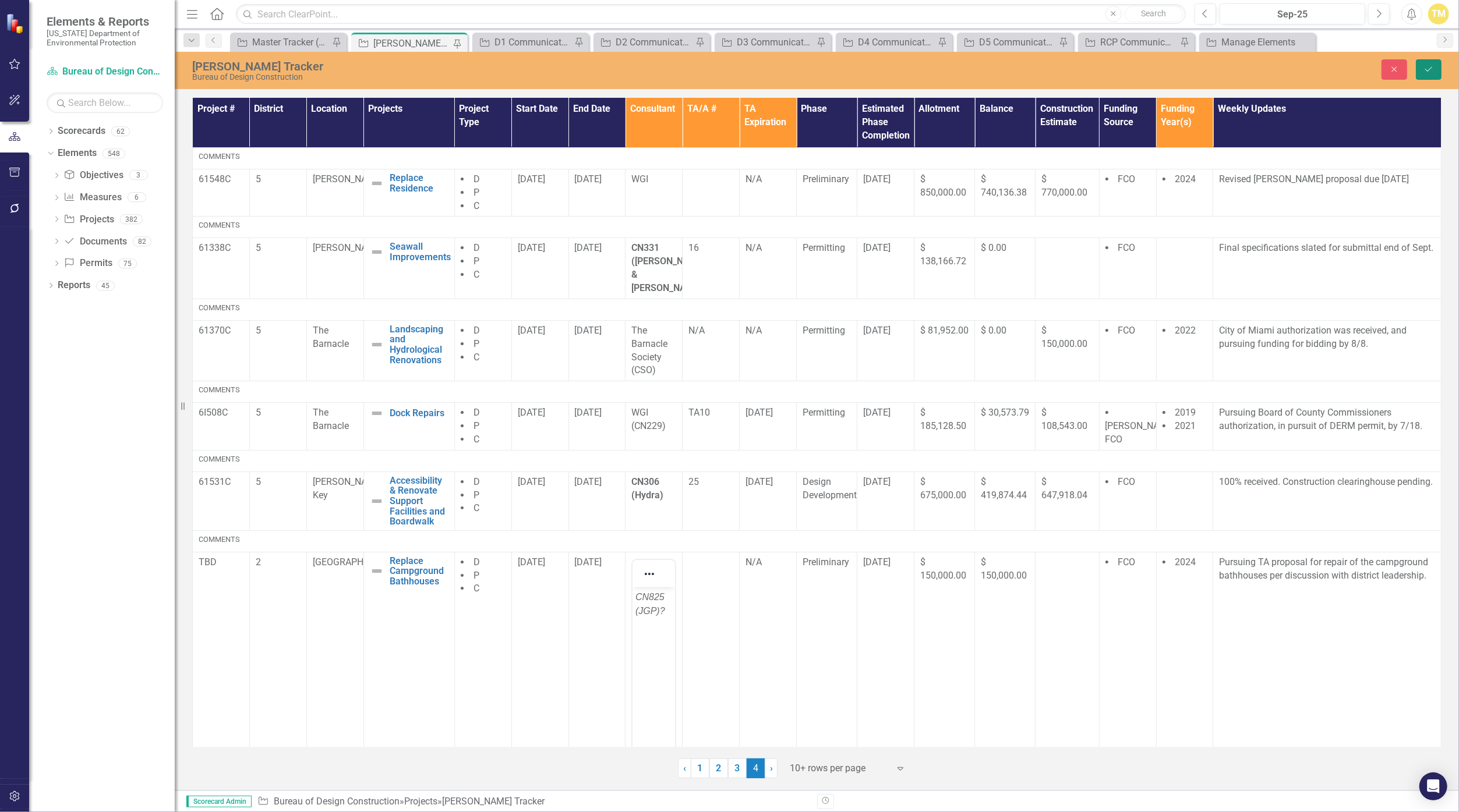
click at [711, 68] on icon "Save" at bounding box center [1429, 70] width 11 height 8
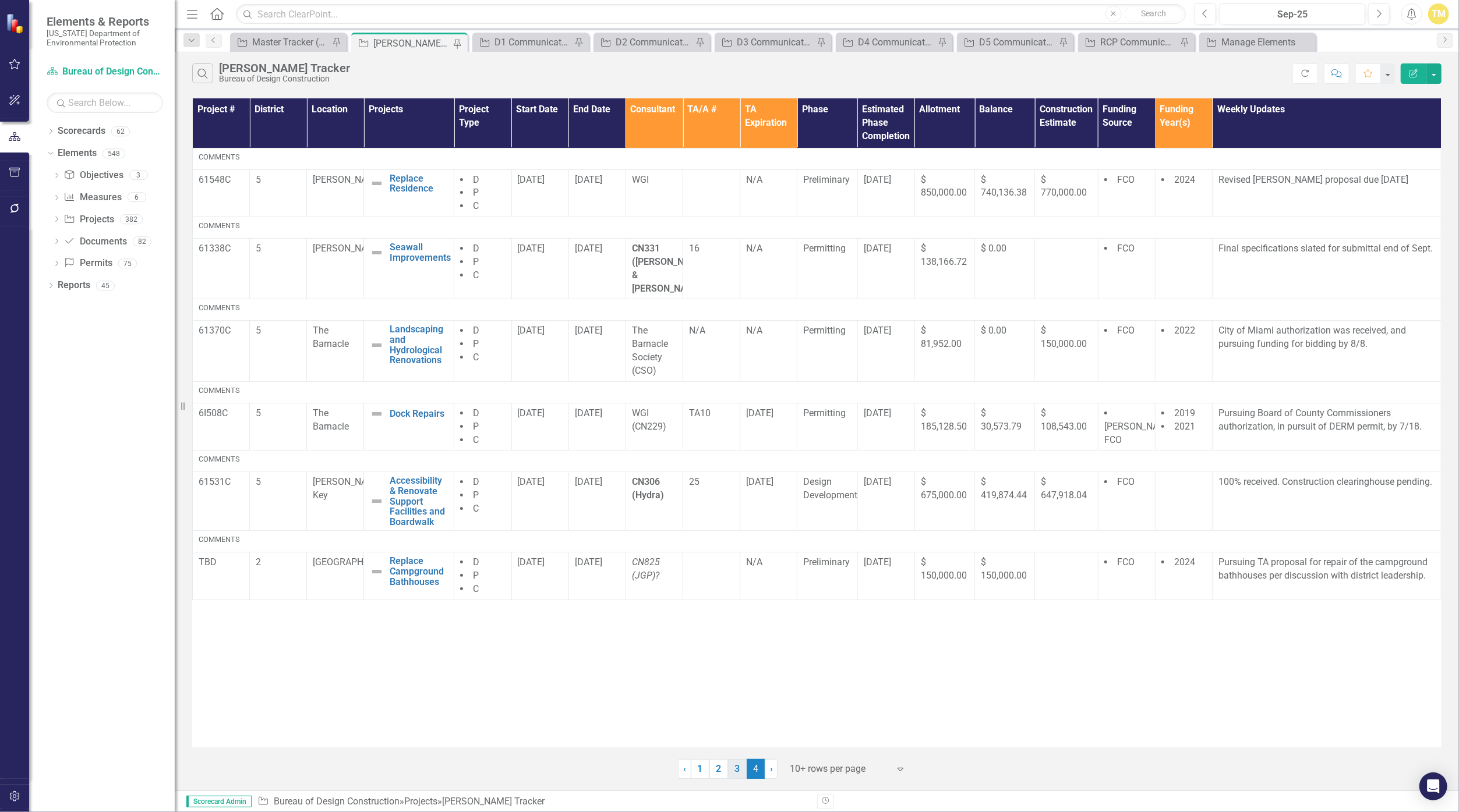
click at [711, 761] on link "3" at bounding box center [737, 769] width 18 height 20
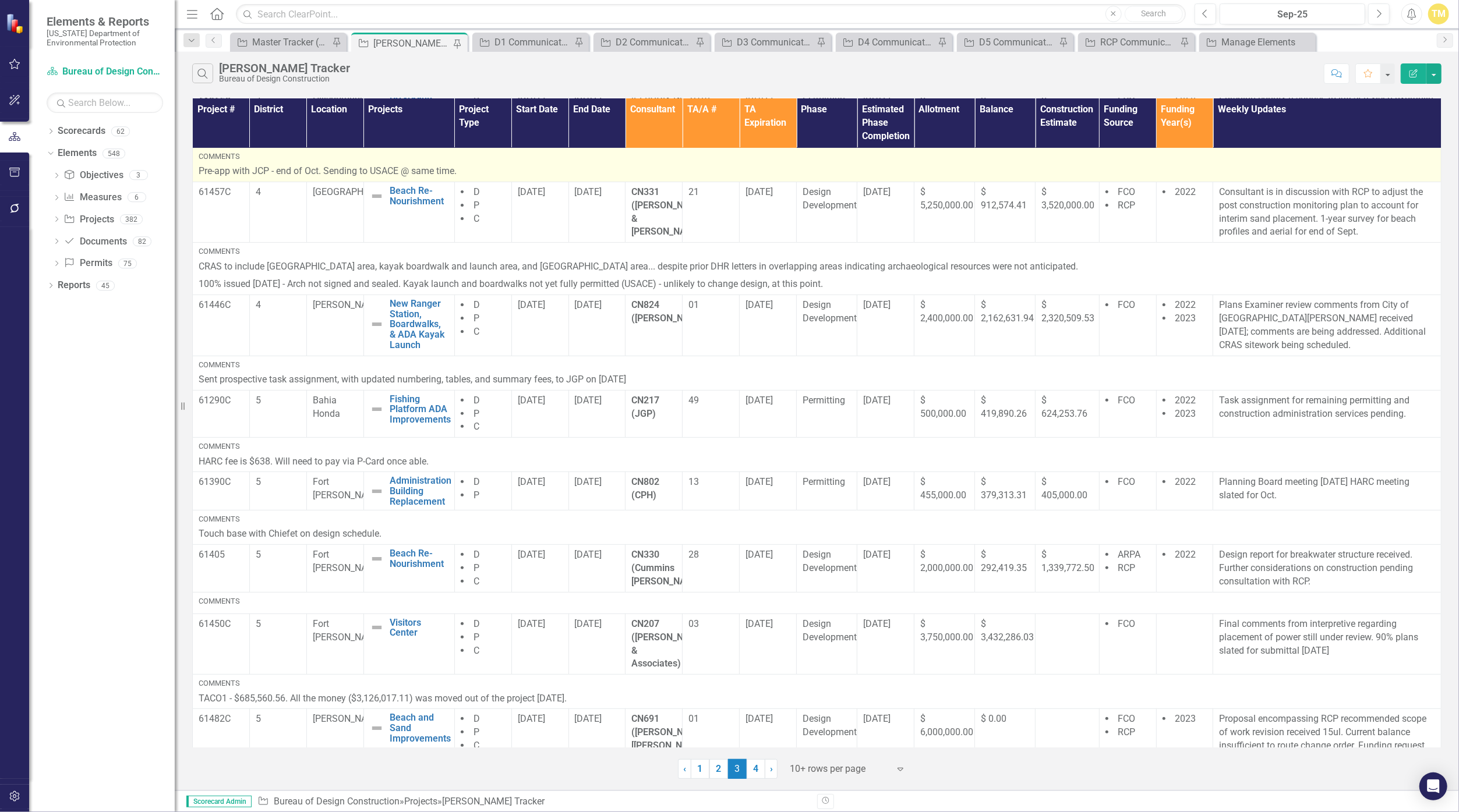
scroll to position [266, 0]
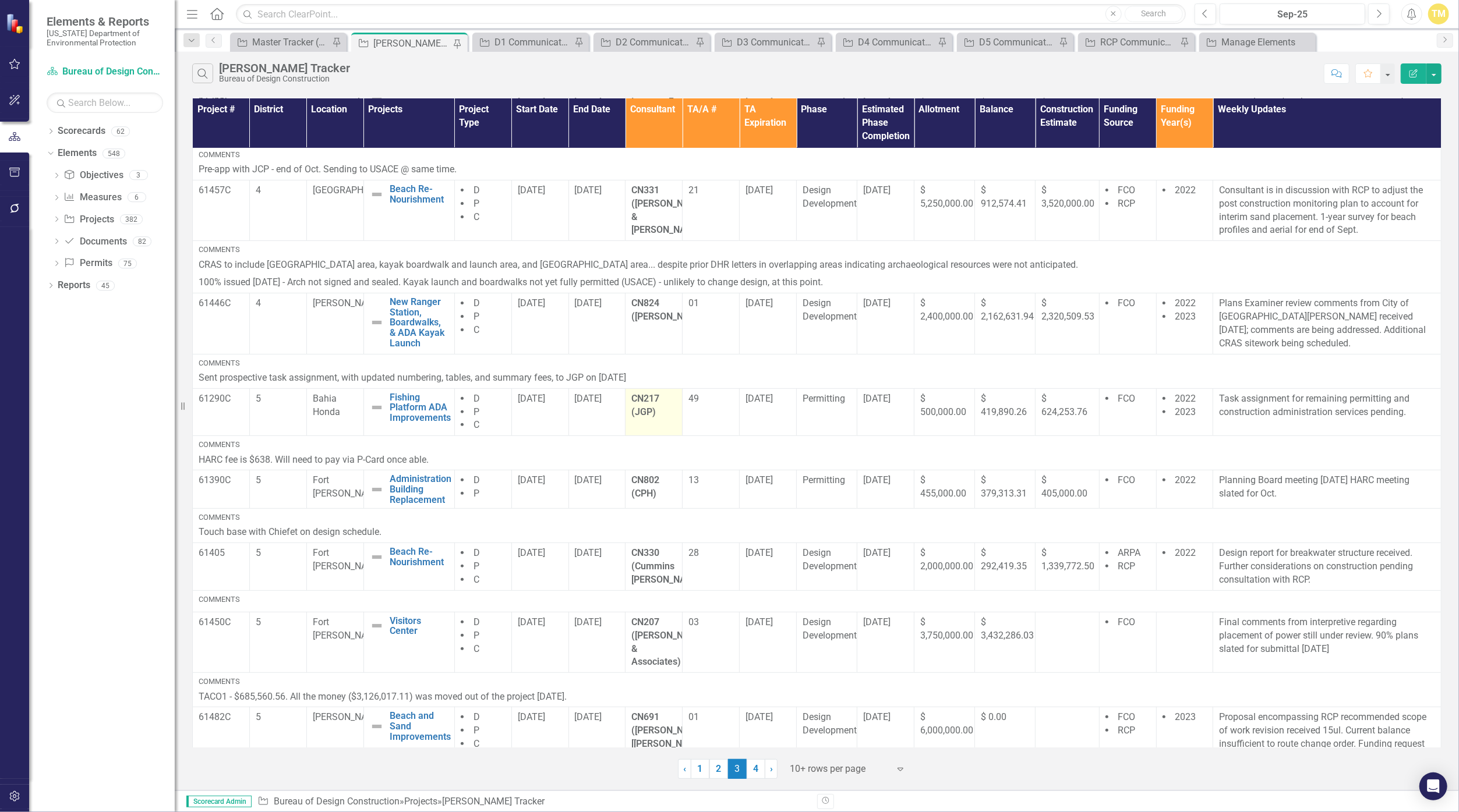
click at [644, 393] on strong "CN217 (JGP)" at bounding box center [645, 405] width 28 height 24
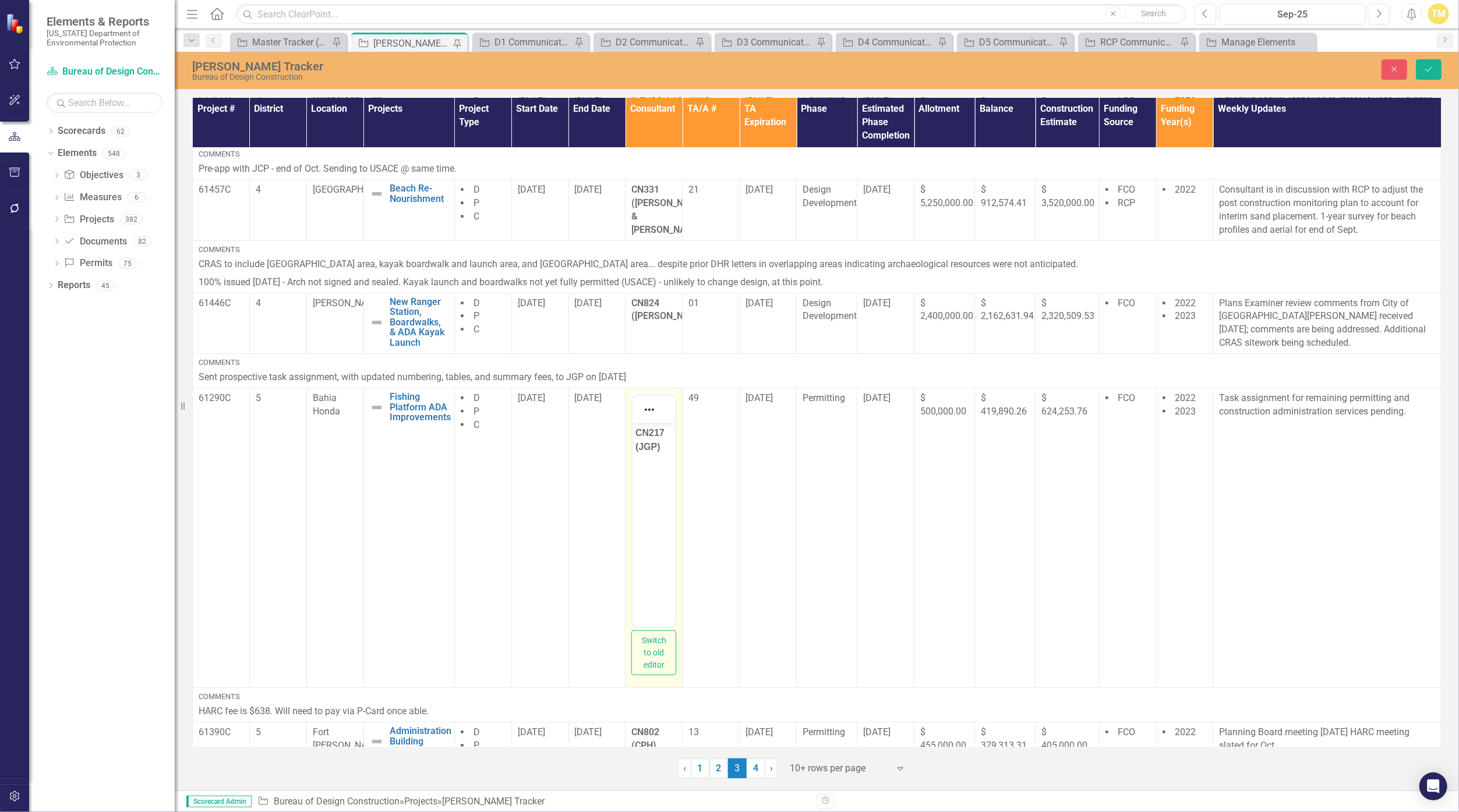
scroll to position [0, 0]
drag, startPoint x: 1276, startPoint y: 811, endPoint x: 660, endPoint y: 432, distance: 723.3
click at [660, 432] on strong "CN217 (JGP)" at bounding box center [650, 440] width 29 height 24
click at [663, 432] on strong "CN217 (JGP)" at bounding box center [650, 440] width 29 height 24
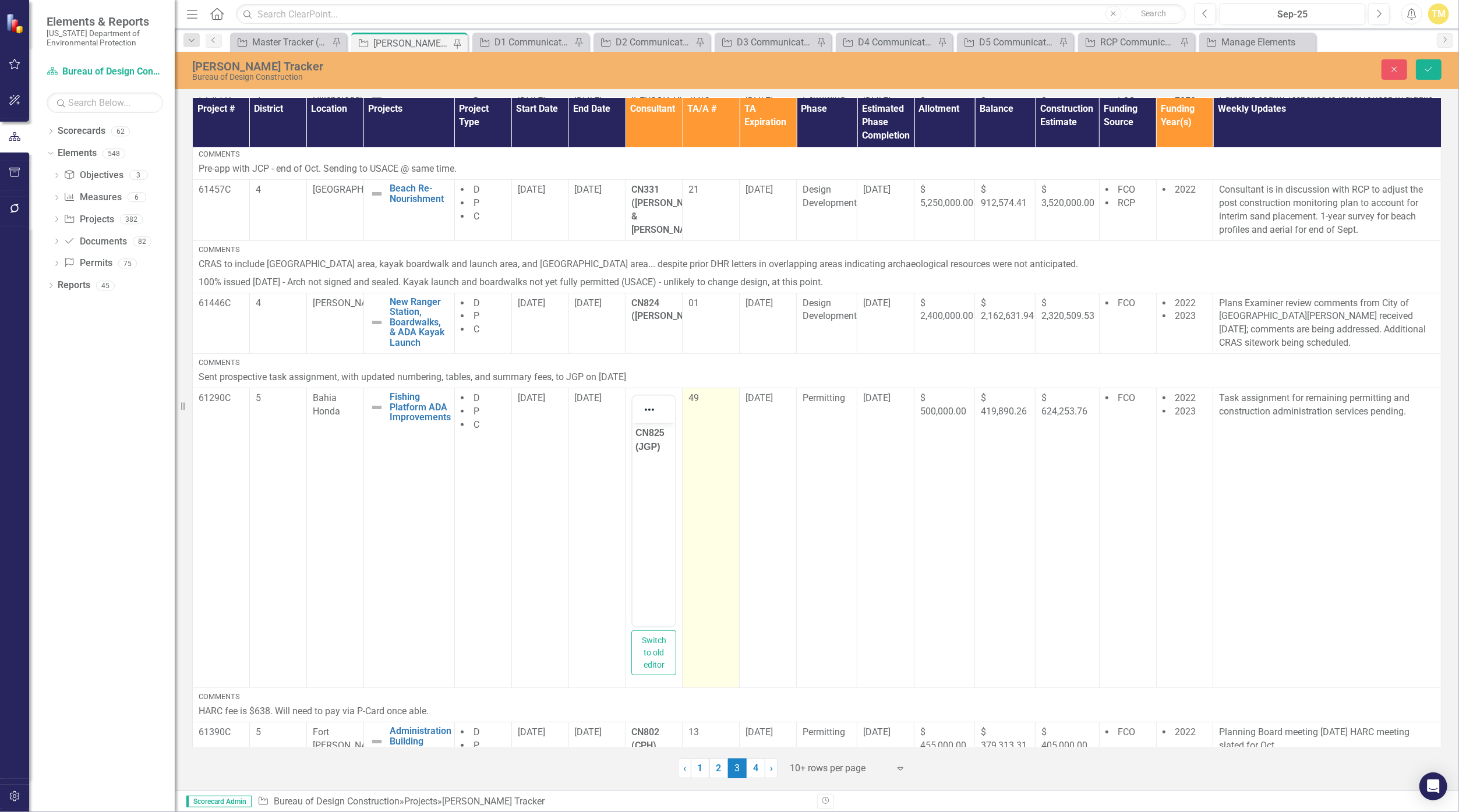
click at [711, 392] on div "49" at bounding box center [710, 398] width 45 height 14
click at [702, 433] on p "49" at bounding box center [711, 433] width 37 height 14
click at [701, 436] on p "17" at bounding box center [711, 433] width 37 height 14
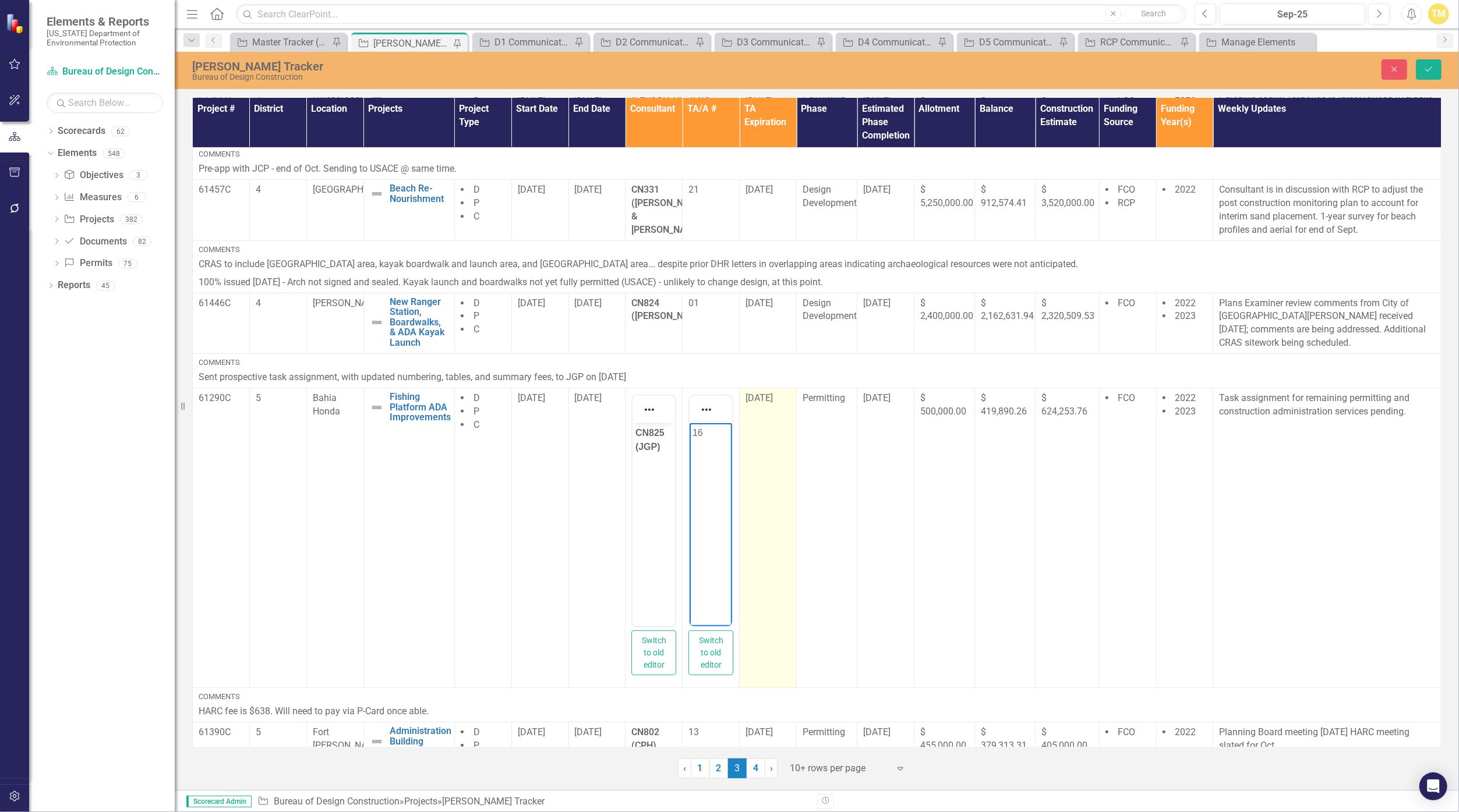
click at [711, 392] on span "[DATE]" at bounding box center [759, 398] width 27 height 11
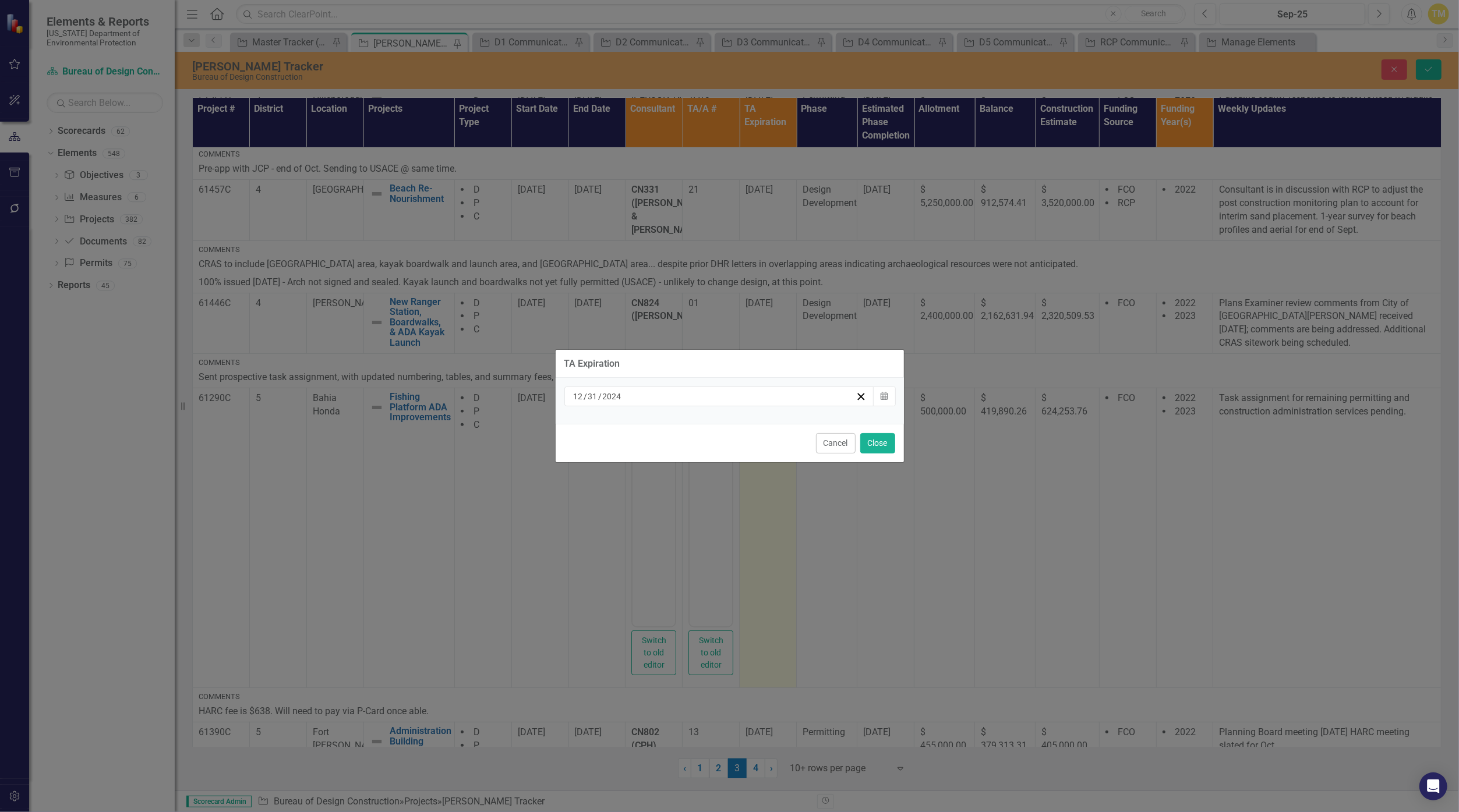
click at [711, 398] on div "[DATE]" at bounding box center [714, 396] width 284 height 12
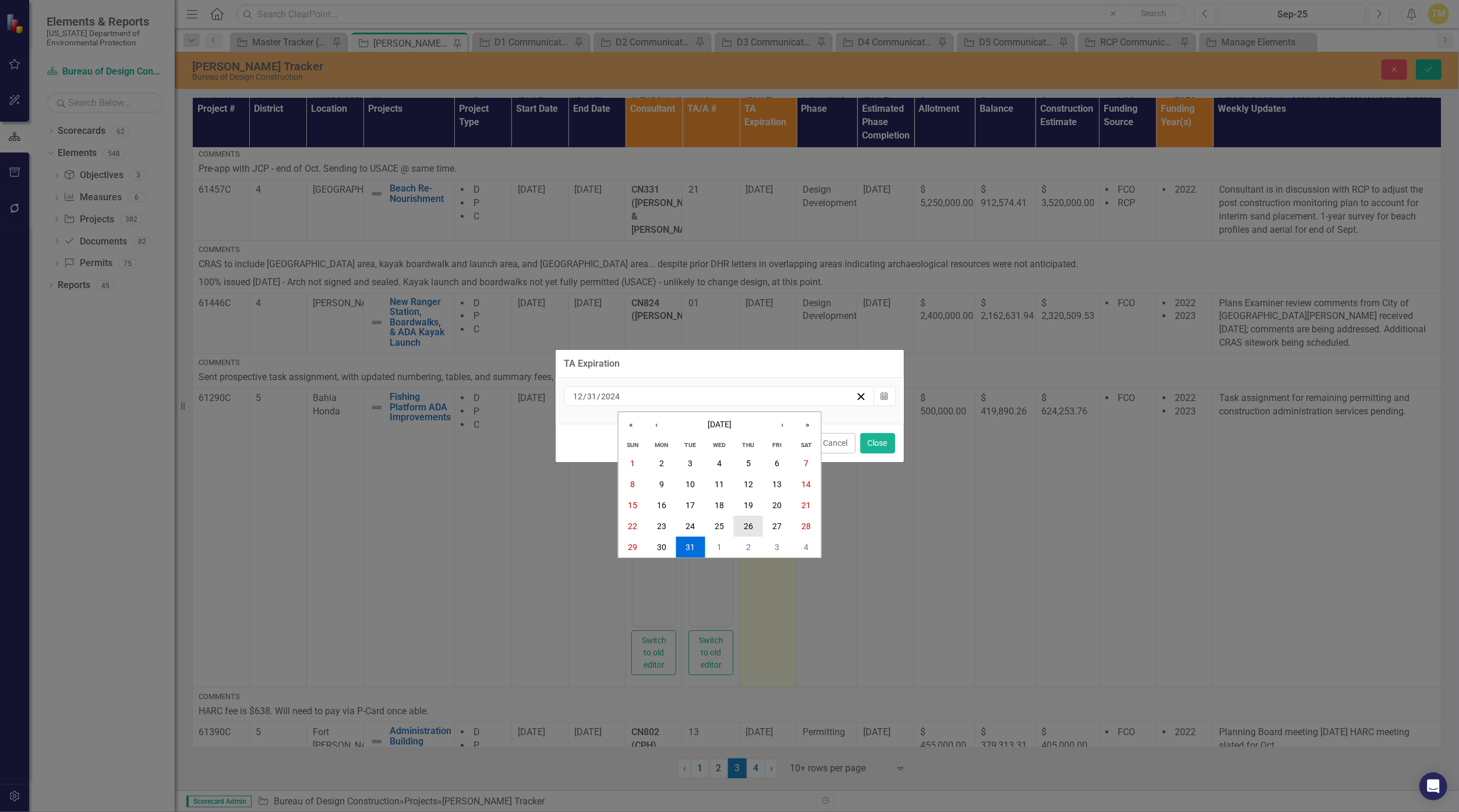
click at [711, 522] on button "26" at bounding box center [748, 525] width 29 height 21
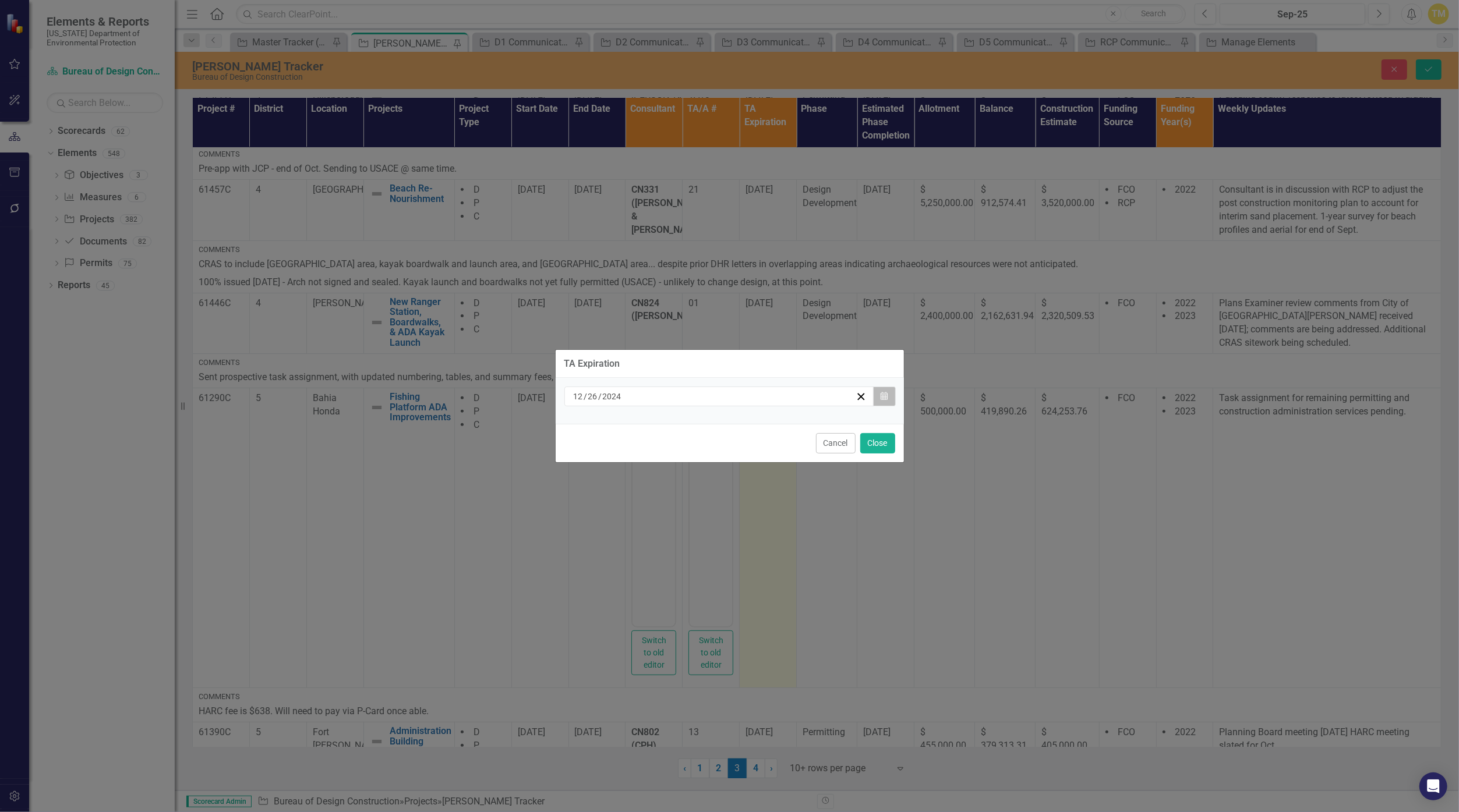
click at [711, 396] on icon "button" at bounding box center [884, 396] width 7 height 8
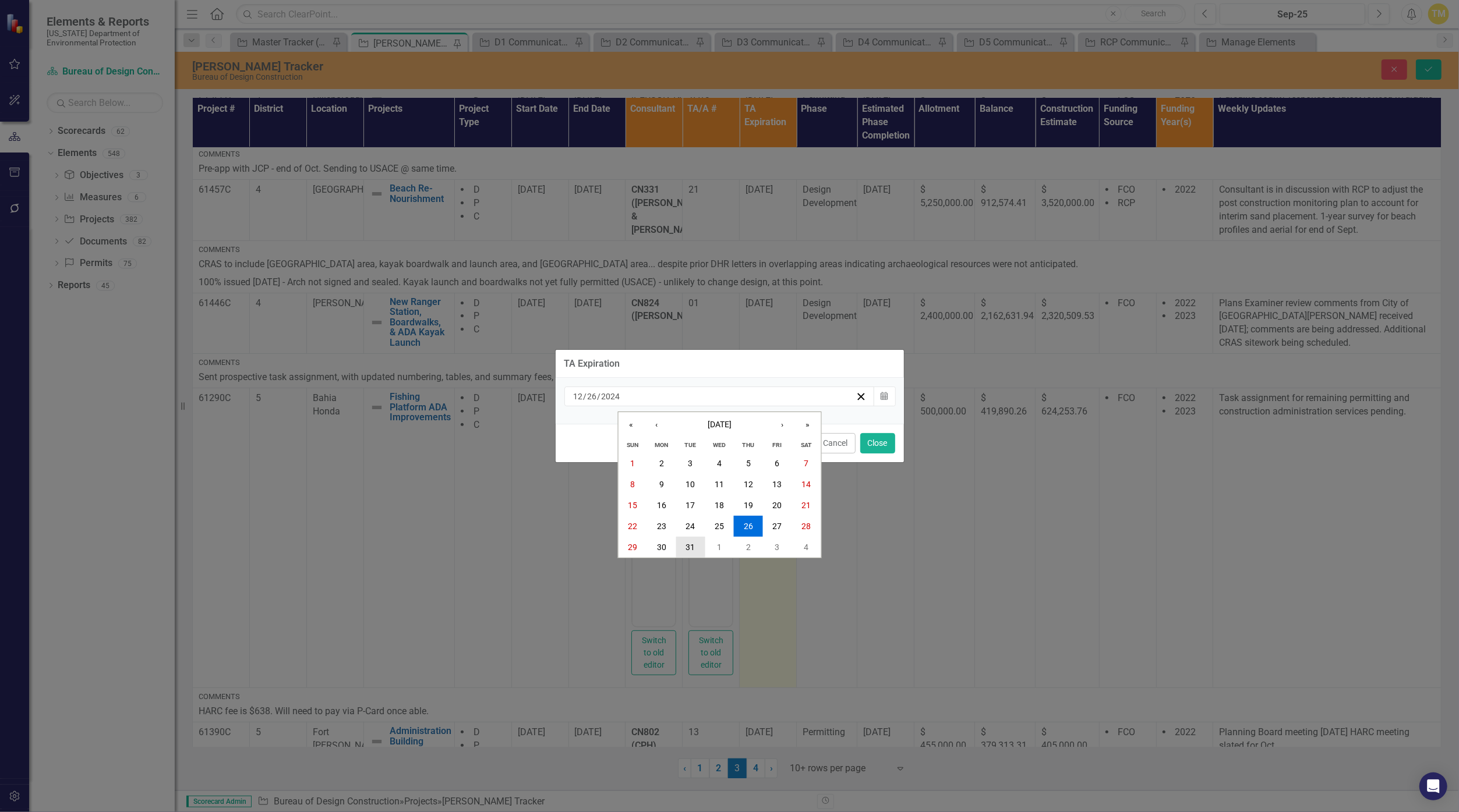
click at [688, 543] on abbr "31" at bounding box center [690, 547] width 10 height 10
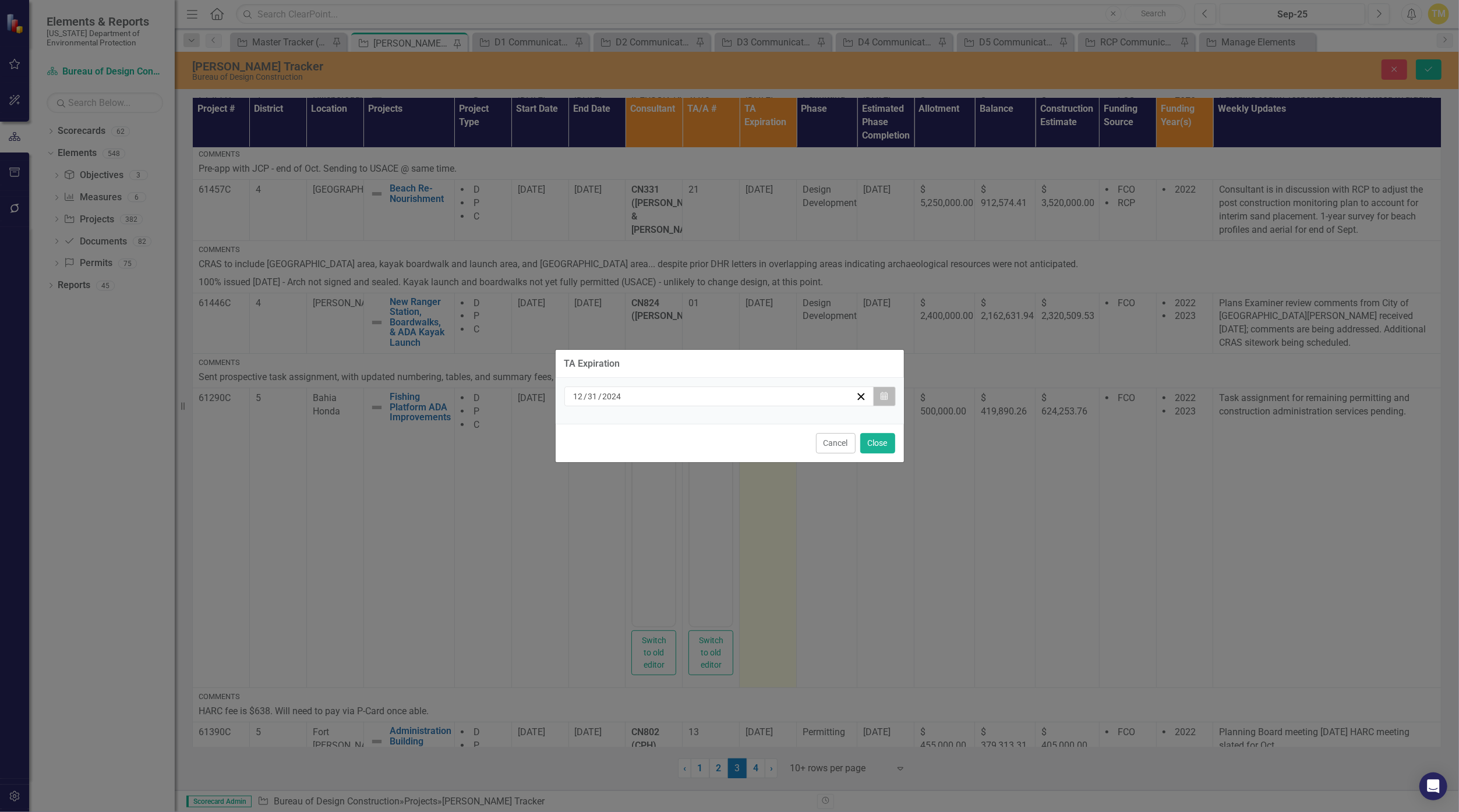
click at [711, 394] on button "Calendar" at bounding box center [884, 396] width 22 height 20
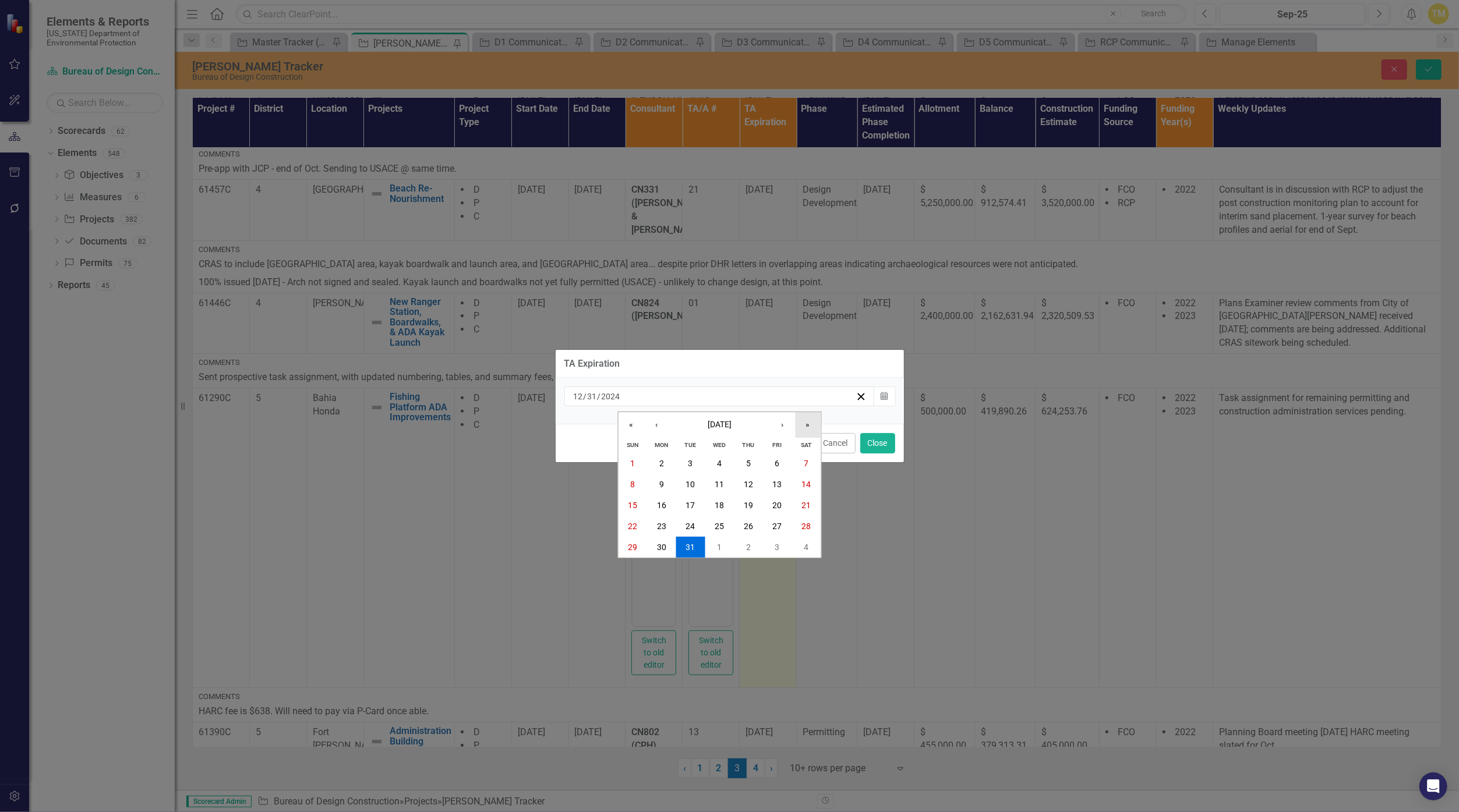
click at [711, 427] on button "»" at bounding box center [807, 424] width 26 height 26
click at [711, 544] on abbr "31" at bounding box center [748, 547] width 10 height 10
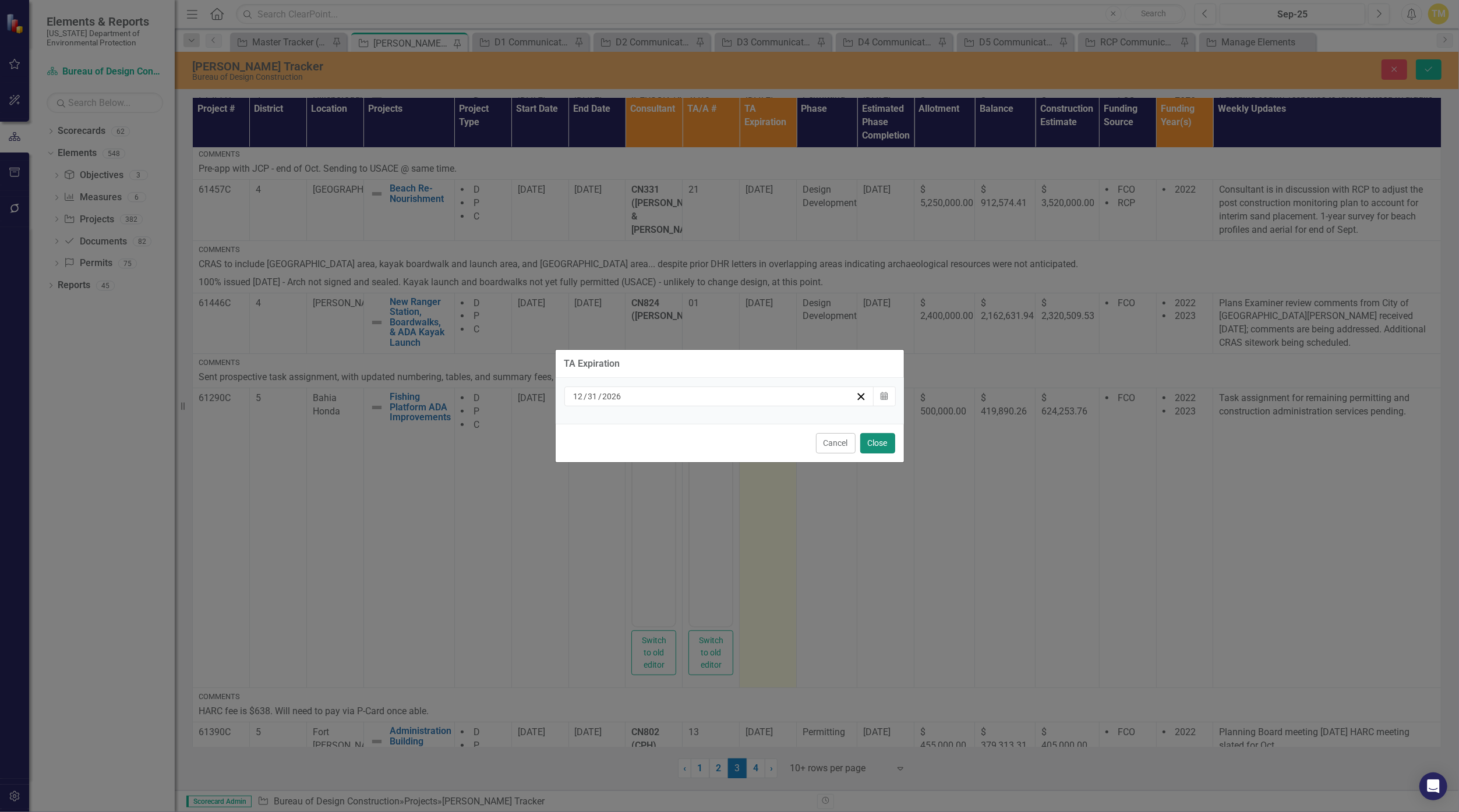
click at [711, 442] on button "Close" at bounding box center [877, 443] width 35 height 20
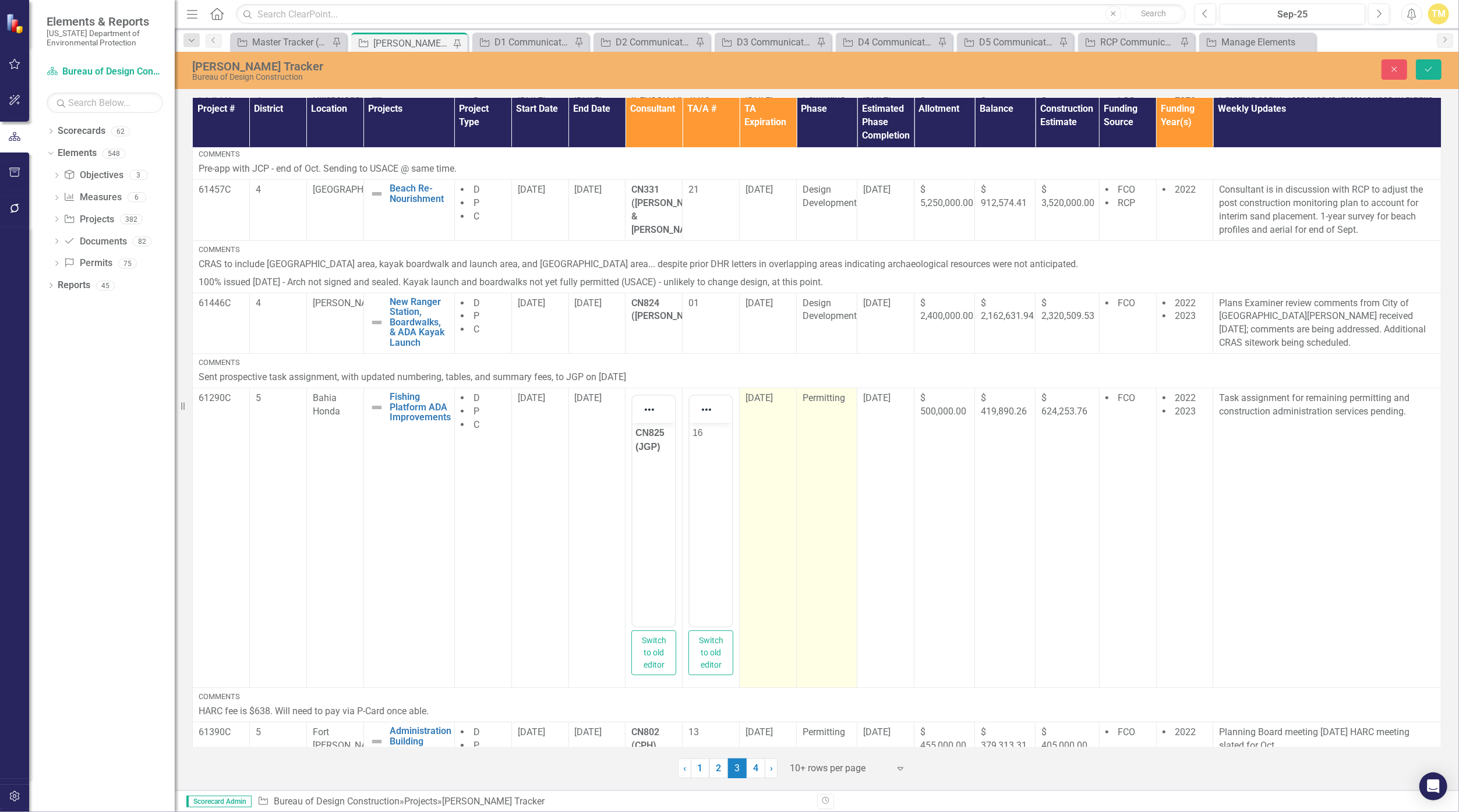
click at [711, 392] on span "Permitting" at bounding box center [823, 398] width 42 height 11
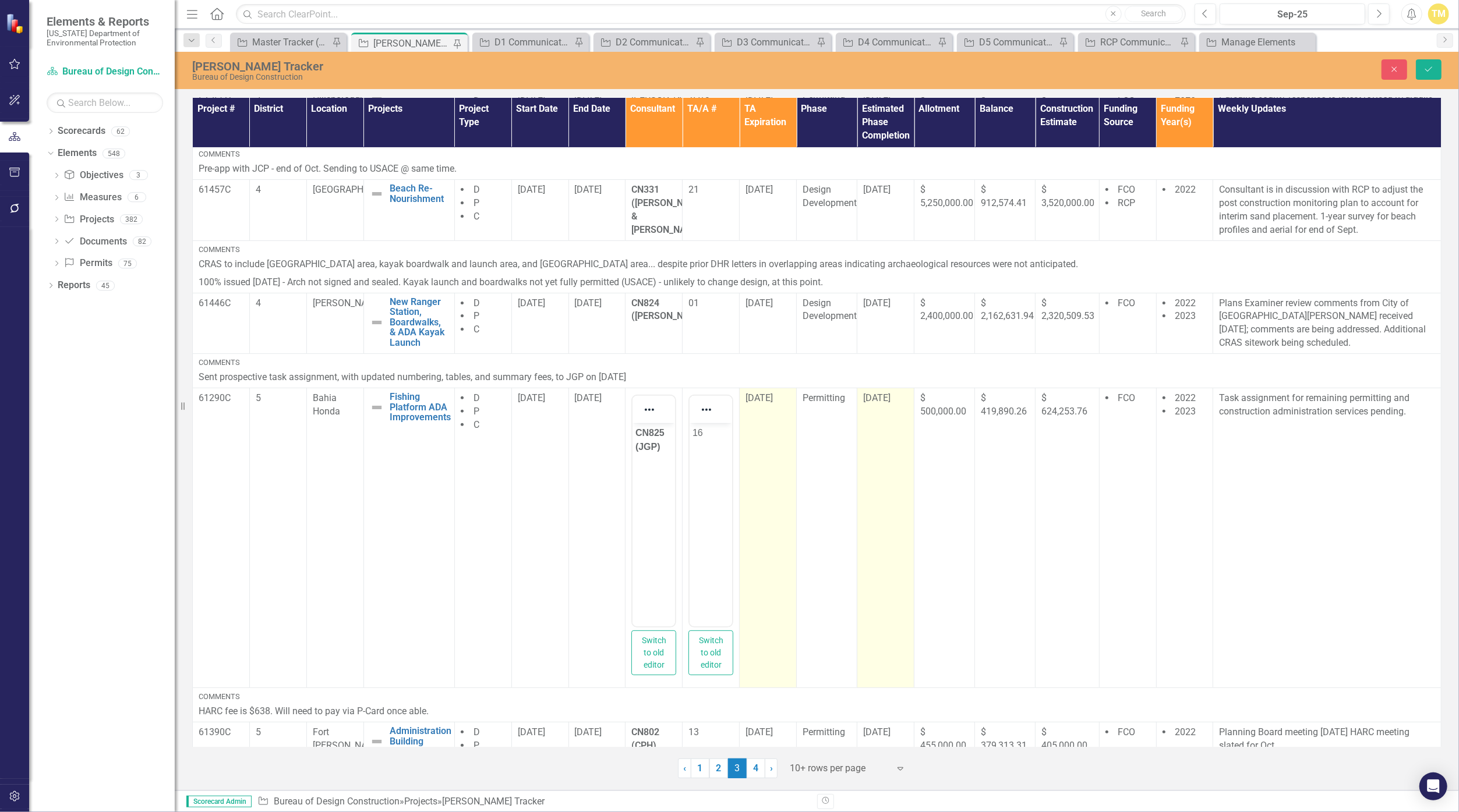
click at [711, 392] on span "[DATE]" at bounding box center [877, 398] width 27 height 11
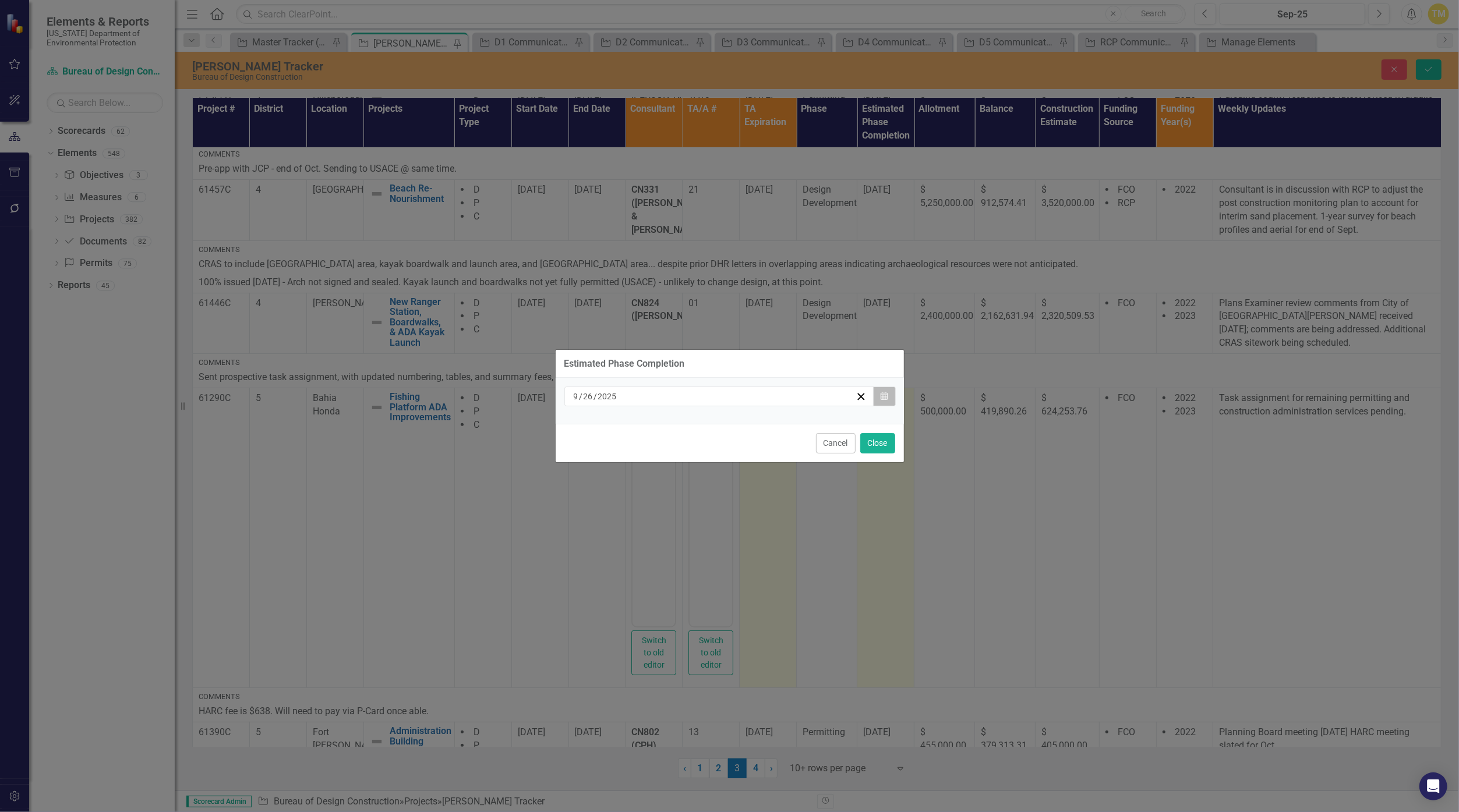
drag, startPoint x: 878, startPoint y: 380, endPoint x: 890, endPoint y: 401, distance: 24.2
click at [711, 401] on button "Calendar" at bounding box center [884, 396] width 22 height 20
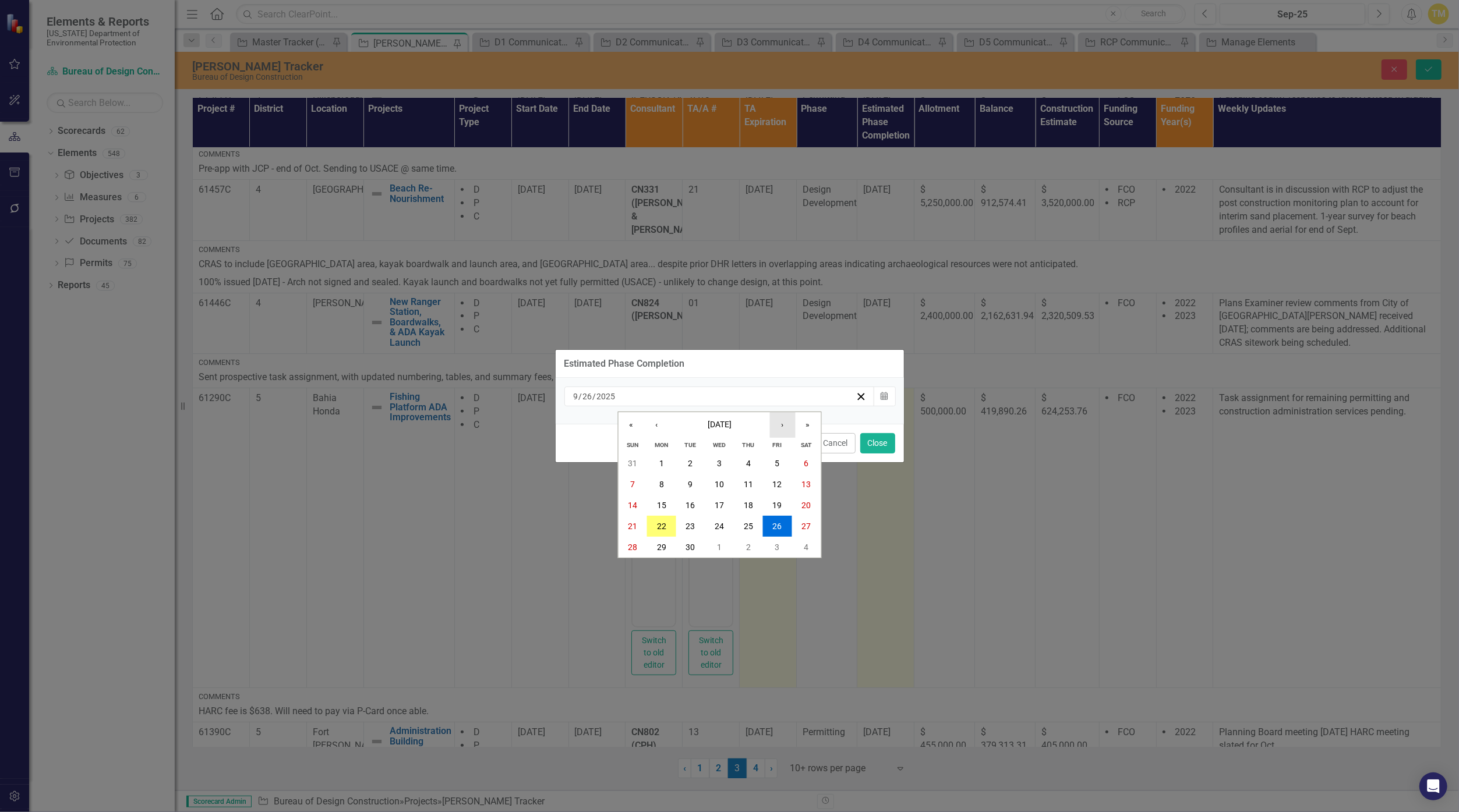
click at [711, 430] on button "›" at bounding box center [782, 424] width 26 height 26
click at [711, 548] on abbr "31" at bounding box center [719, 547] width 10 height 10
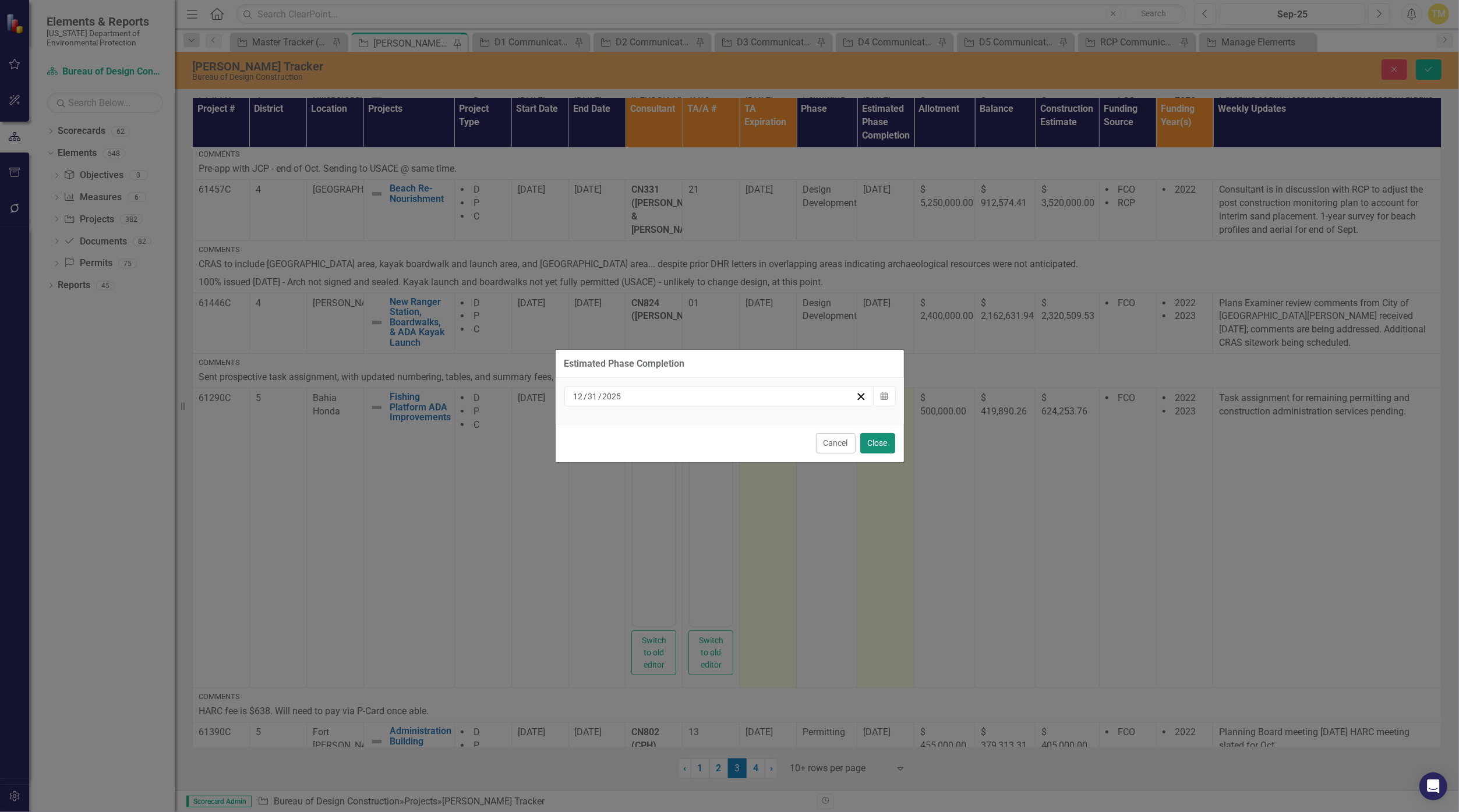
click at [711, 444] on button "Close" at bounding box center [877, 443] width 35 height 20
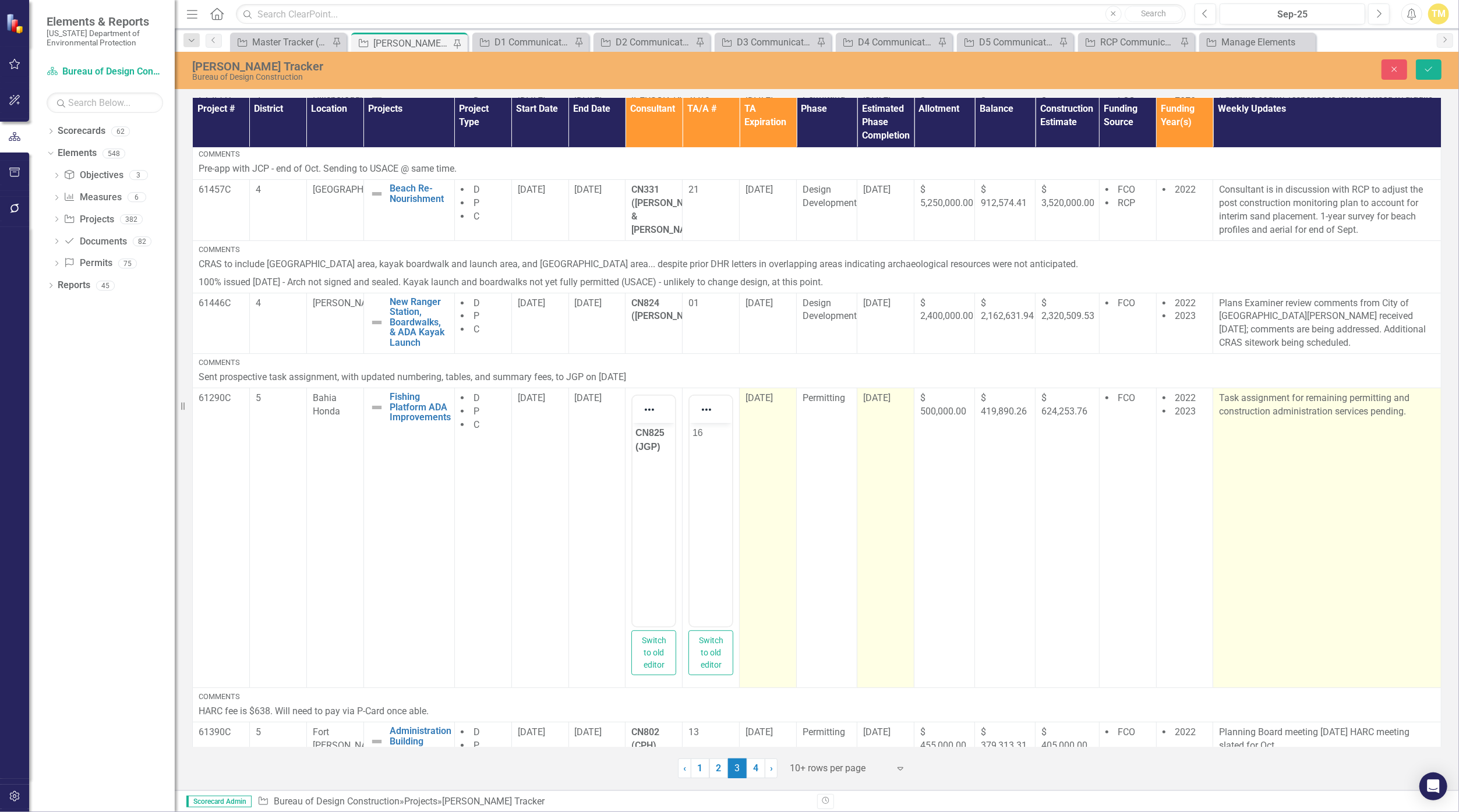
click at [711, 399] on p "Task assignment for remaining permitting and construction administration servic…" at bounding box center [1326, 405] width 216 height 27
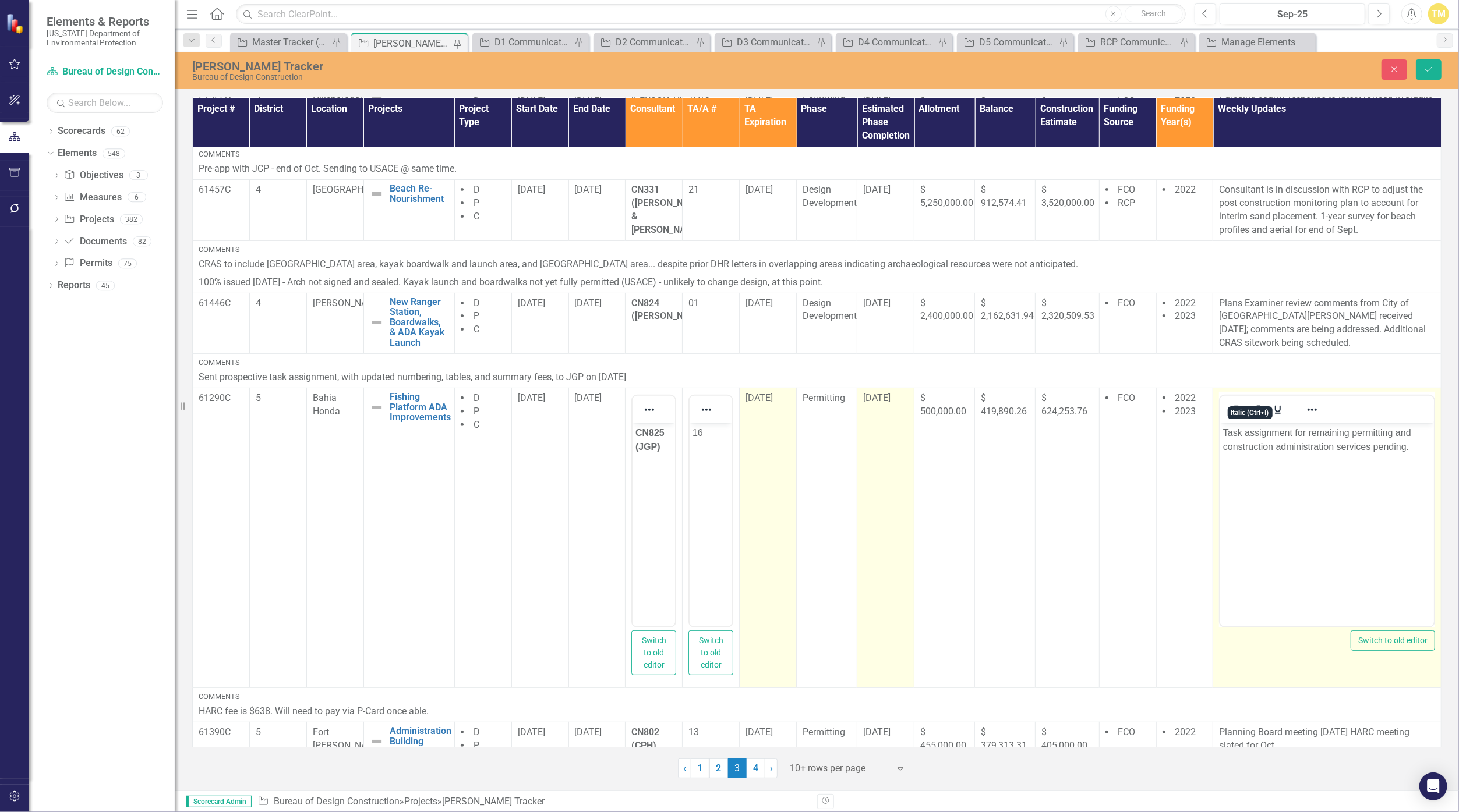
click at [711, 449] on p "Task assignment for remaining permitting and construction administration servic…" at bounding box center [1327, 440] width 208 height 28
click at [711, 459] on p "Task assignment for remaining permitting and construction administration servic…" at bounding box center [1327, 447] width 208 height 42
click at [711, 462] on p "Task assignment for remaining permitting and construction administration servic…" at bounding box center [1327, 447] width 208 height 42
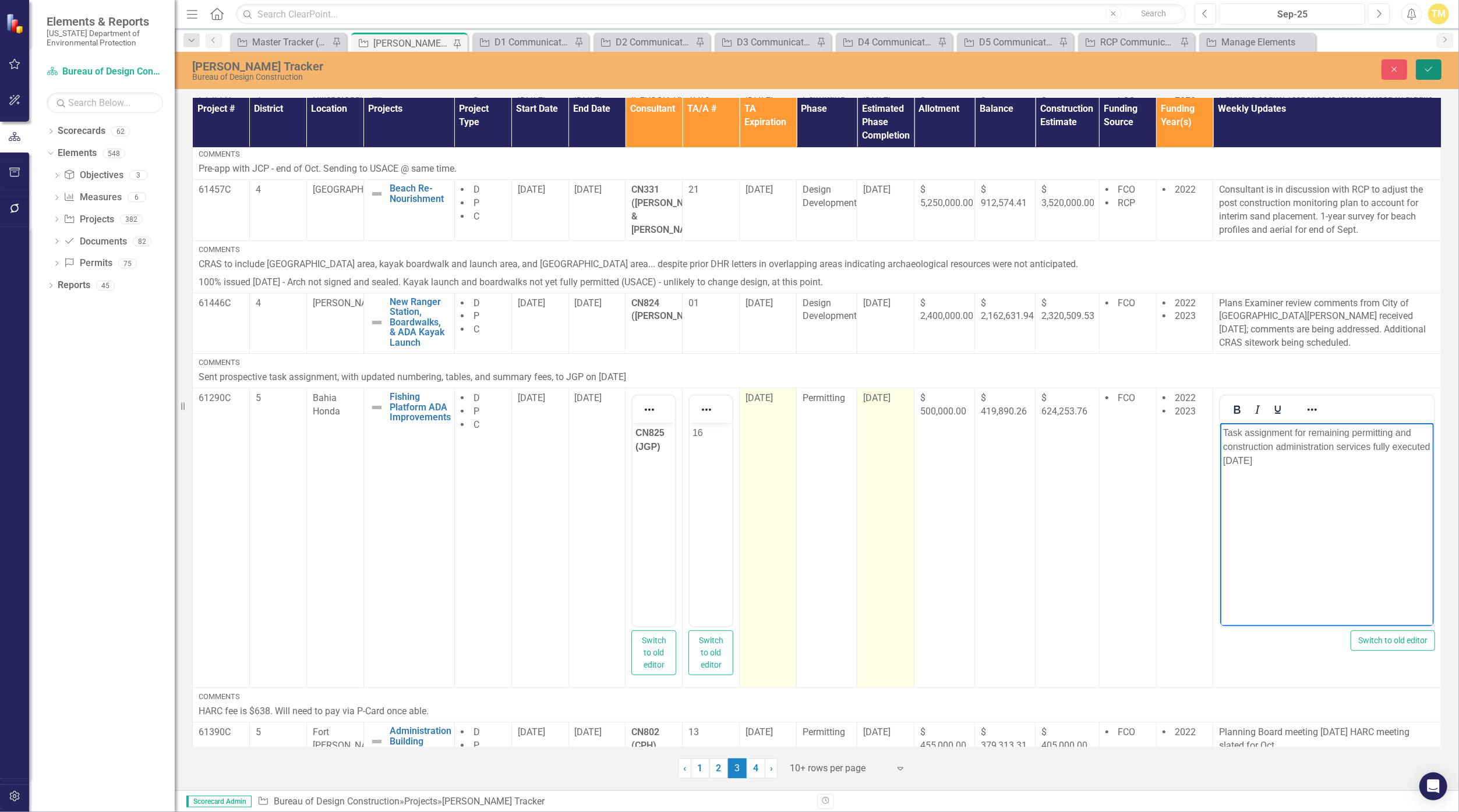
click at [711, 73] on button "Save" at bounding box center [1428, 70] width 26 height 20
